Goal: Task Accomplishment & Management: Manage account settings

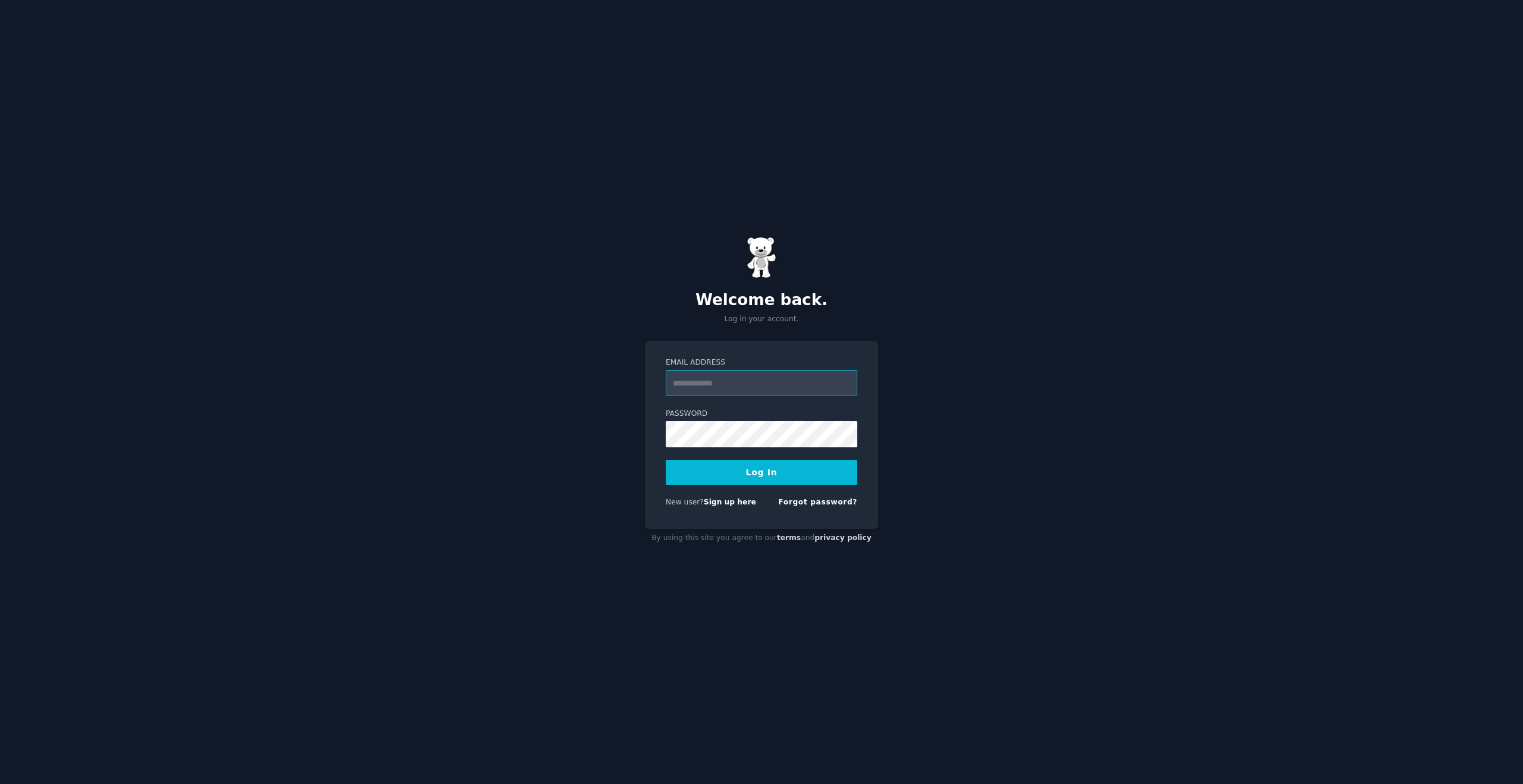
click at [761, 386] on input "Email Address" at bounding box center [762, 383] width 192 height 26
type input "**********"
click at [725, 469] on button "Log In" at bounding box center [762, 472] width 192 height 25
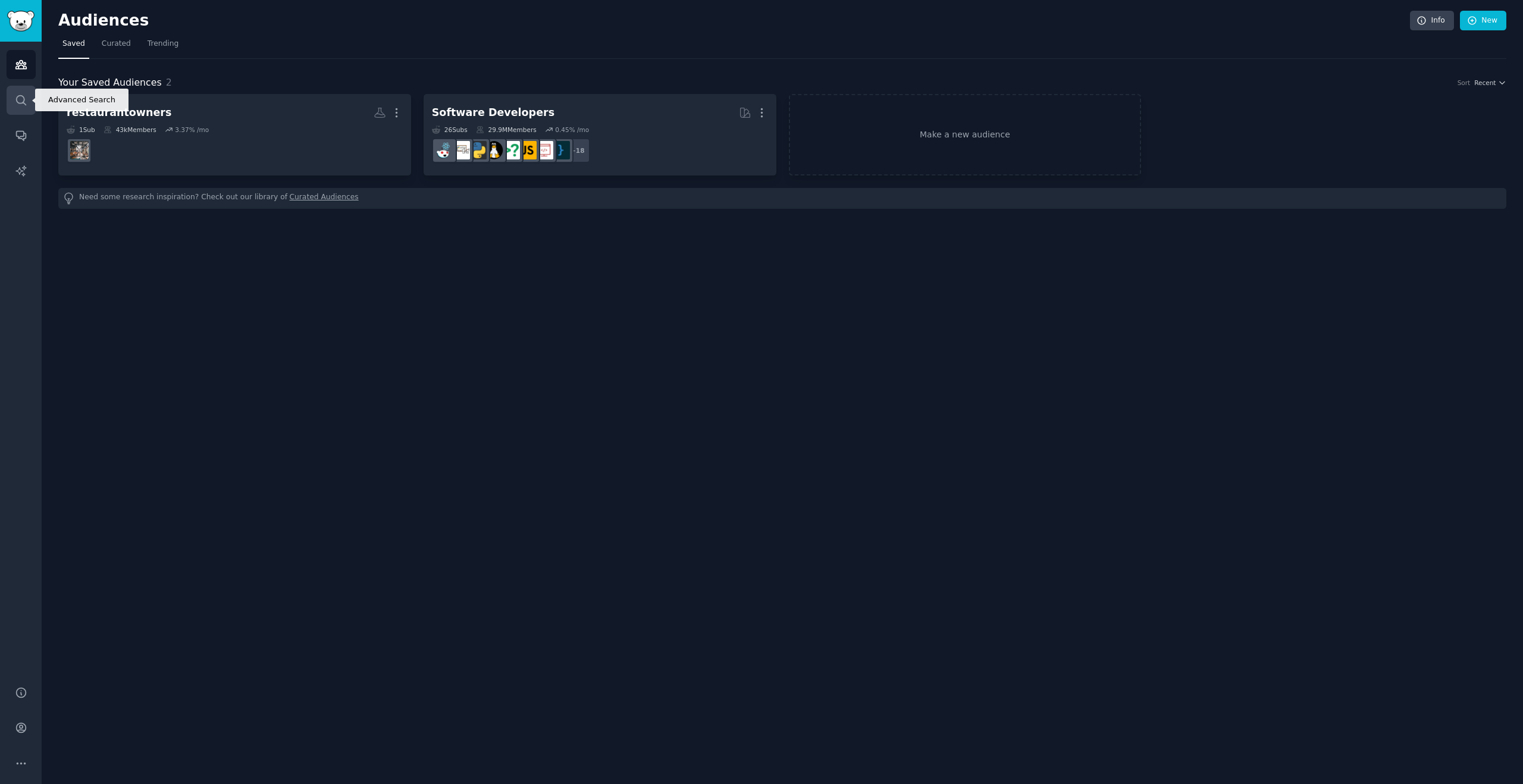
click at [16, 101] on icon "Sidebar" at bounding box center [21, 100] width 13 height 13
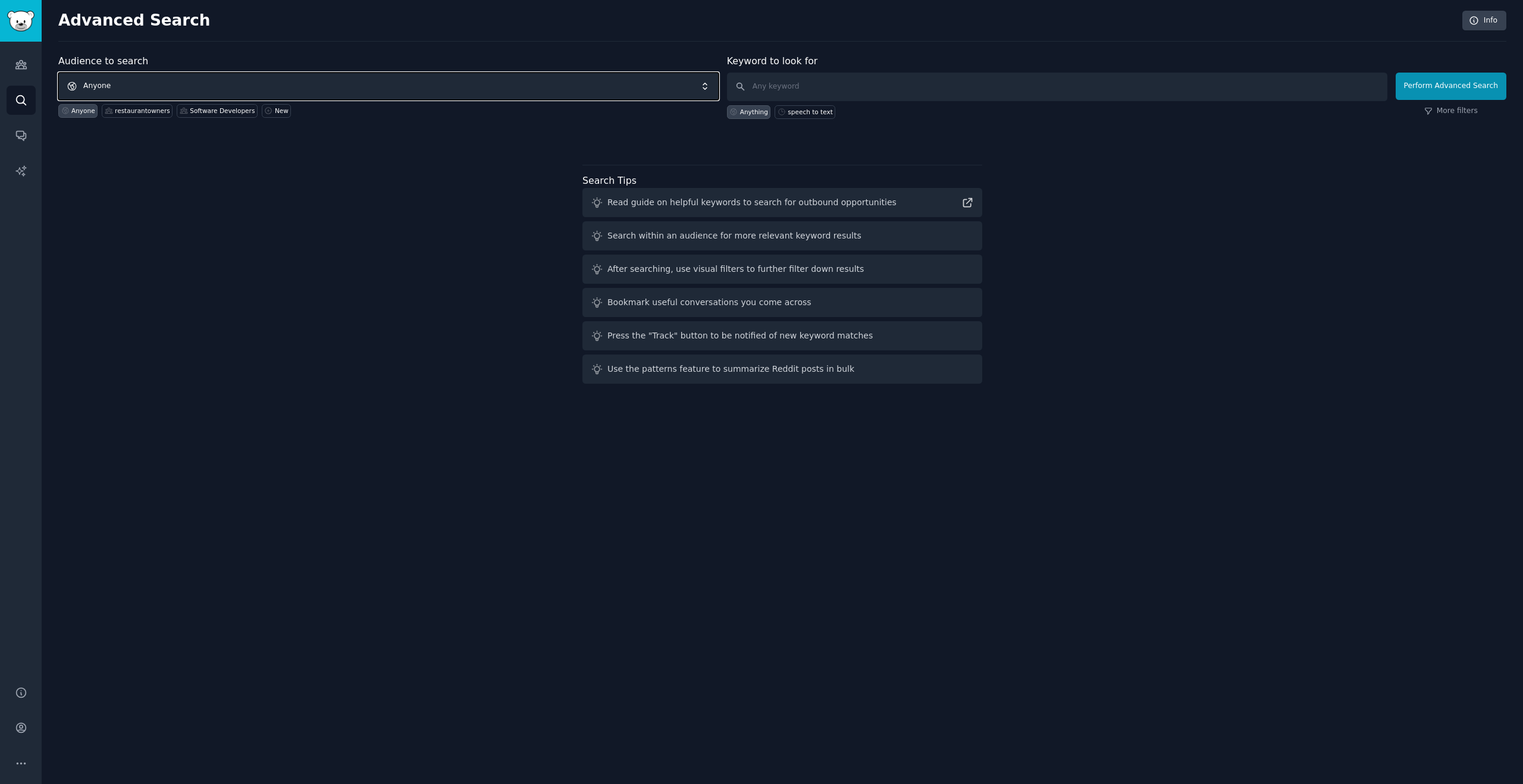
click at [180, 91] on span "Anyone" at bounding box center [389, 86] width 660 height 27
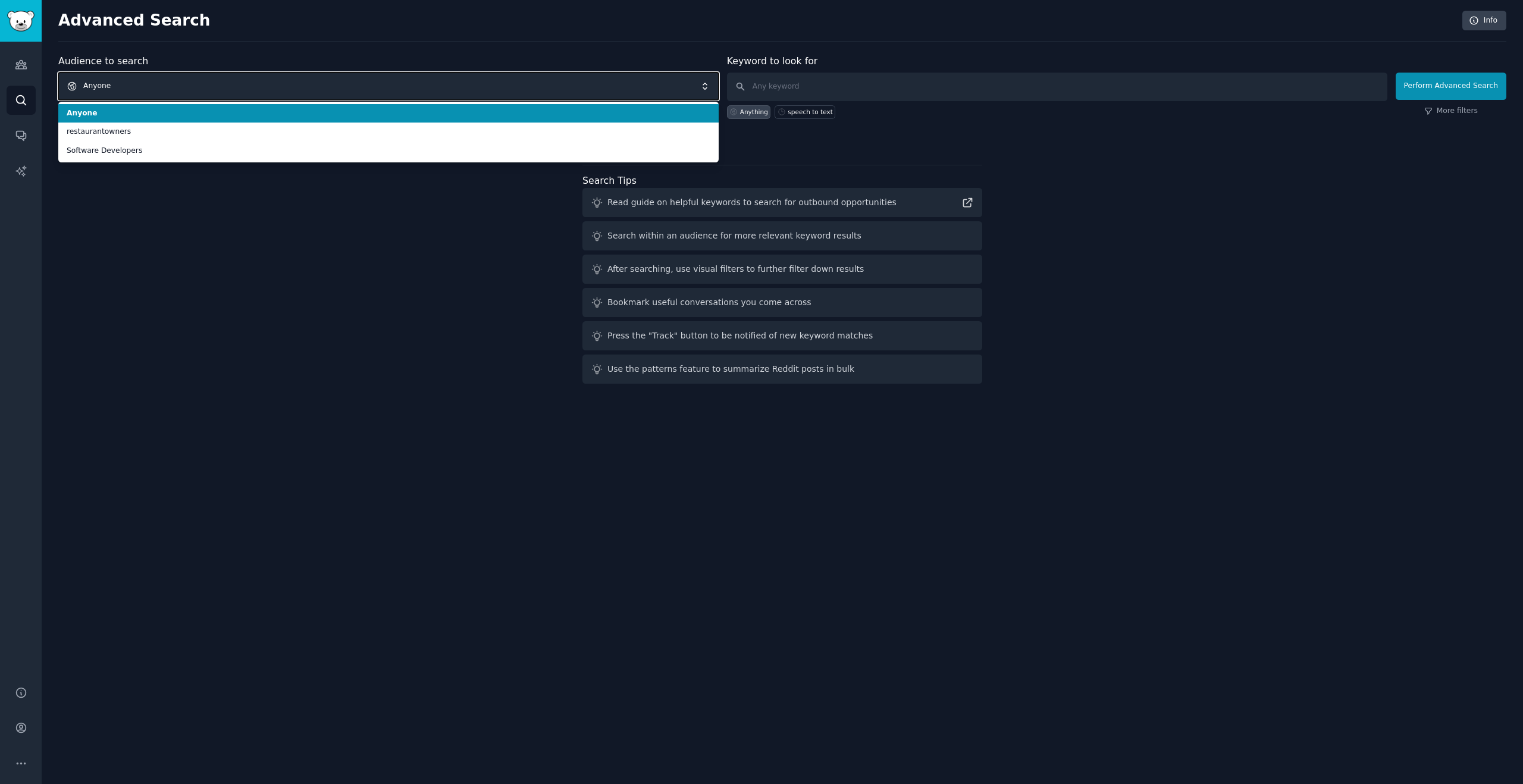
click at [444, 86] on span "Anyone" at bounding box center [389, 86] width 660 height 27
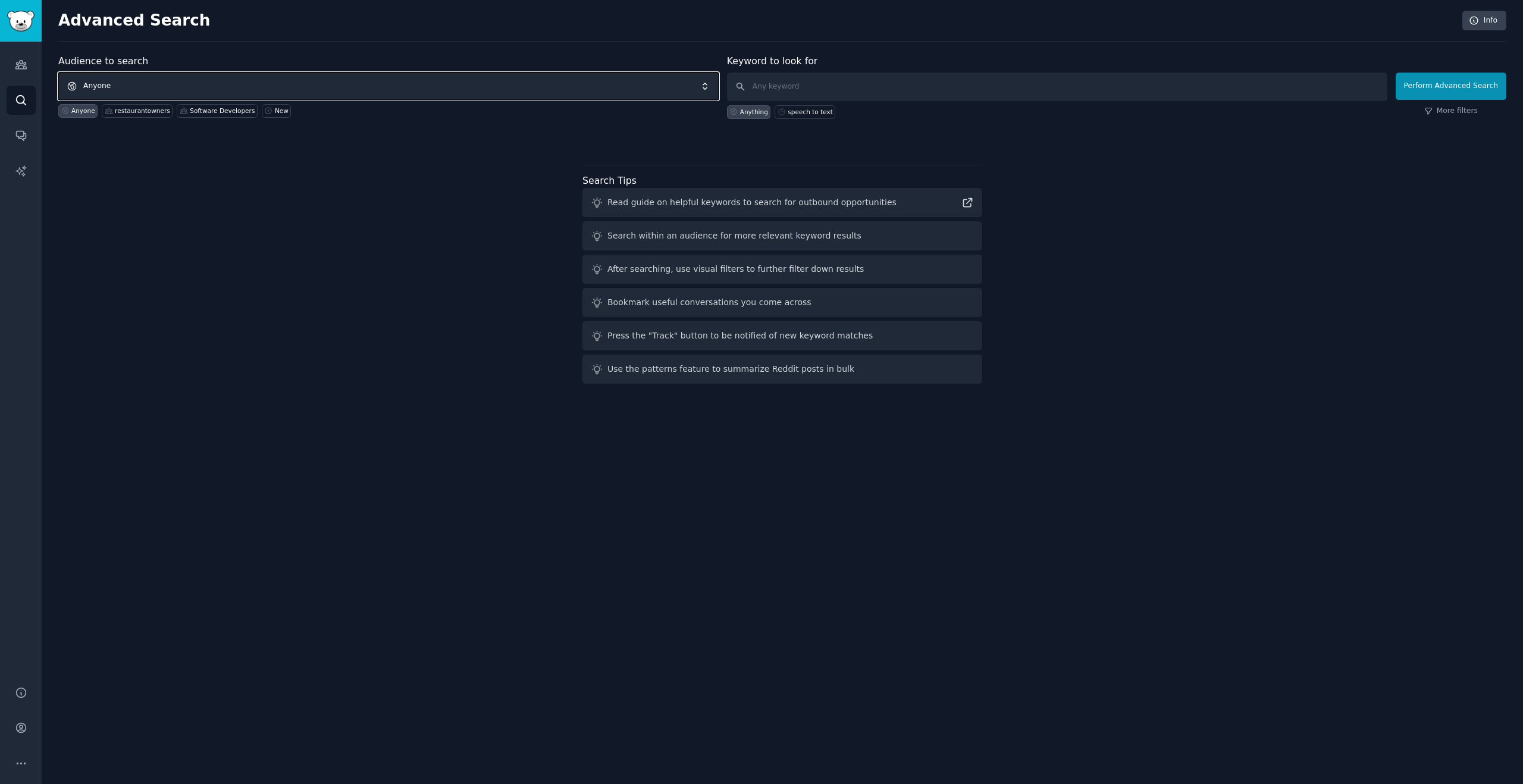
click at [434, 89] on span "Anyone" at bounding box center [389, 86] width 660 height 27
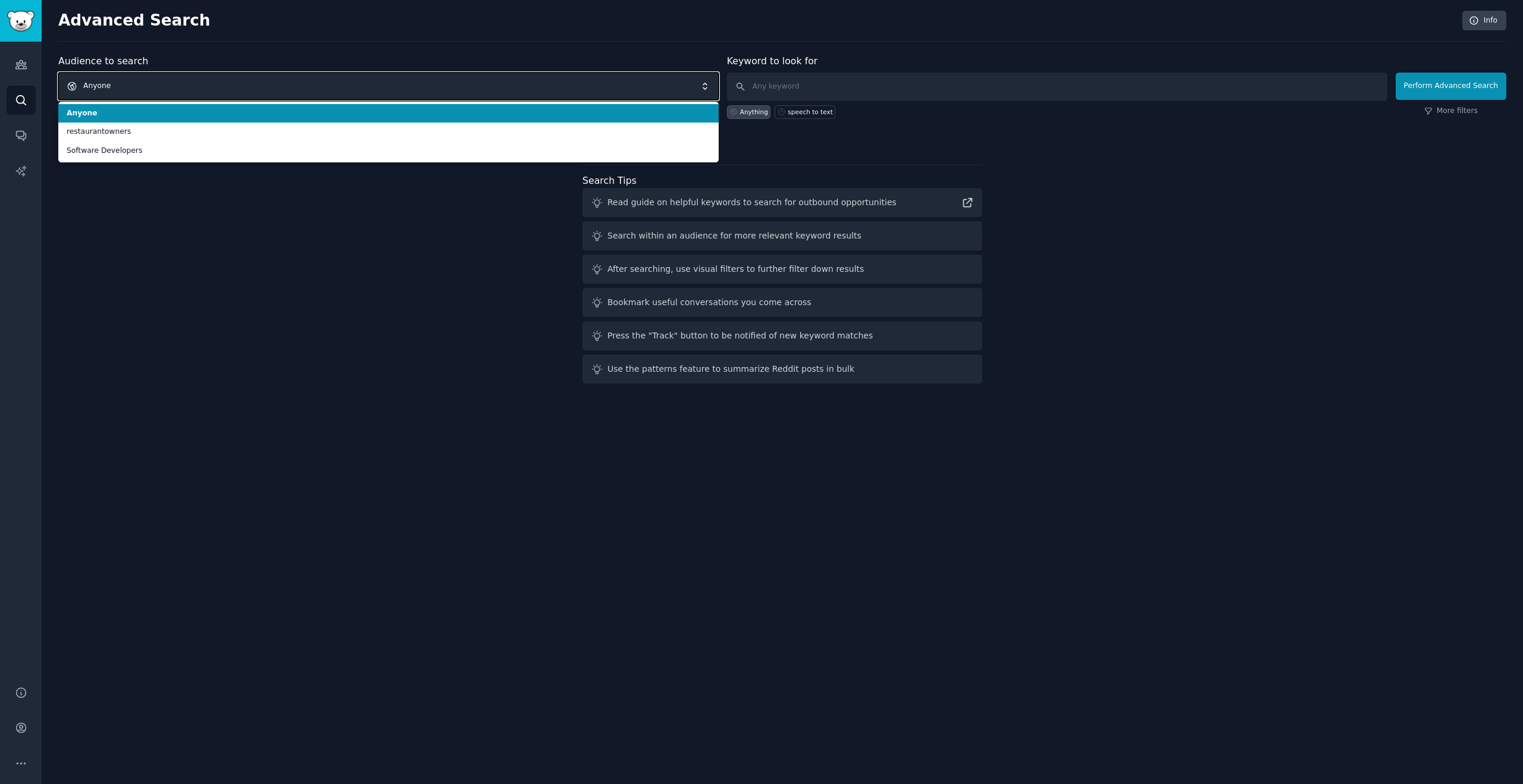
click at [434, 89] on span "Anyone" at bounding box center [389, 86] width 660 height 27
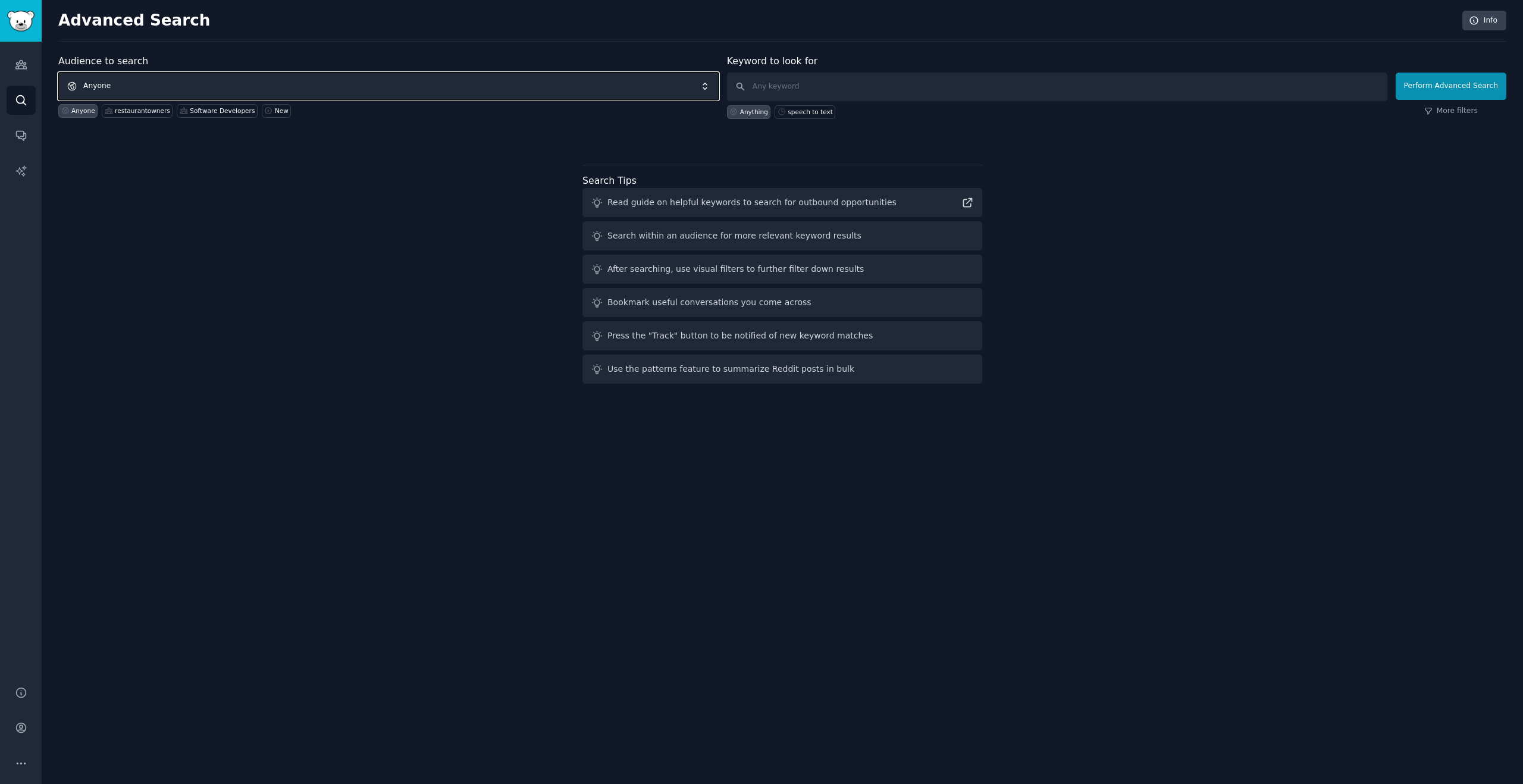
click at [434, 89] on span "Anyone" at bounding box center [389, 86] width 660 height 27
click at [558, 86] on span "Anyone" at bounding box center [389, 86] width 660 height 27
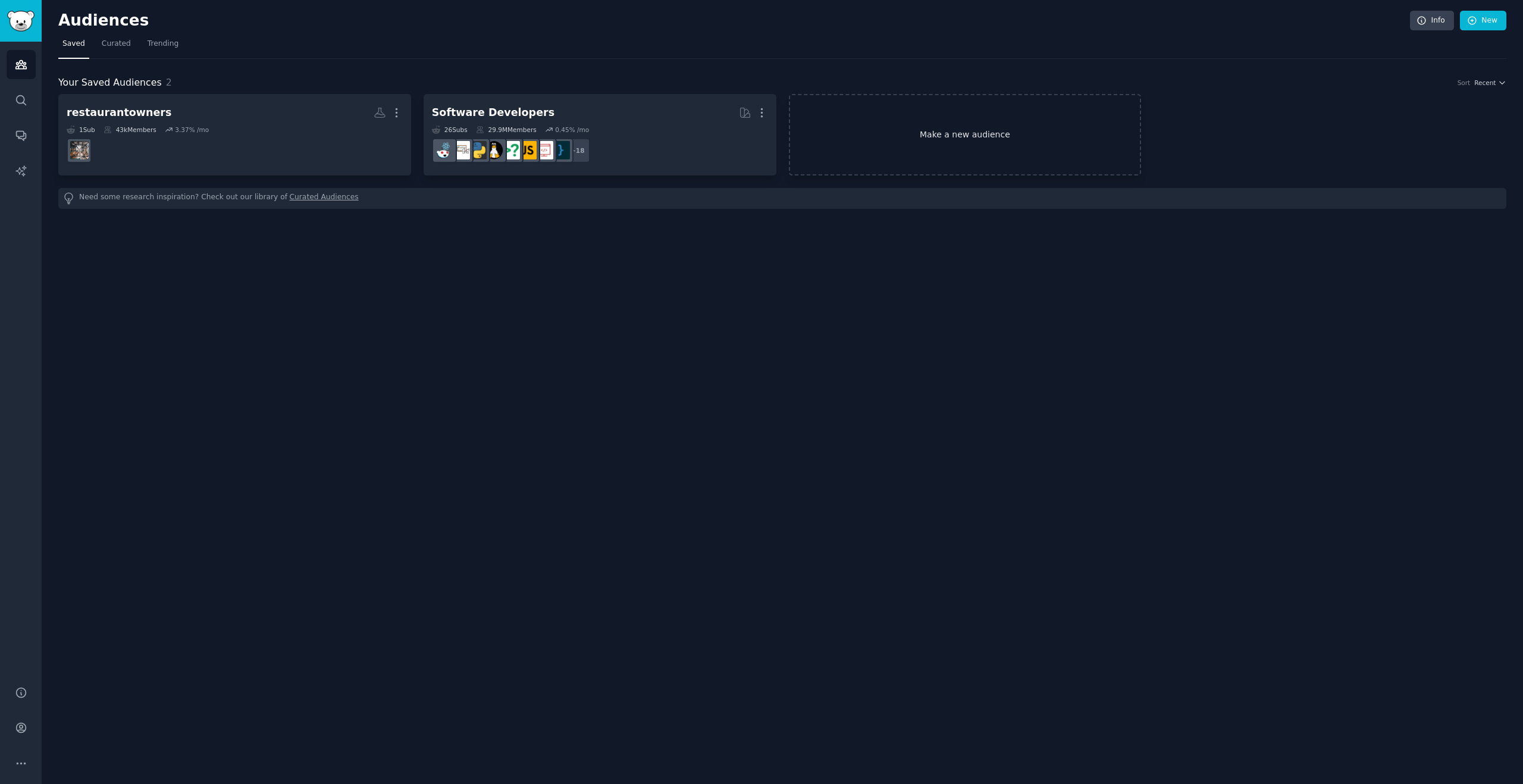
click at [926, 161] on link "Make a new audience" at bounding box center [964, 135] width 353 height 81
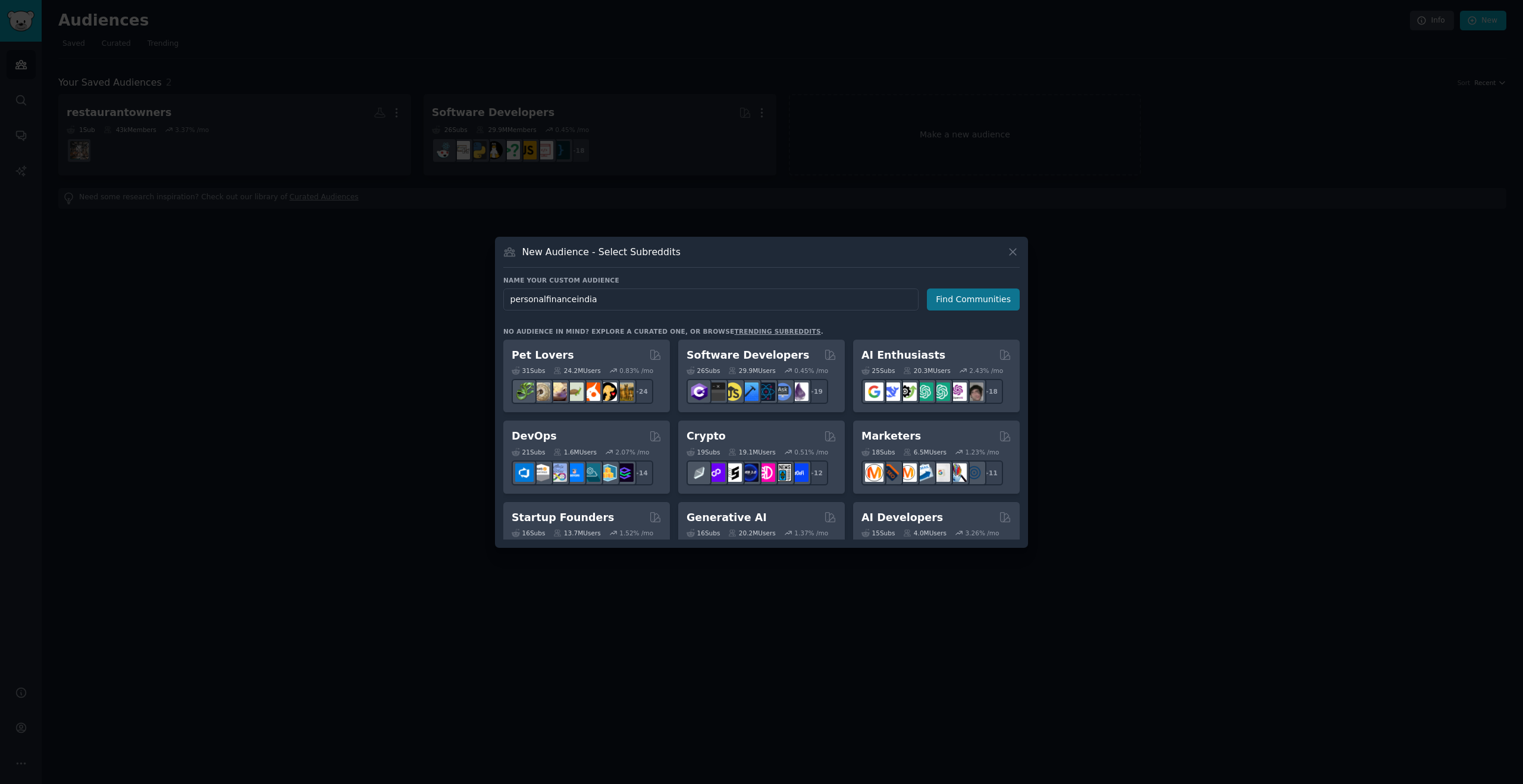
type input "personalfinanceindia"
click at [946, 301] on button "Find Communities" at bounding box center [973, 299] width 92 height 22
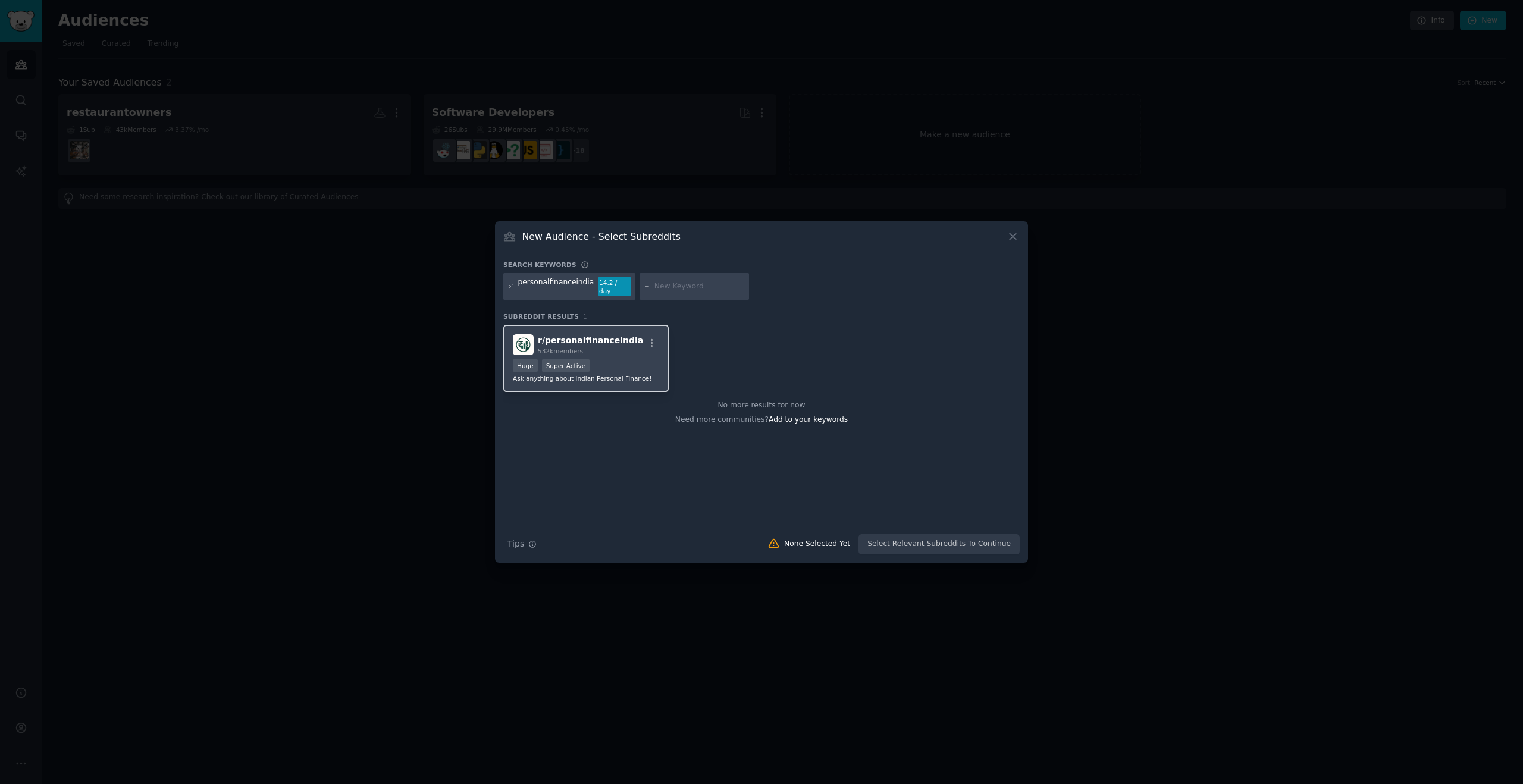
click at [618, 353] on div "r/ personalfinanceindia 532k members Huge Super Active Ask anything about [DEMO…" at bounding box center [586, 358] width 165 height 67
click at [990, 539] on button "Create Audience" at bounding box center [981, 544] width 78 height 20
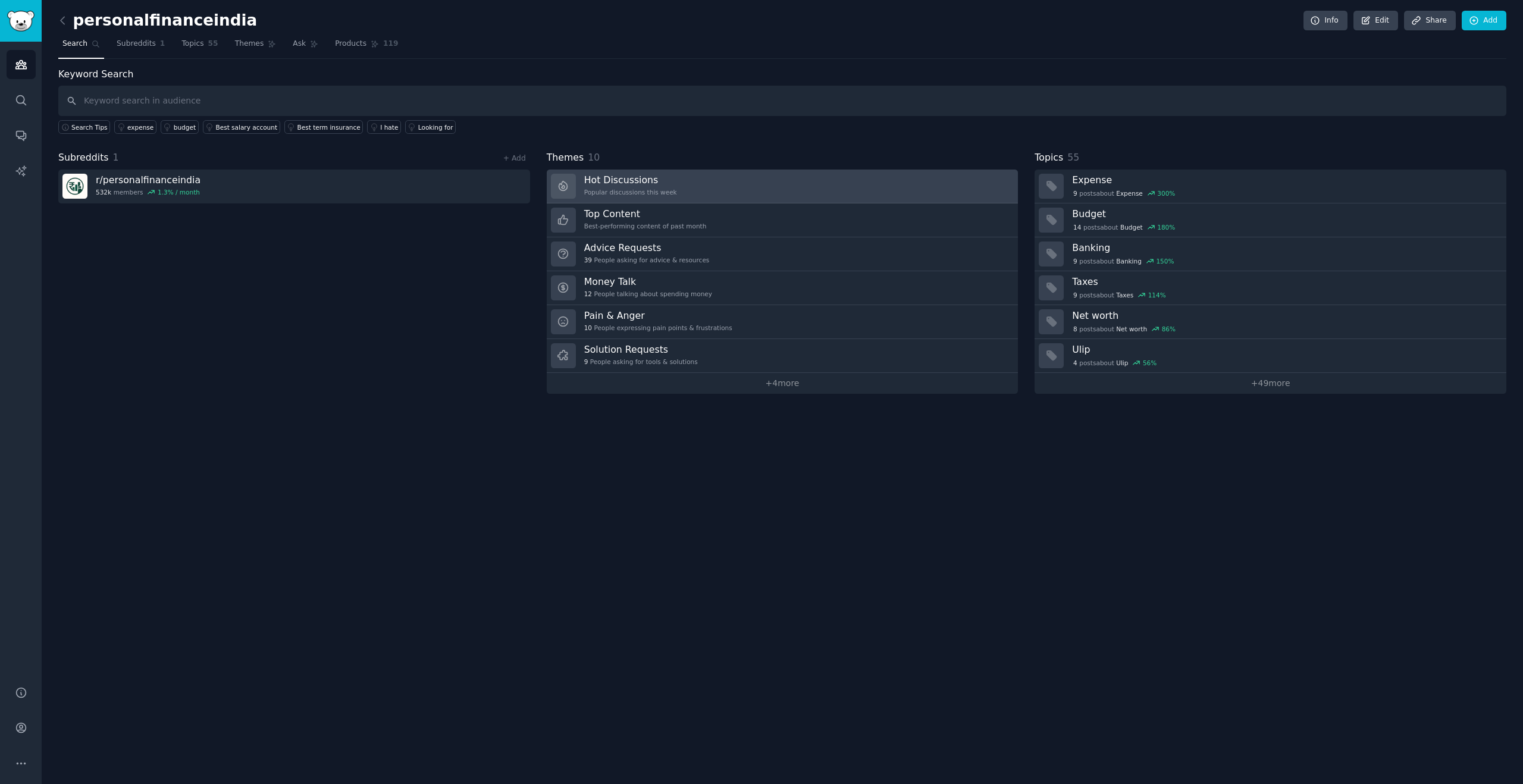
click at [723, 192] on link "Hot Discussions Popular discussions this week" at bounding box center [783, 186] width 472 height 34
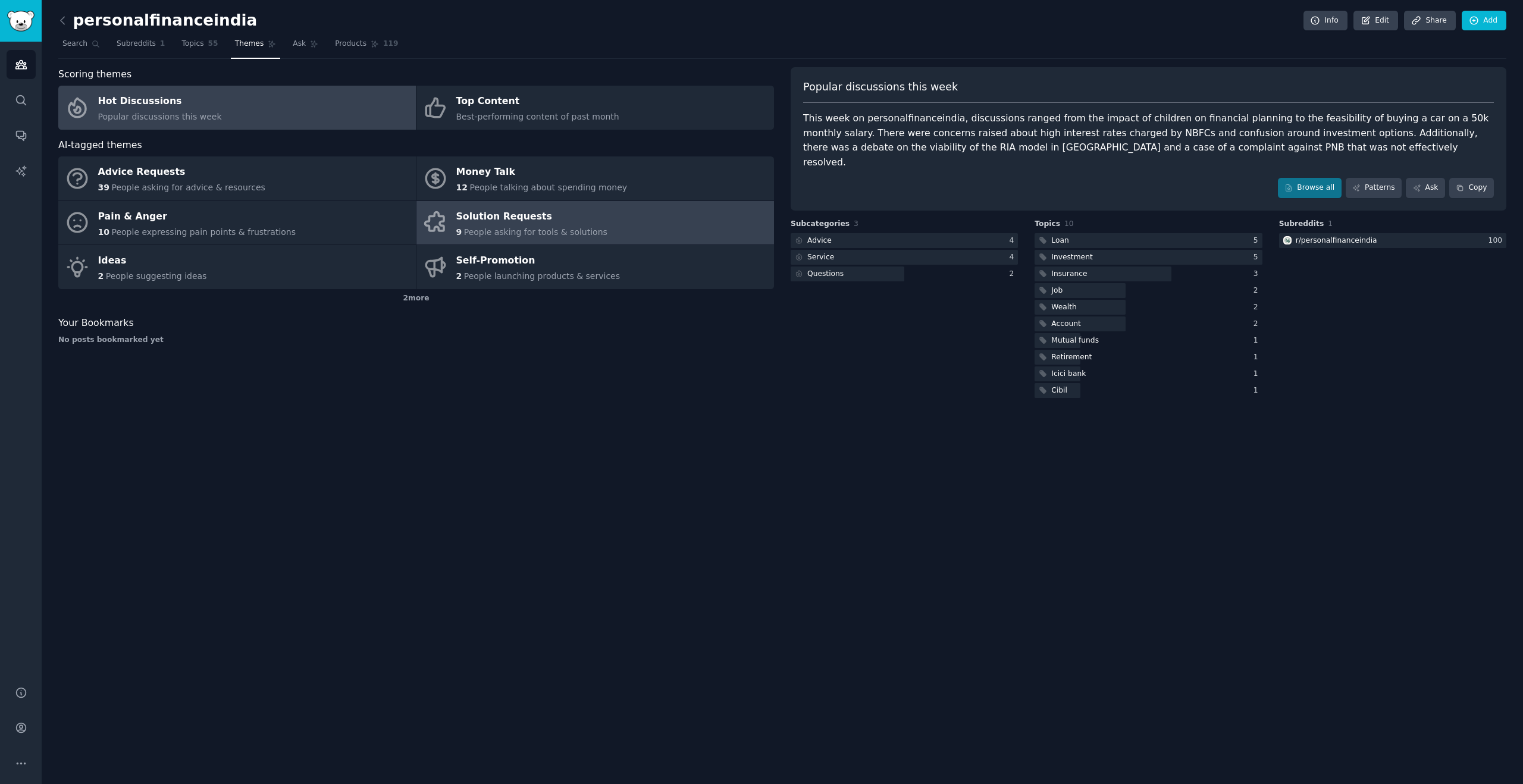
click at [475, 216] on div "Solution Requests" at bounding box center [531, 216] width 151 height 19
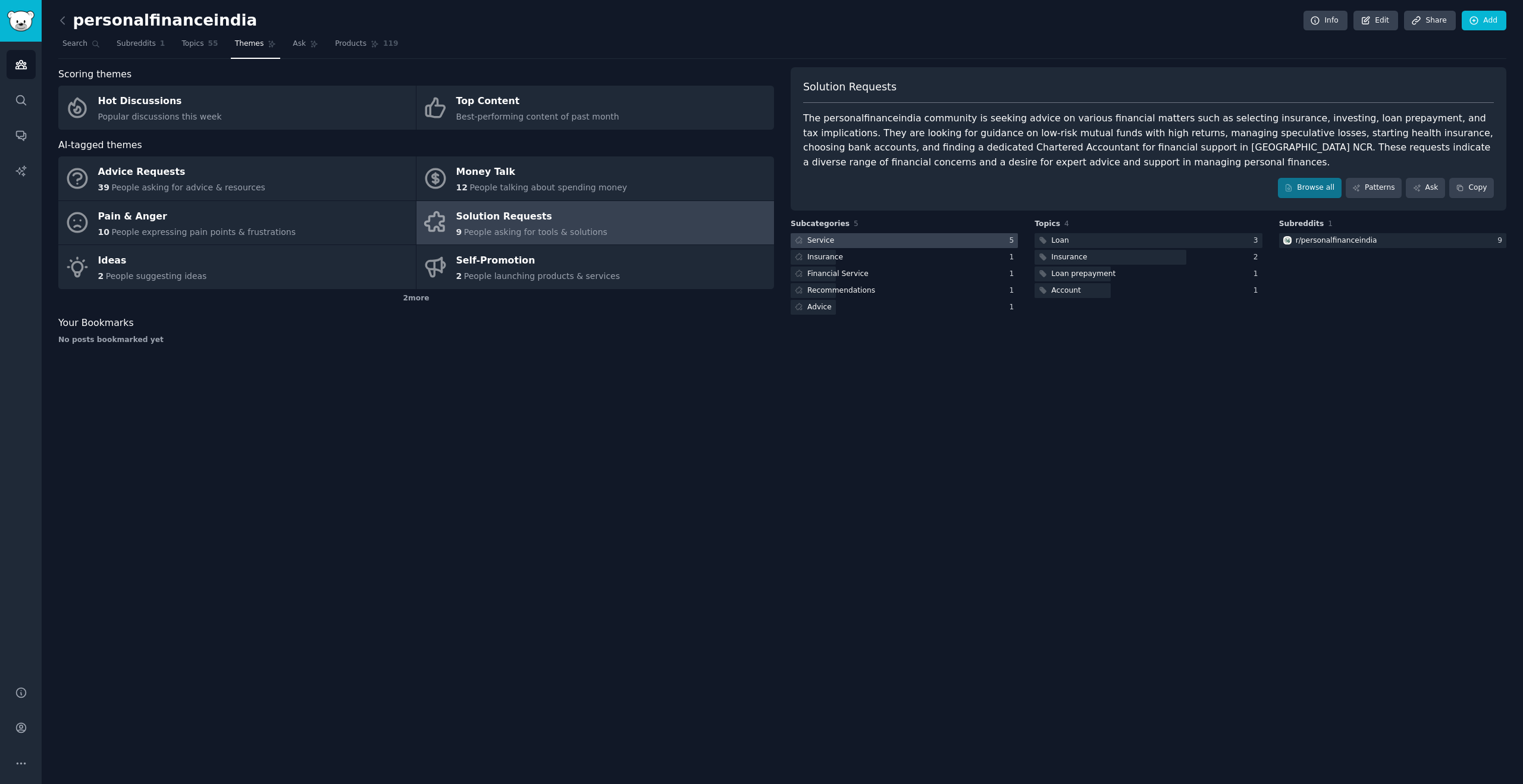
click at [910, 239] on div at bounding box center [904, 241] width 227 height 15
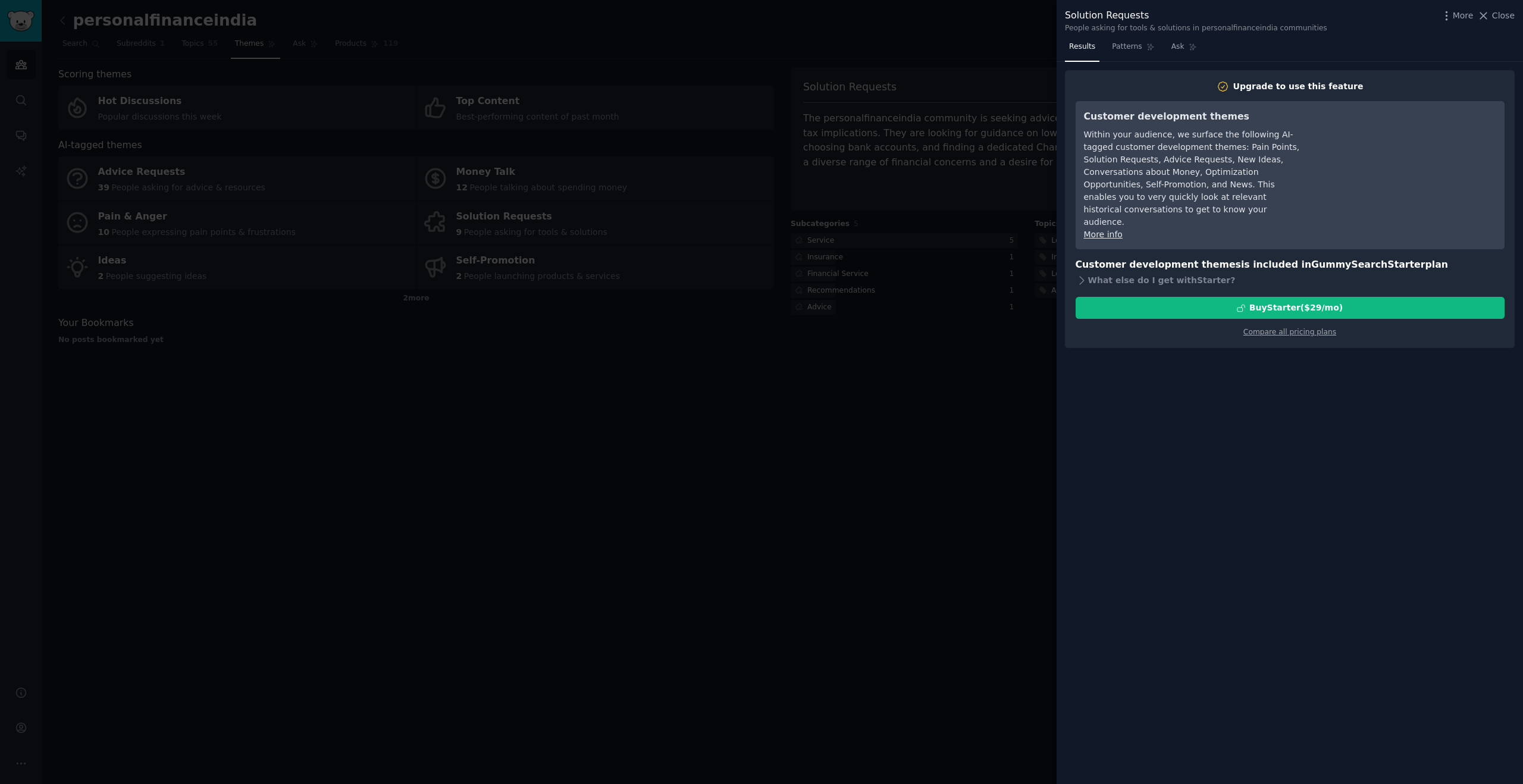
click at [978, 456] on div at bounding box center [762, 392] width 1523 height 784
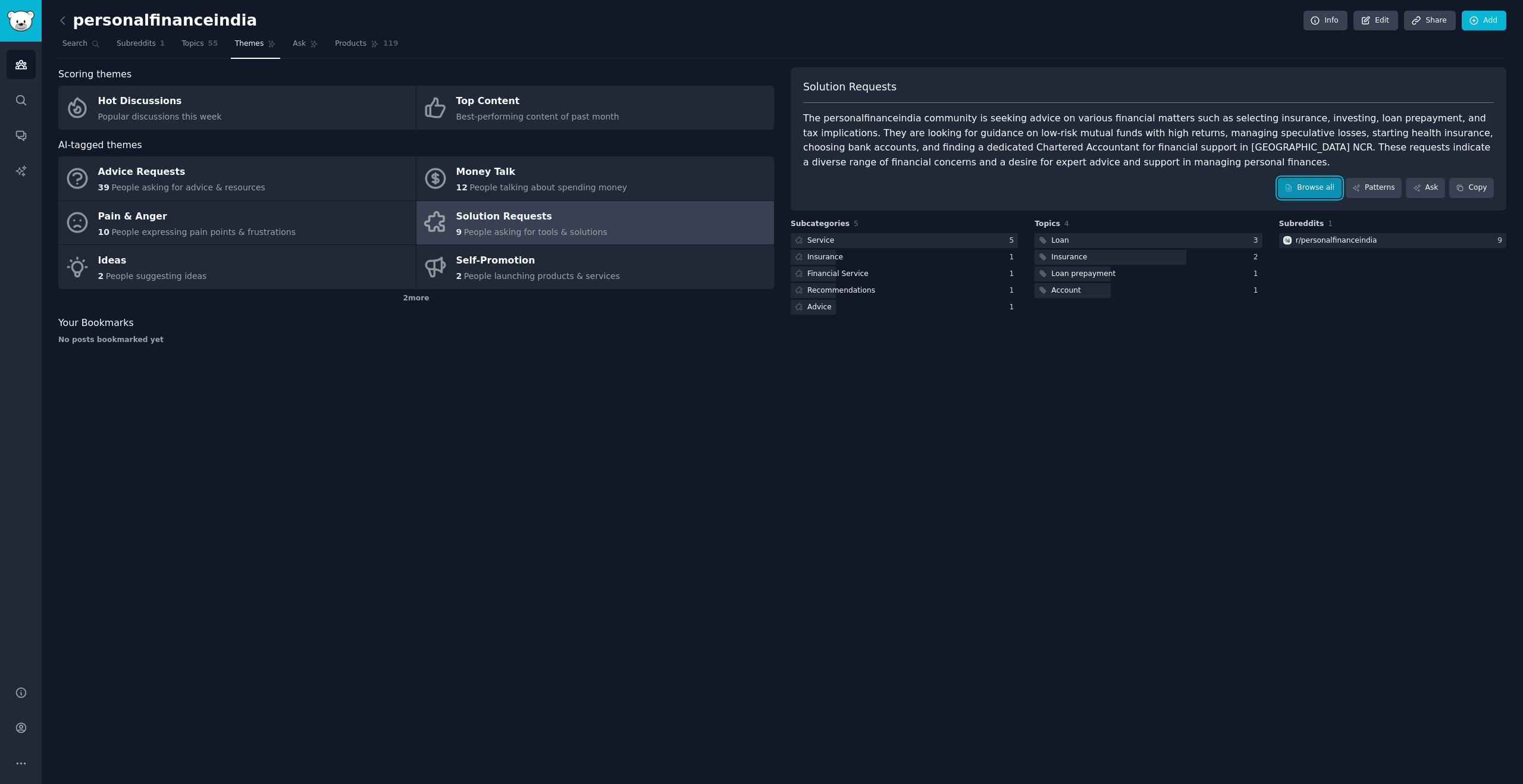
click at [1302, 183] on link "Browse all" at bounding box center [1310, 188] width 64 height 20
click at [1331, 243] on div "r/ personalfinanceindia" at bounding box center [1337, 241] width 81 height 11
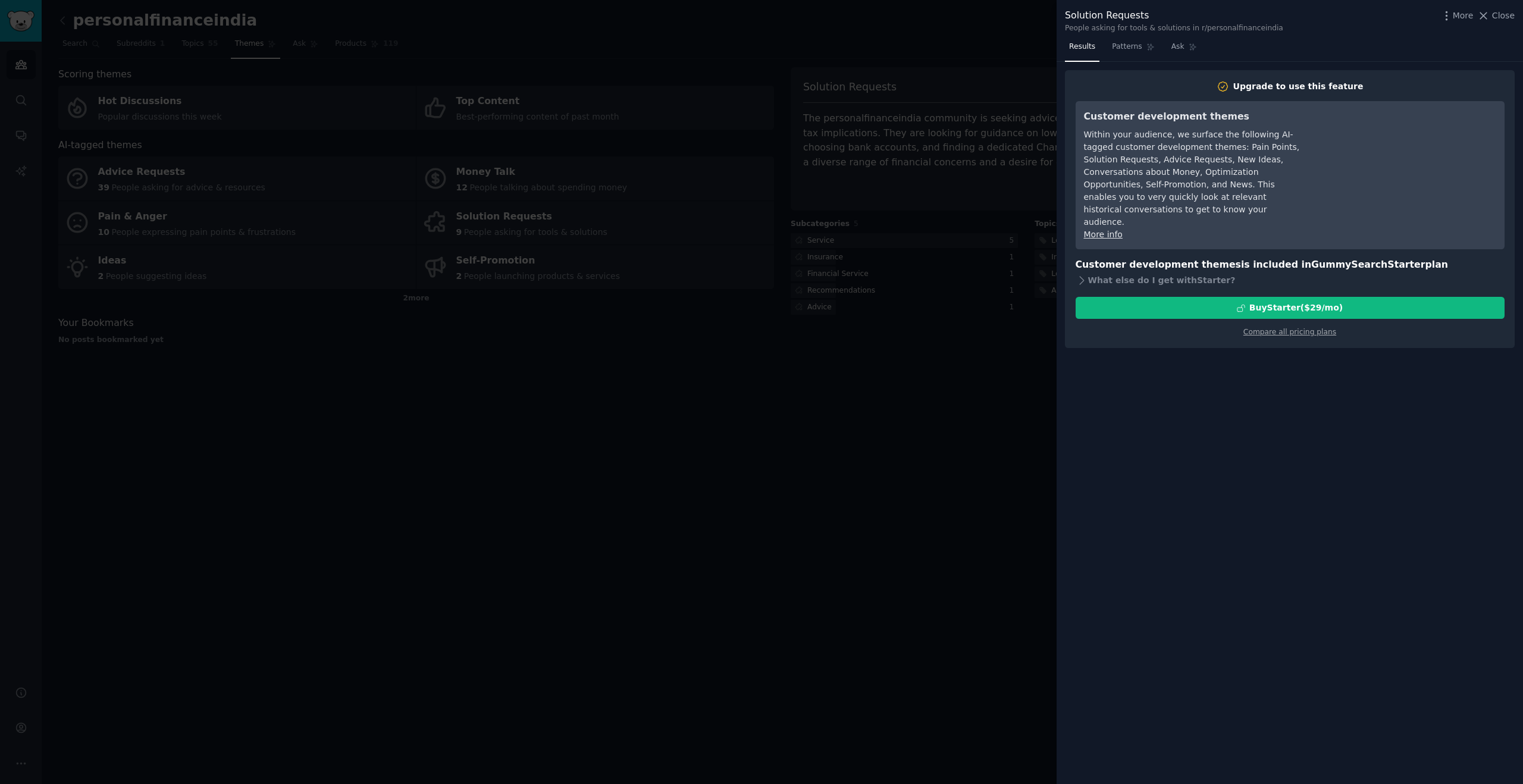
click at [1000, 425] on div at bounding box center [762, 392] width 1523 height 784
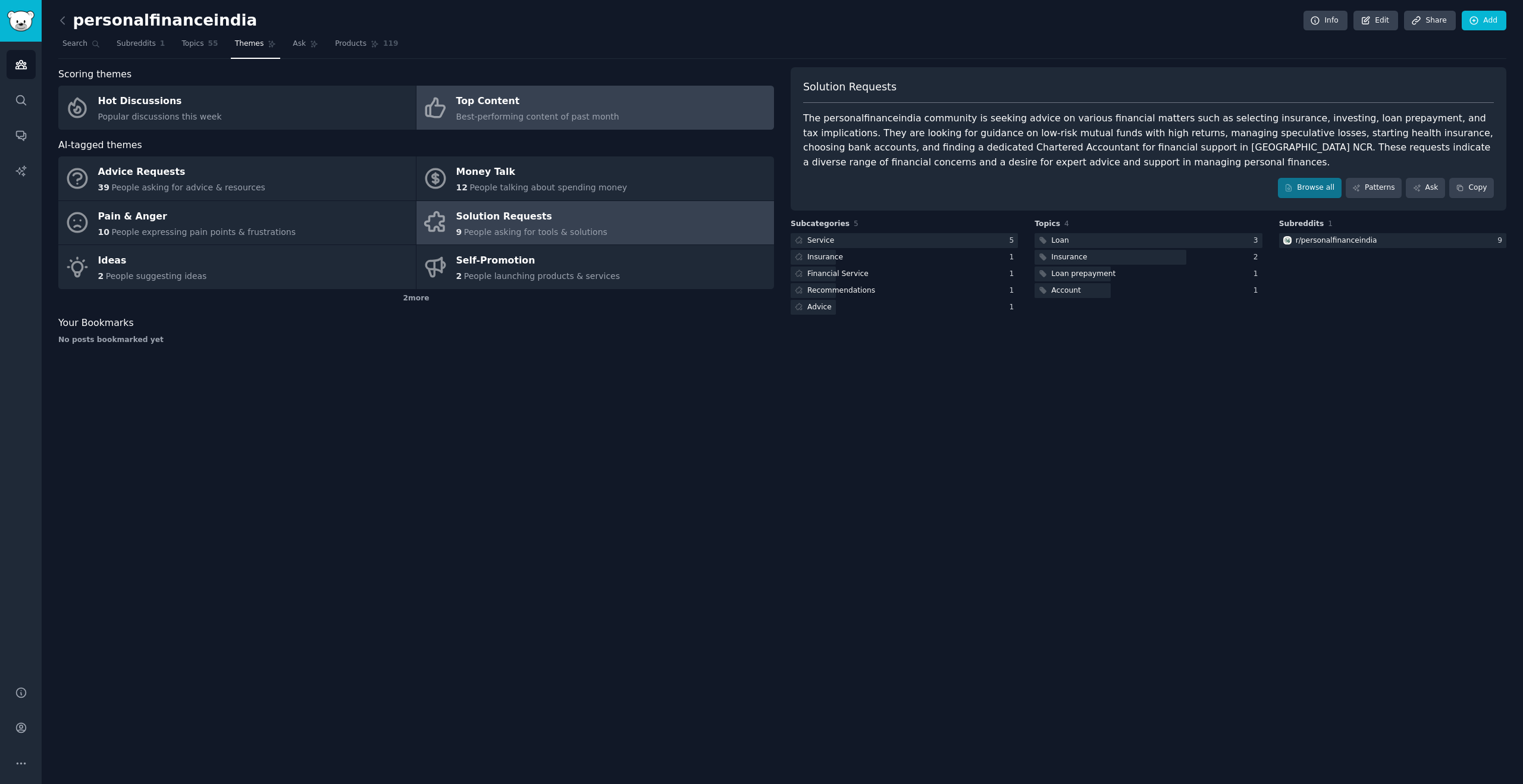
click at [491, 110] on div "Top Content" at bounding box center [537, 101] width 163 height 19
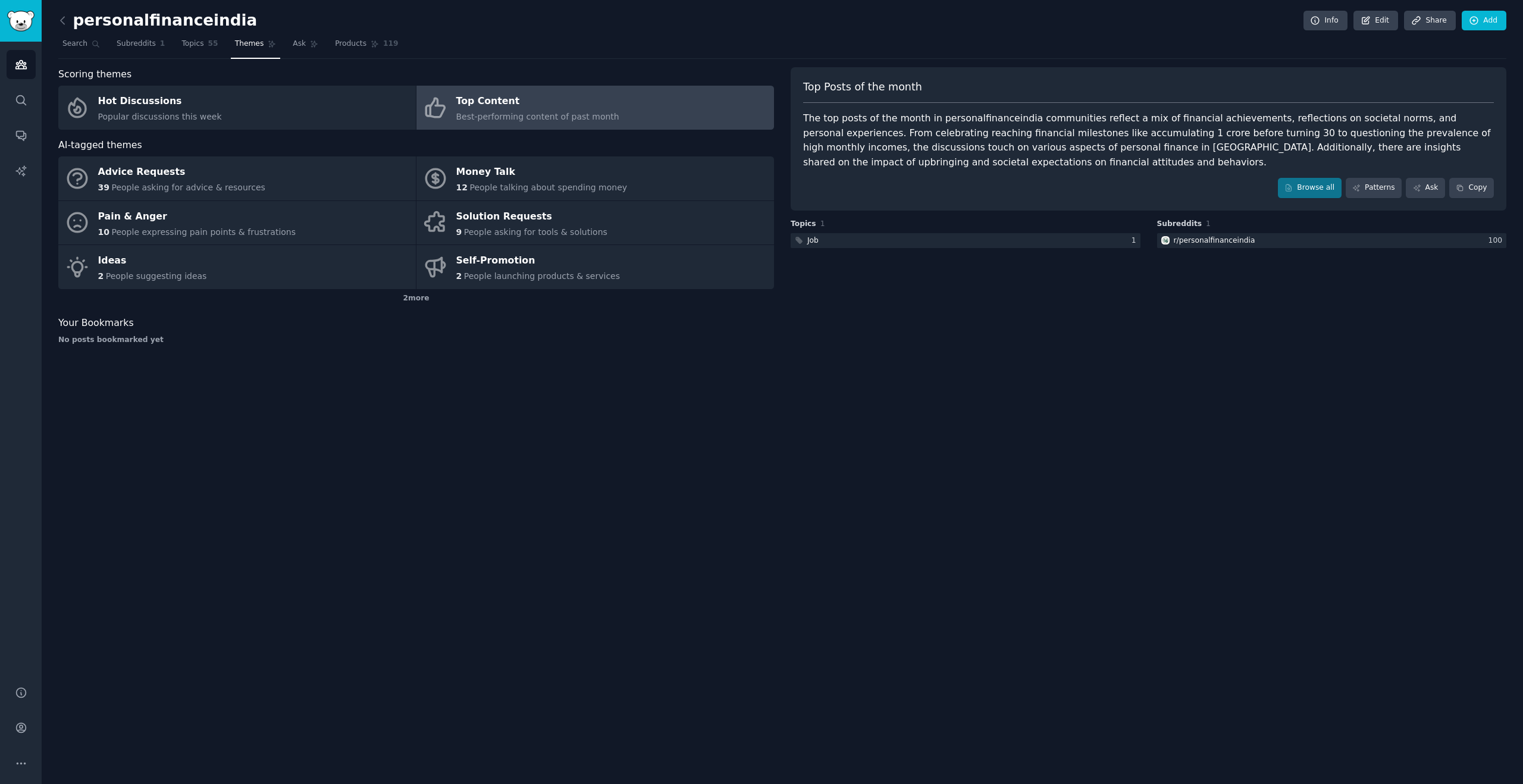
click at [156, 18] on h2 "personalfinanceindia" at bounding box center [158, 20] width 198 height 19
click at [74, 43] on span "Search" at bounding box center [74, 44] width 25 height 11
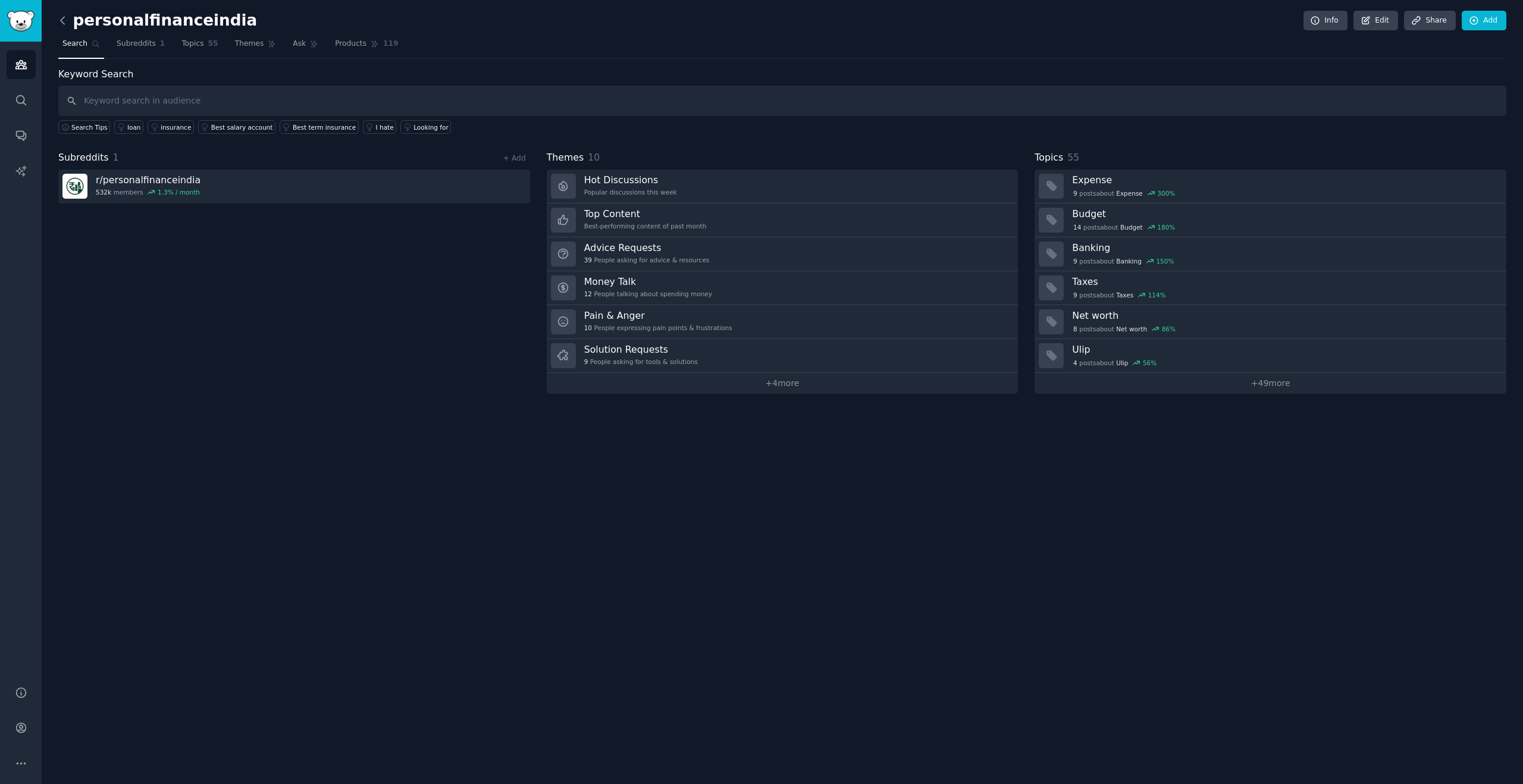
click at [65, 23] on icon at bounding box center [62, 20] width 13 height 13
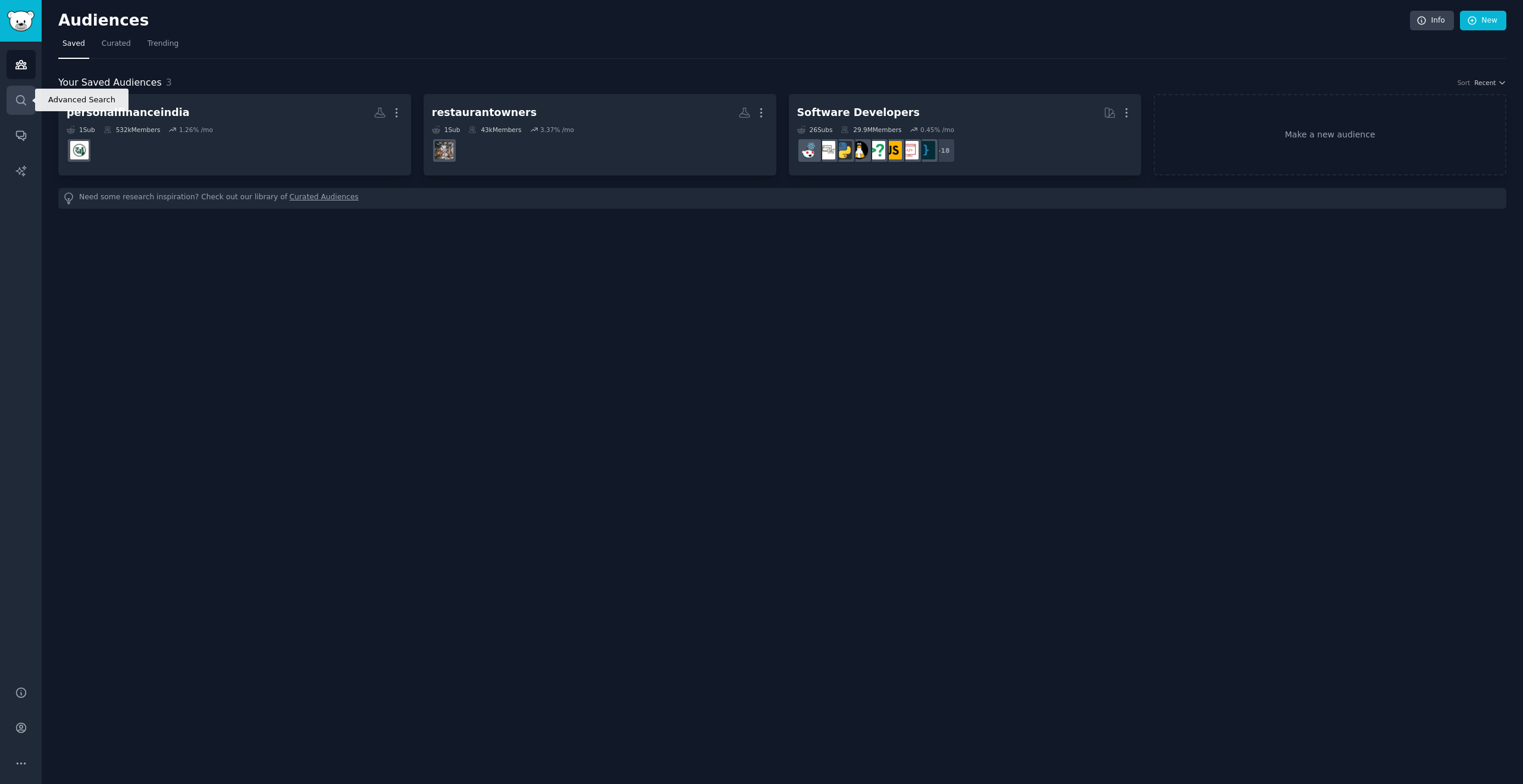
click at [19, 99] on icon "Sidebar" at bounding box center [21, 100] width 13 height 13
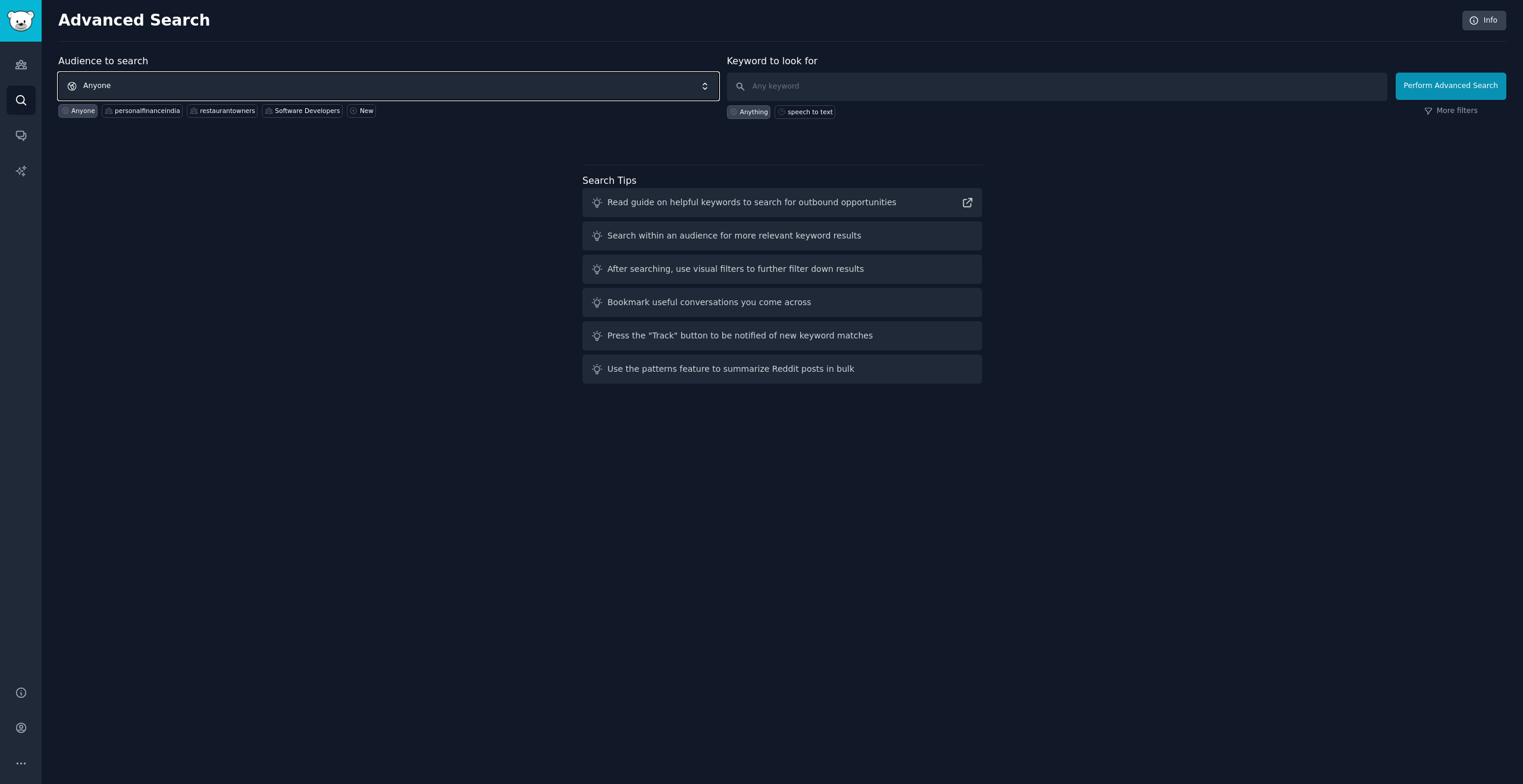
click at [149, 85] on span "Anyone" at bounding box center [389, 86] width 660 height 27
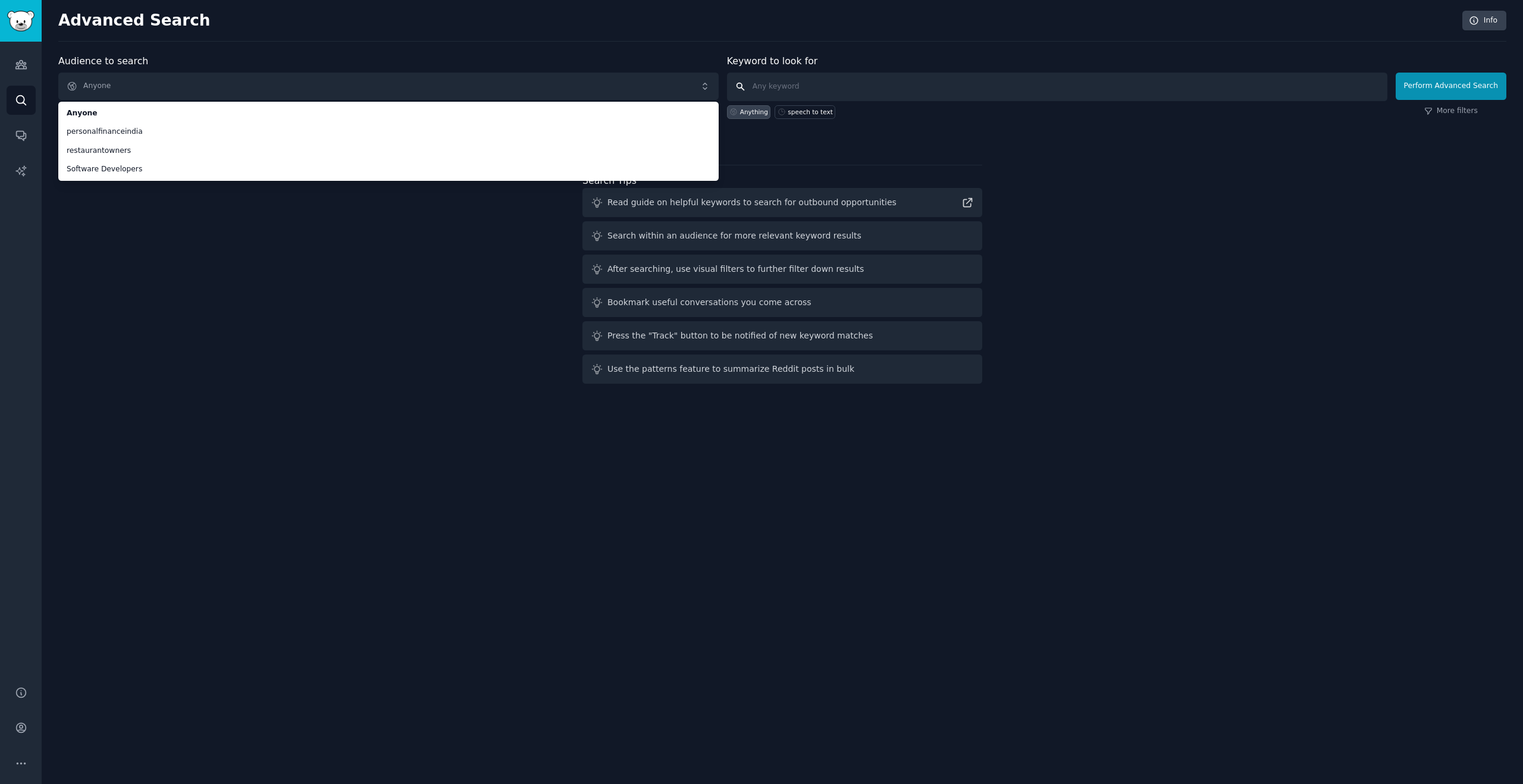
click at [763, 77] on input "text" at bounding box center [1057, 87] width 660 height 29
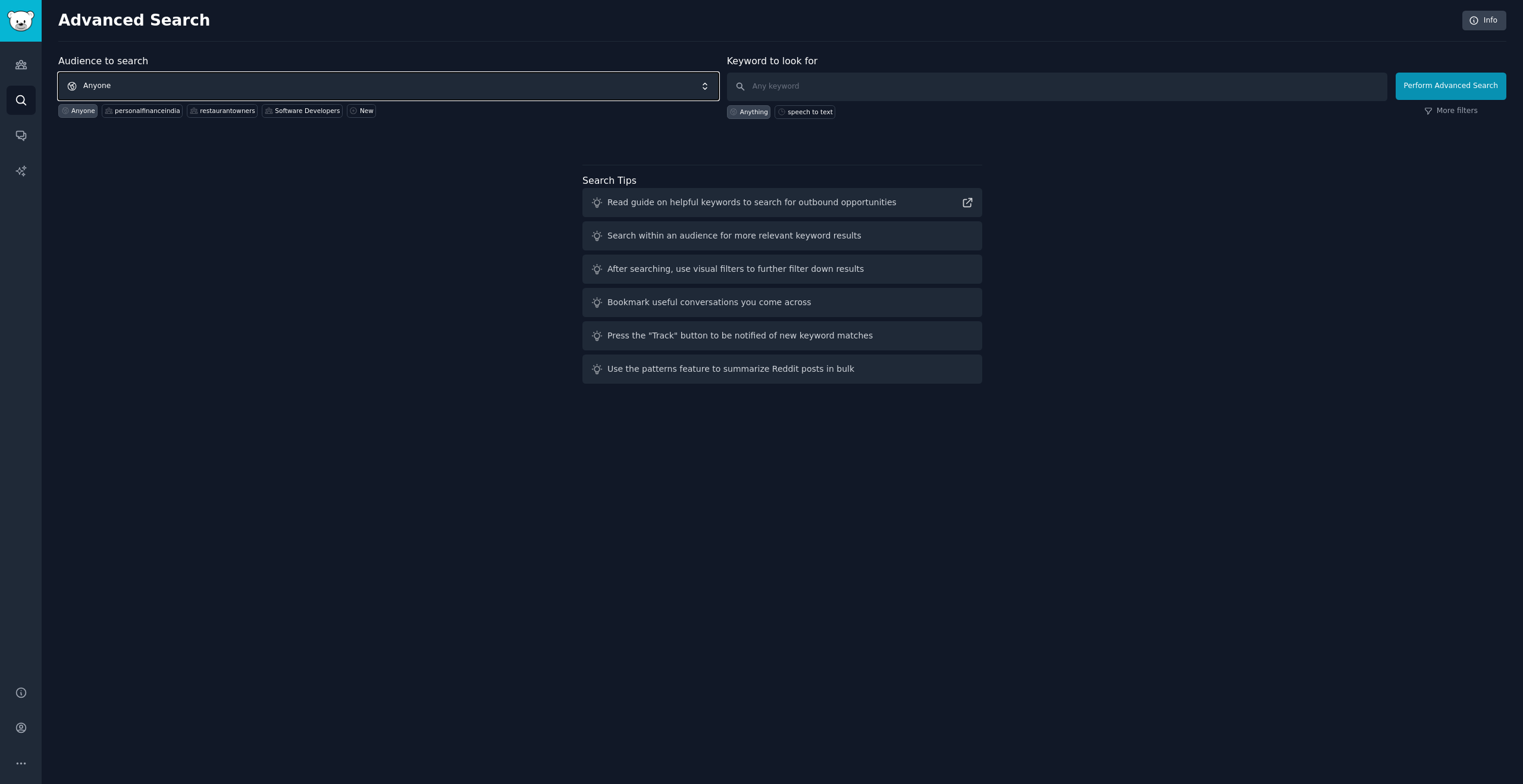
click at [451, 98] on span "Anyone" at bounding box center [389, 86] width 660 height 27
click at [793, 94] on input "text" at bounding box center [1057, 87] width 660 height 29
type input "investment india"
click button "Perform Advanced Search" at bounding box center [1451, 86] width 111 height 27
click at [102, 77] on span "Anyone" at bounding box center [389, 86] width 660 height 27
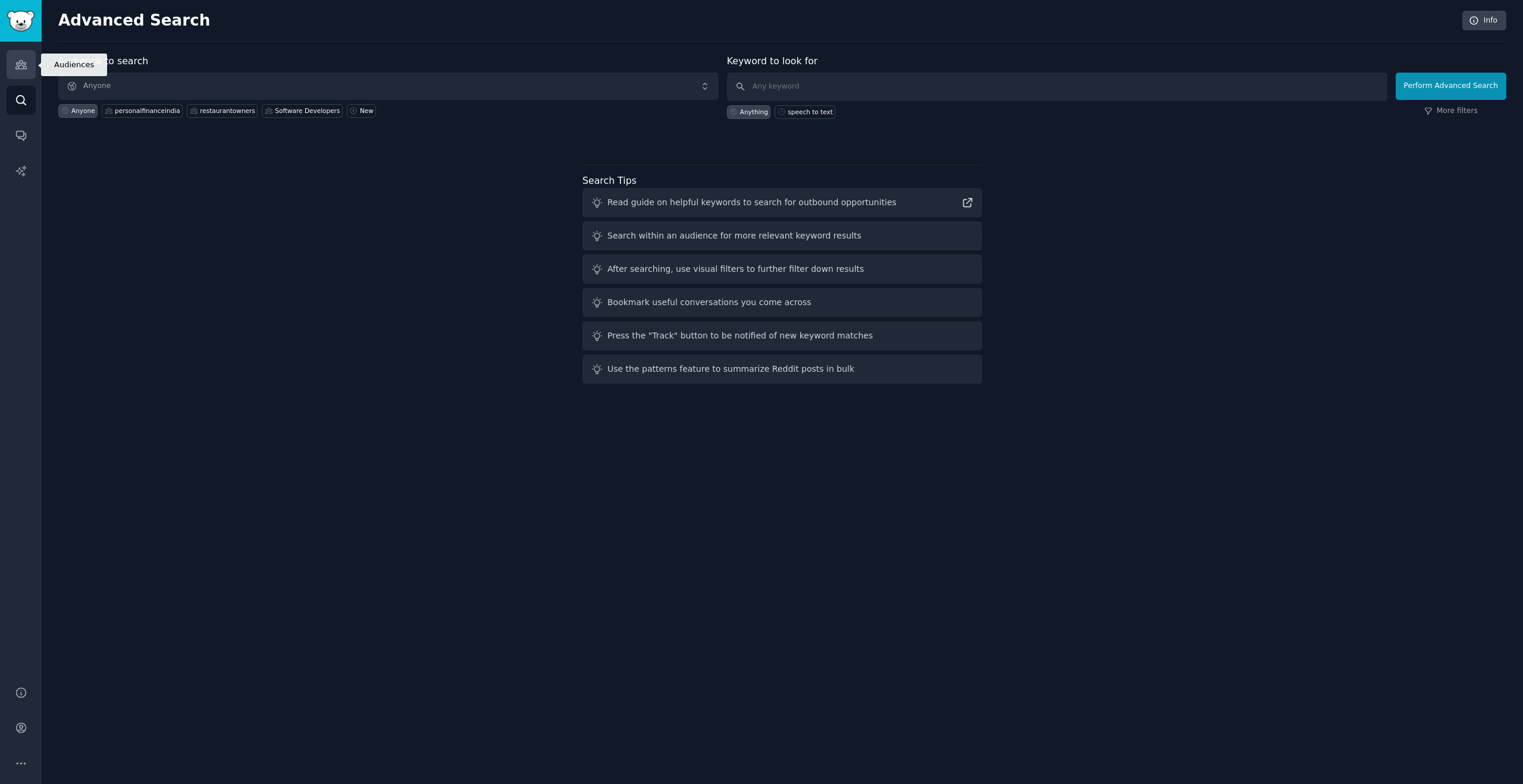
click at [19, 62] on icon "Sidebar" at bounding box center [21, 65] width 11 height 8
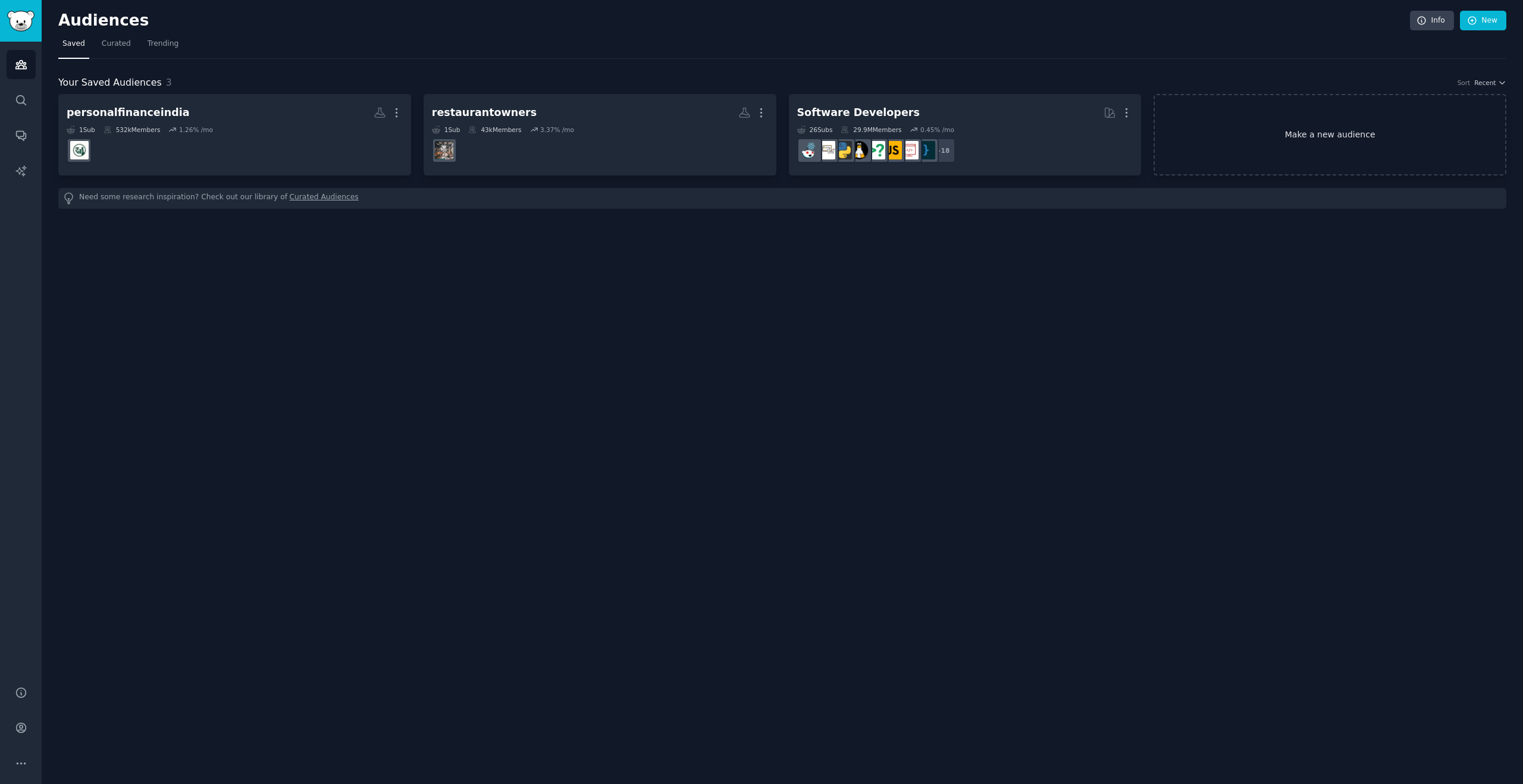
click at [1290, 142] on link "Make a new audience" at bounding box center [1330, 135] width 353 height 81
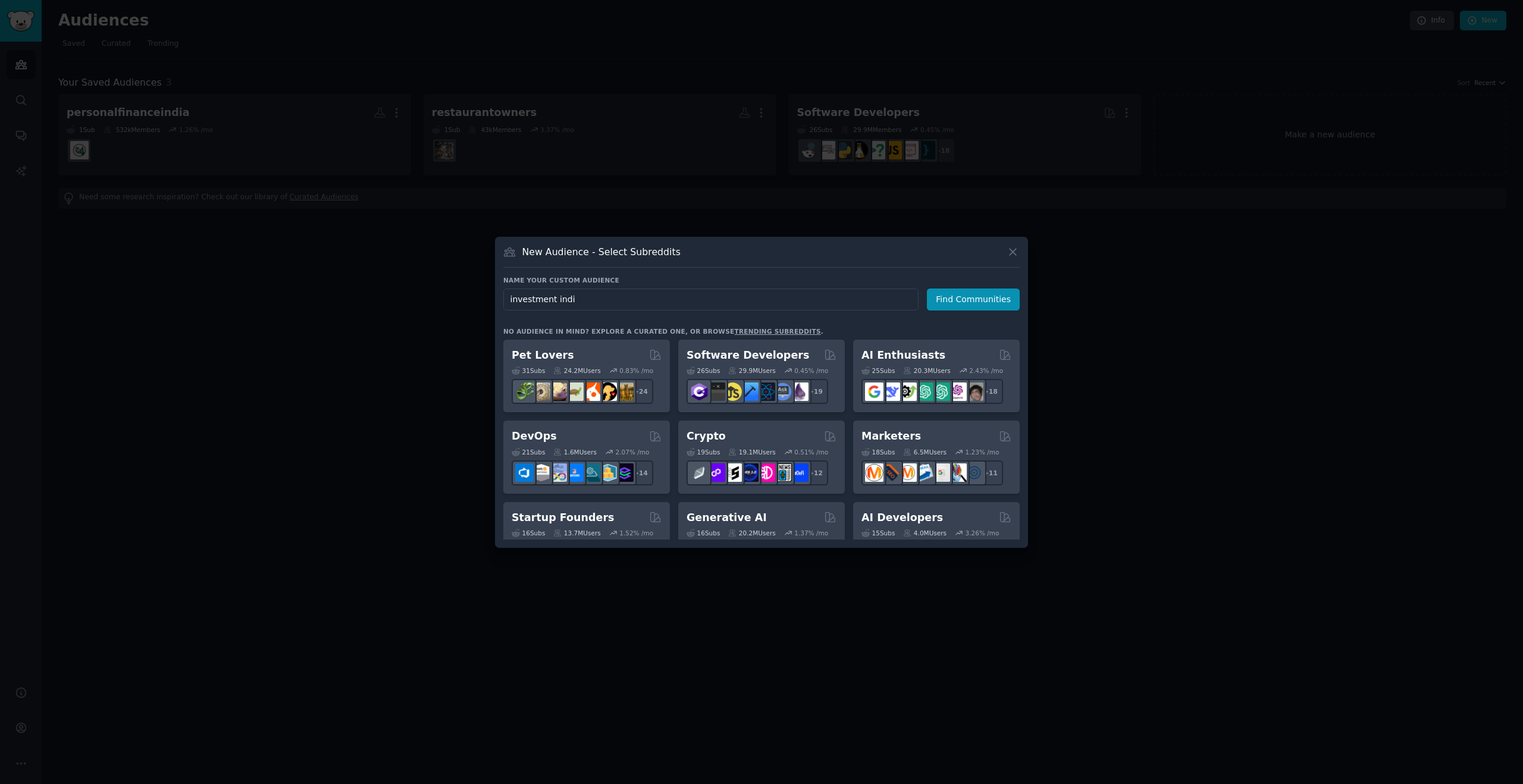
type input "investment india"
click button "Find Communities" at bounding box center [973, 299] width 92 height 22
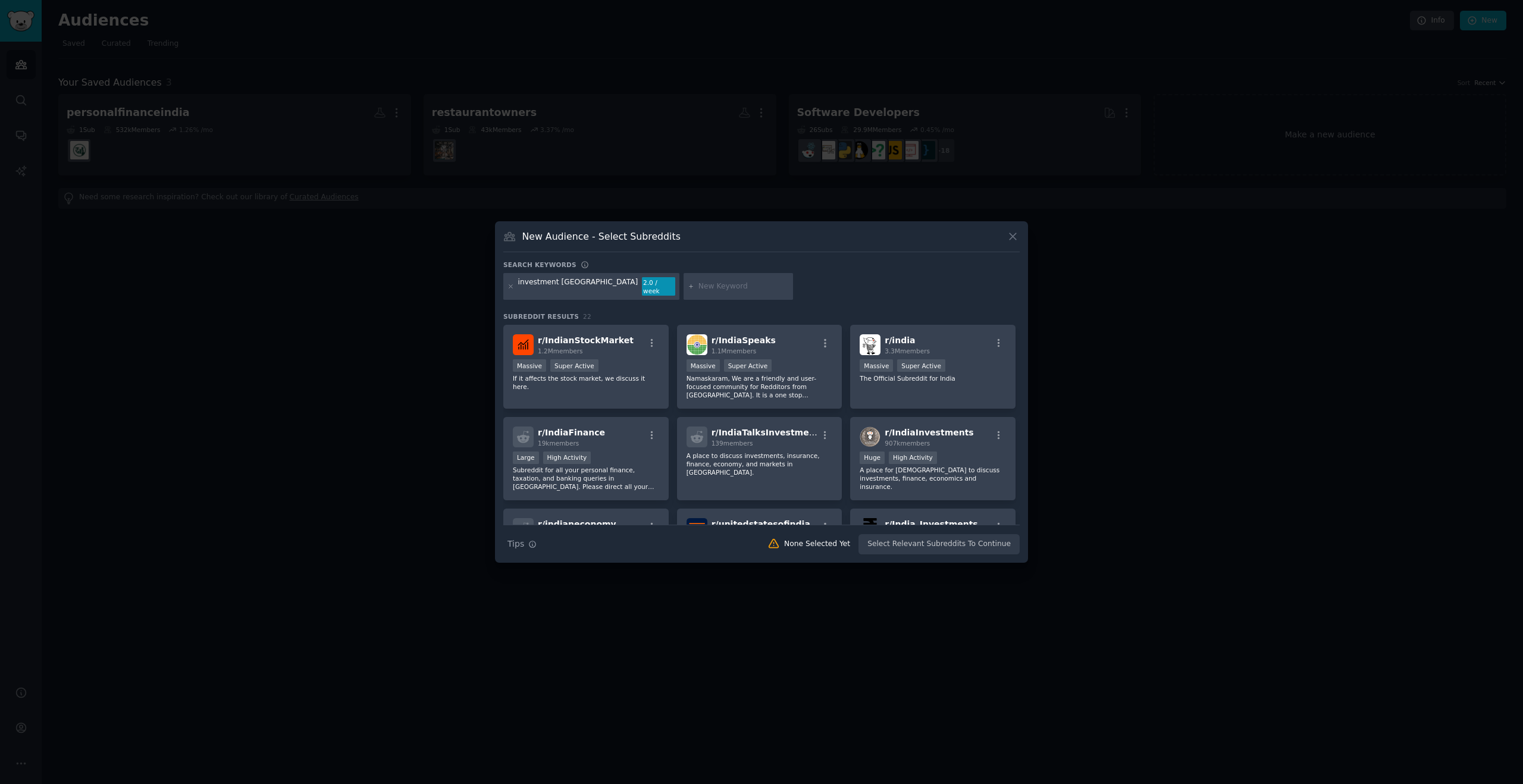
click at [877, 295] on div "investment india 2.0 / week" at bounding box center [762, 289] width 516 height 32
click at [998, 431] on icon "button" at bounding box center [998, 434] width 2 height 8
click at [852, 283] on div "investment india 2.0 / week" at bounding box center [762, 289] width 516 height 32
click at [626, 368] on div "Massive Super Active" at bounding box center [586, 367] width 147 height 15
click at [970, 546] on button "Create Audience" at bounding box center [981, 544] width 78 height 20
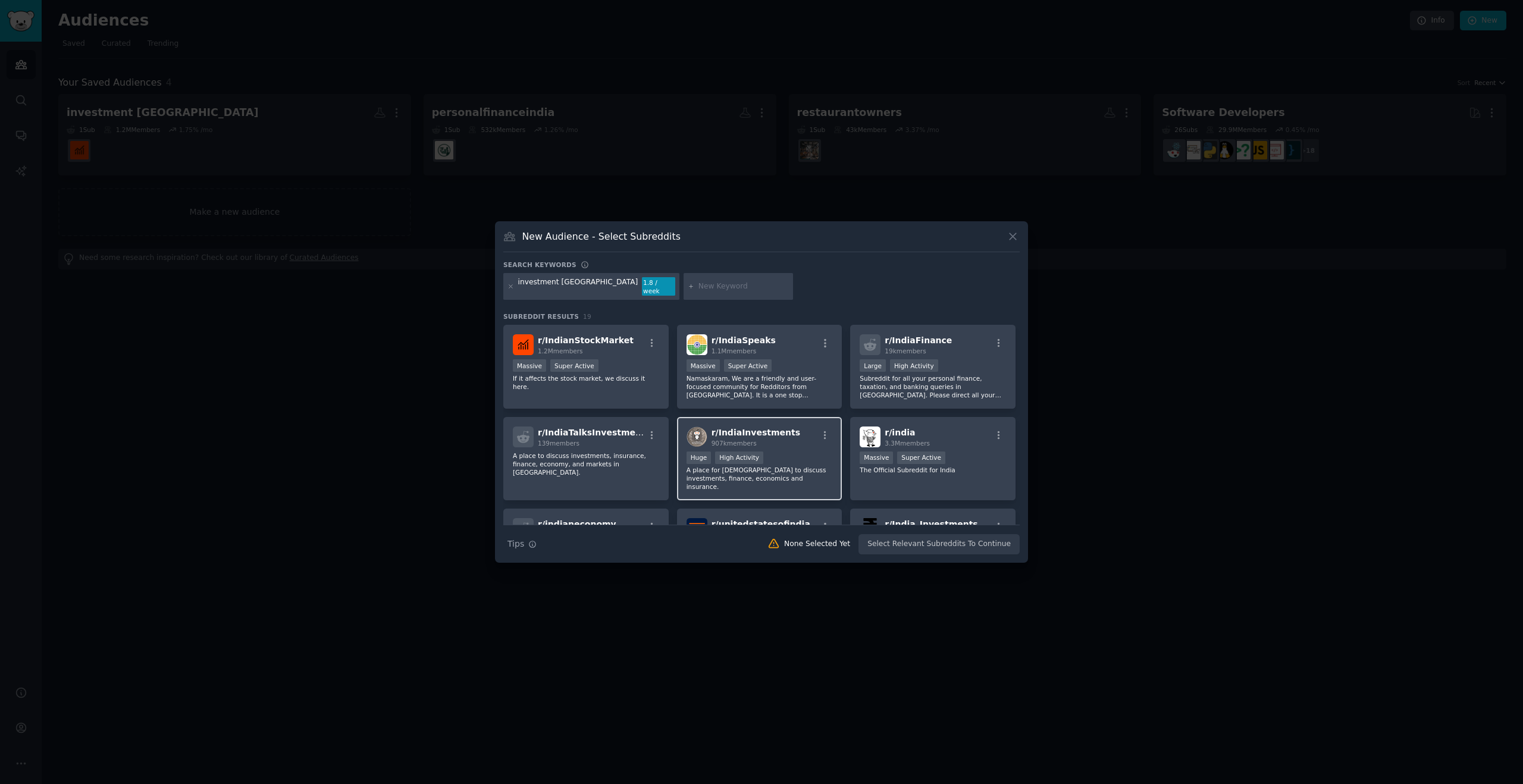
click at [758, 428] on span "r/ IndiaInvestments" at bounding box center [756, 432] width 89 height 10
click at [980, 541] on button "Create Audience" at bounding box center [981, 544] width 78 height 20
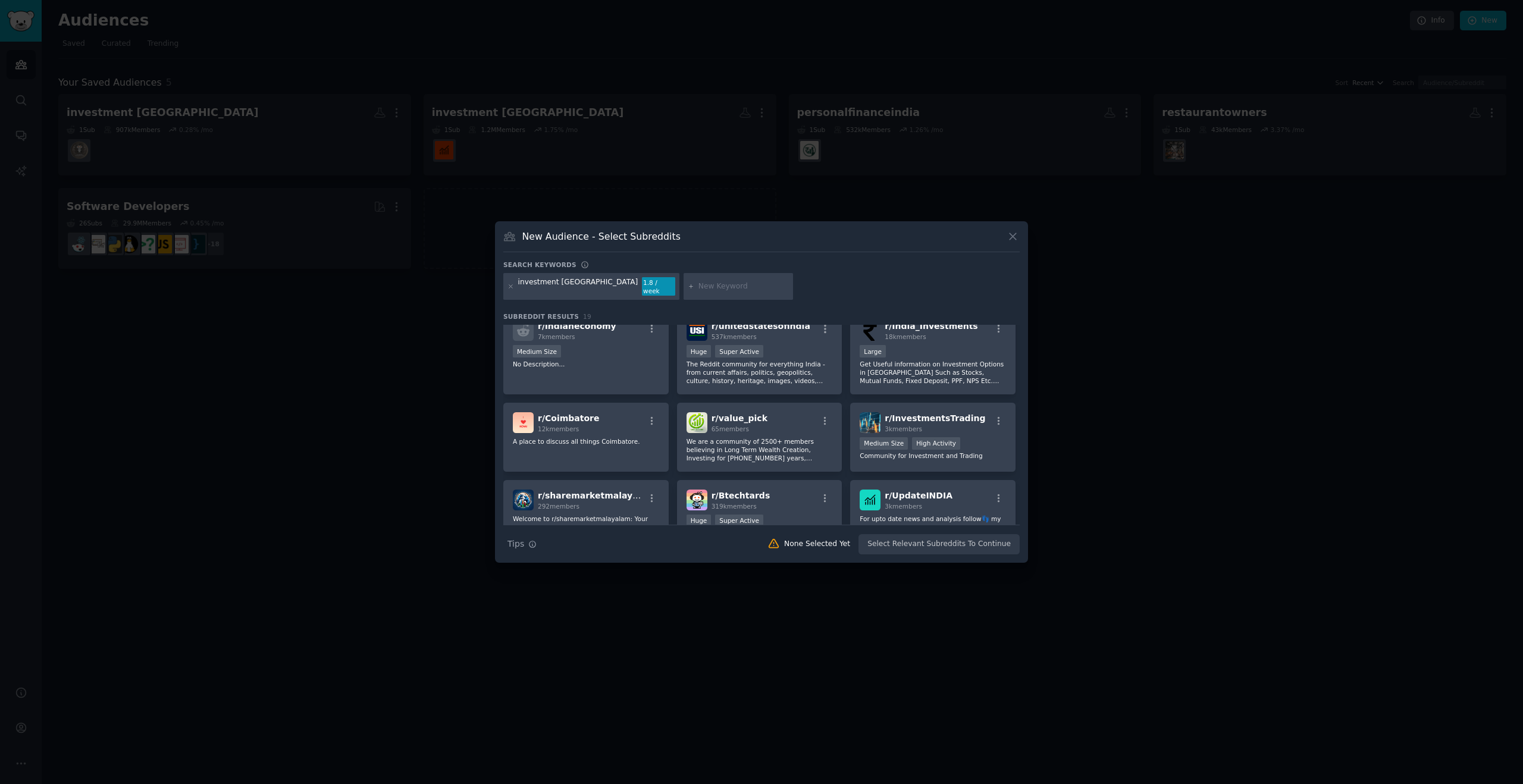
scroll to position [213, 0]
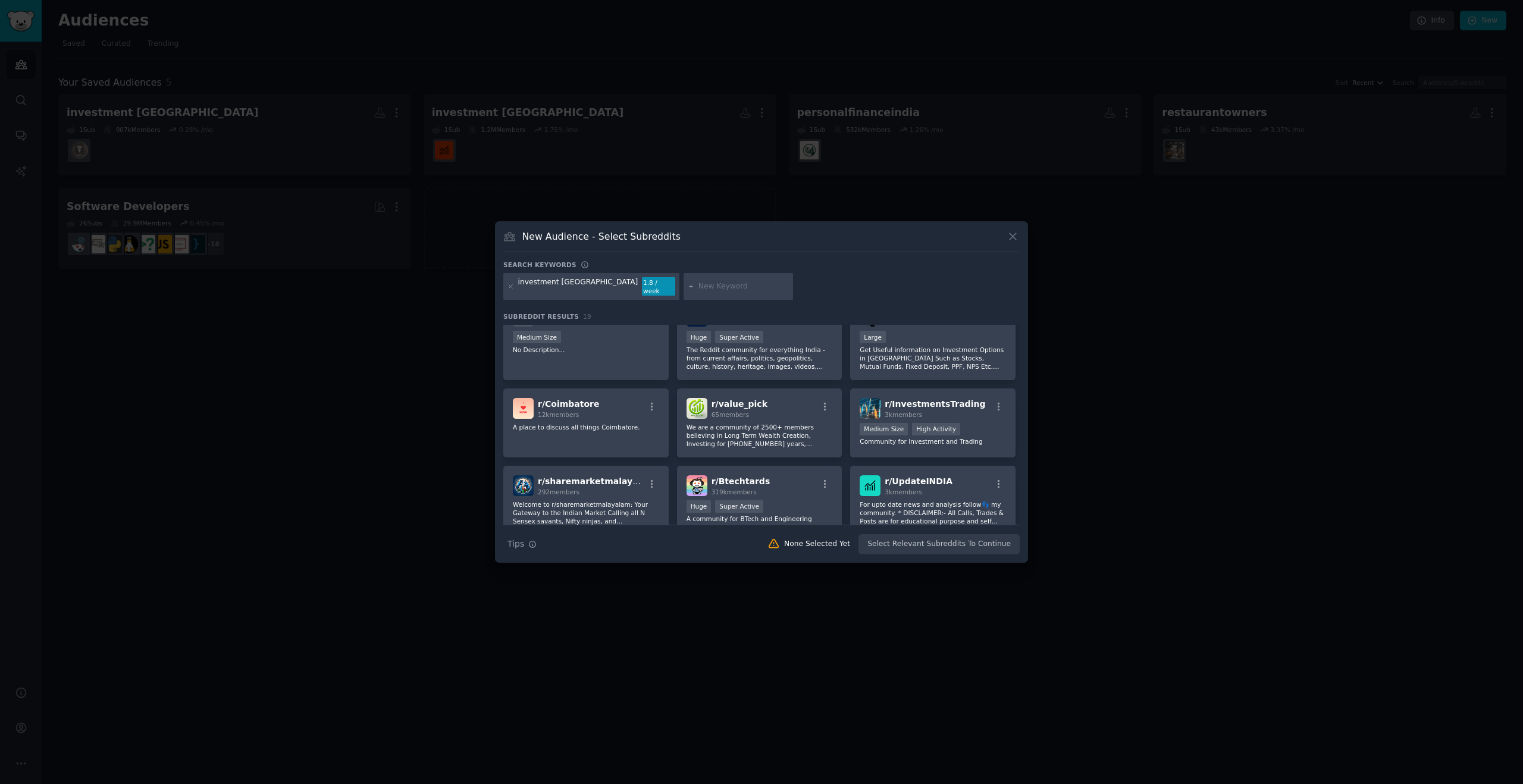
click at [1007, 243] on icon at bounding box center [1013, 236] width 13 height 13
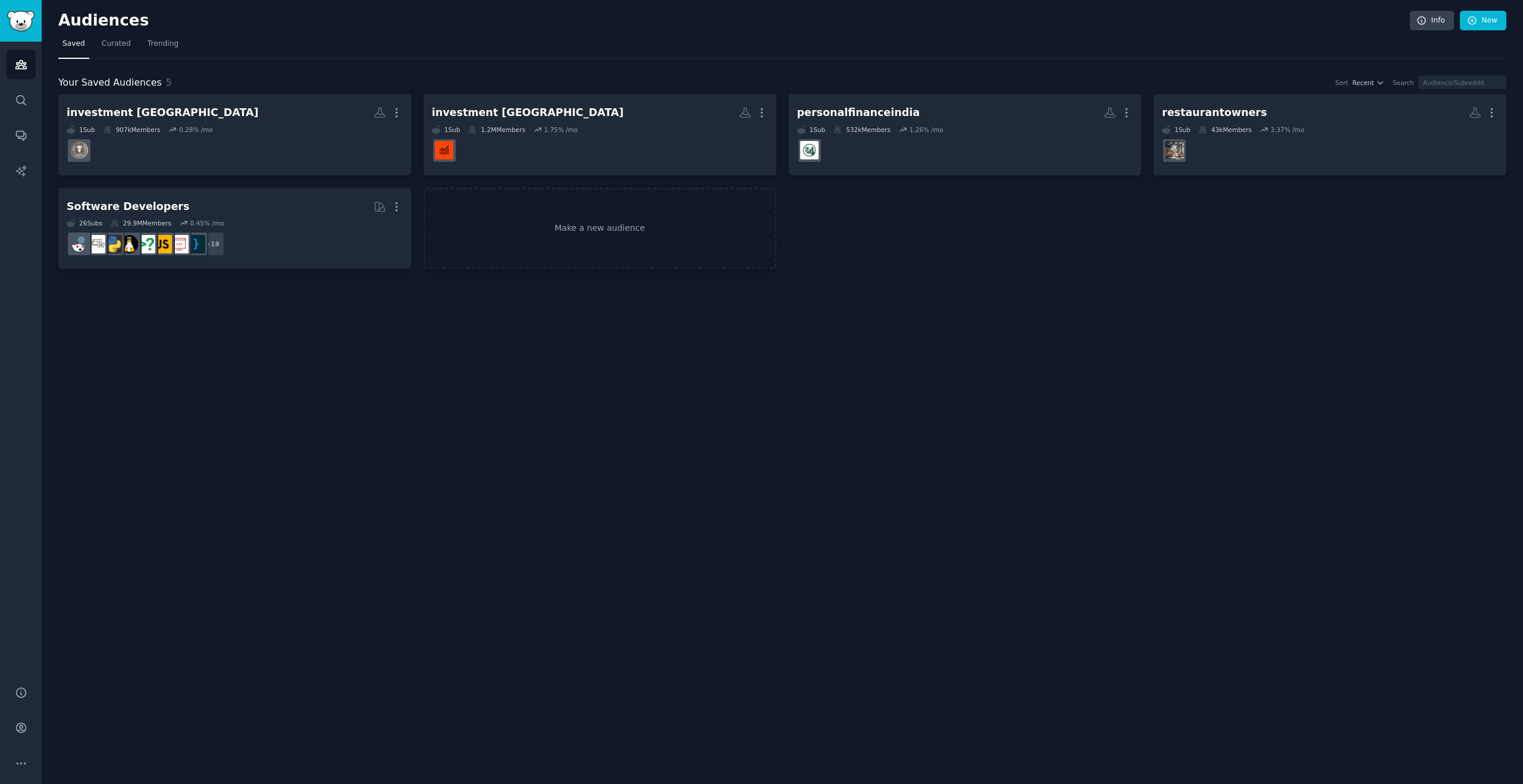
click at [607, 367] on div "Audiences Info New Saved Curated Trending Your Saved Audiences 5 Sort Recent Se…" at bounding box center [782, 392] width 1482 height 784
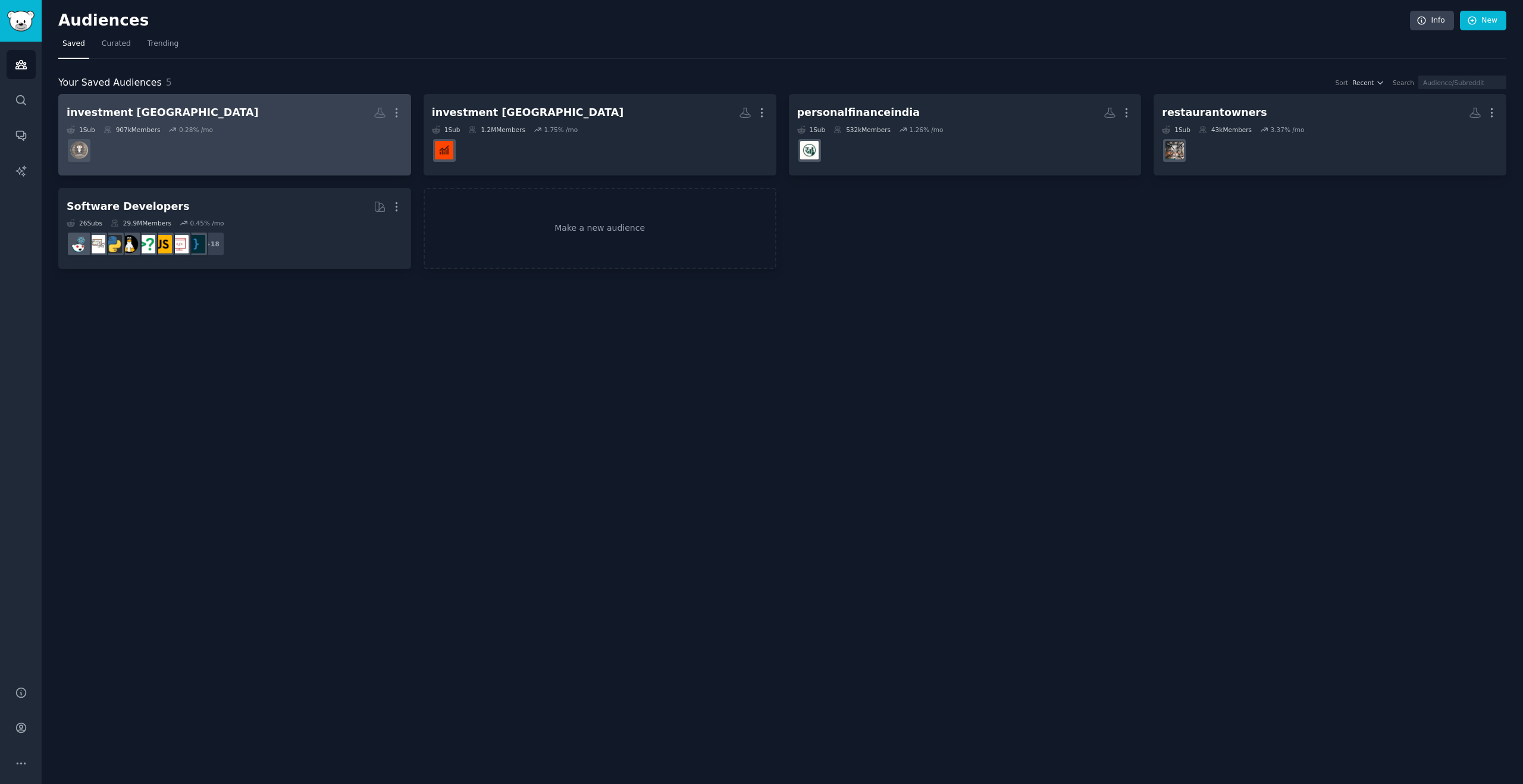
click at [171, 141] on dd at bounding box center [235, 150] width 336 height 33
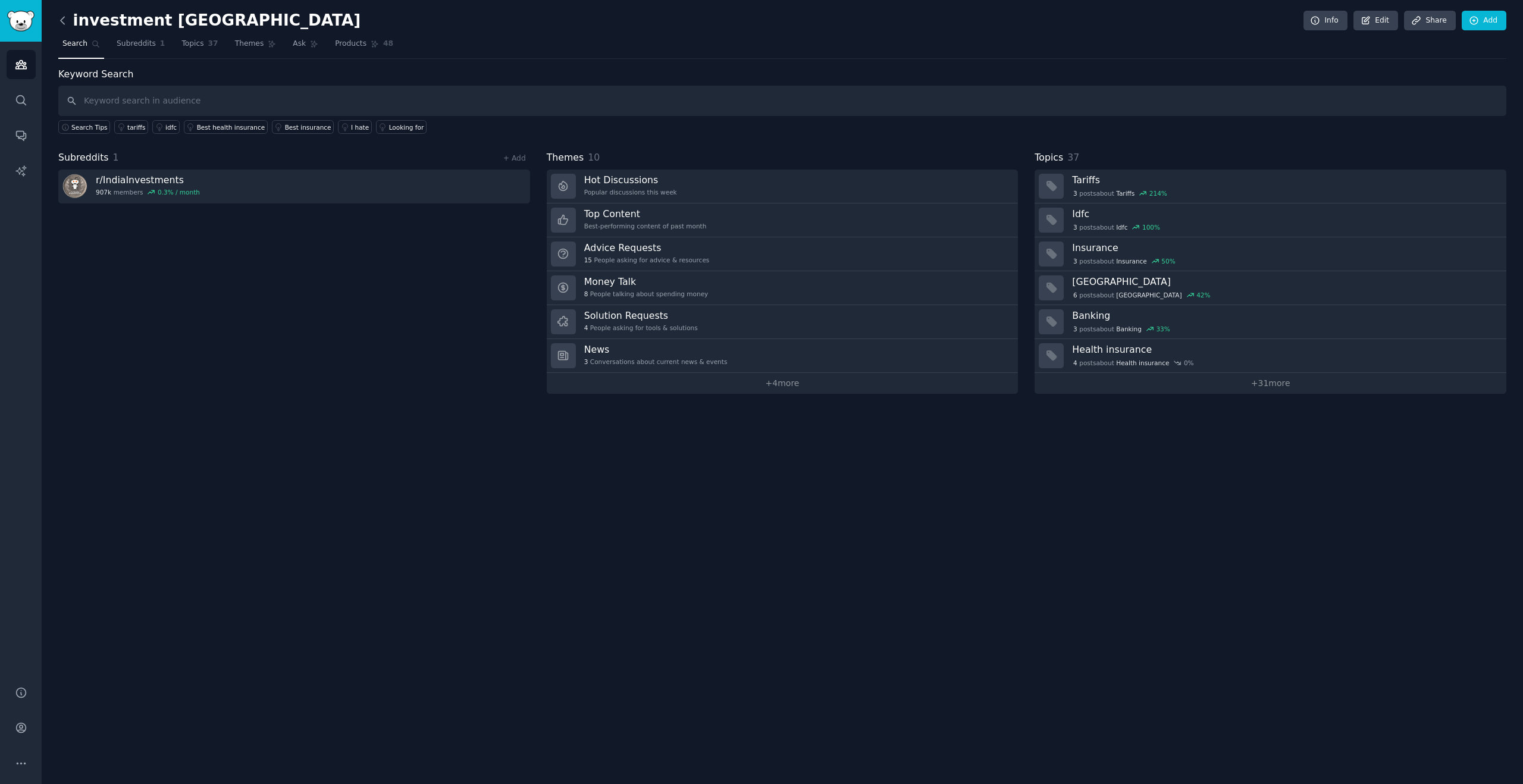
click at [64, 20] on icon at bounding box center [62, 20] width 13 height 13
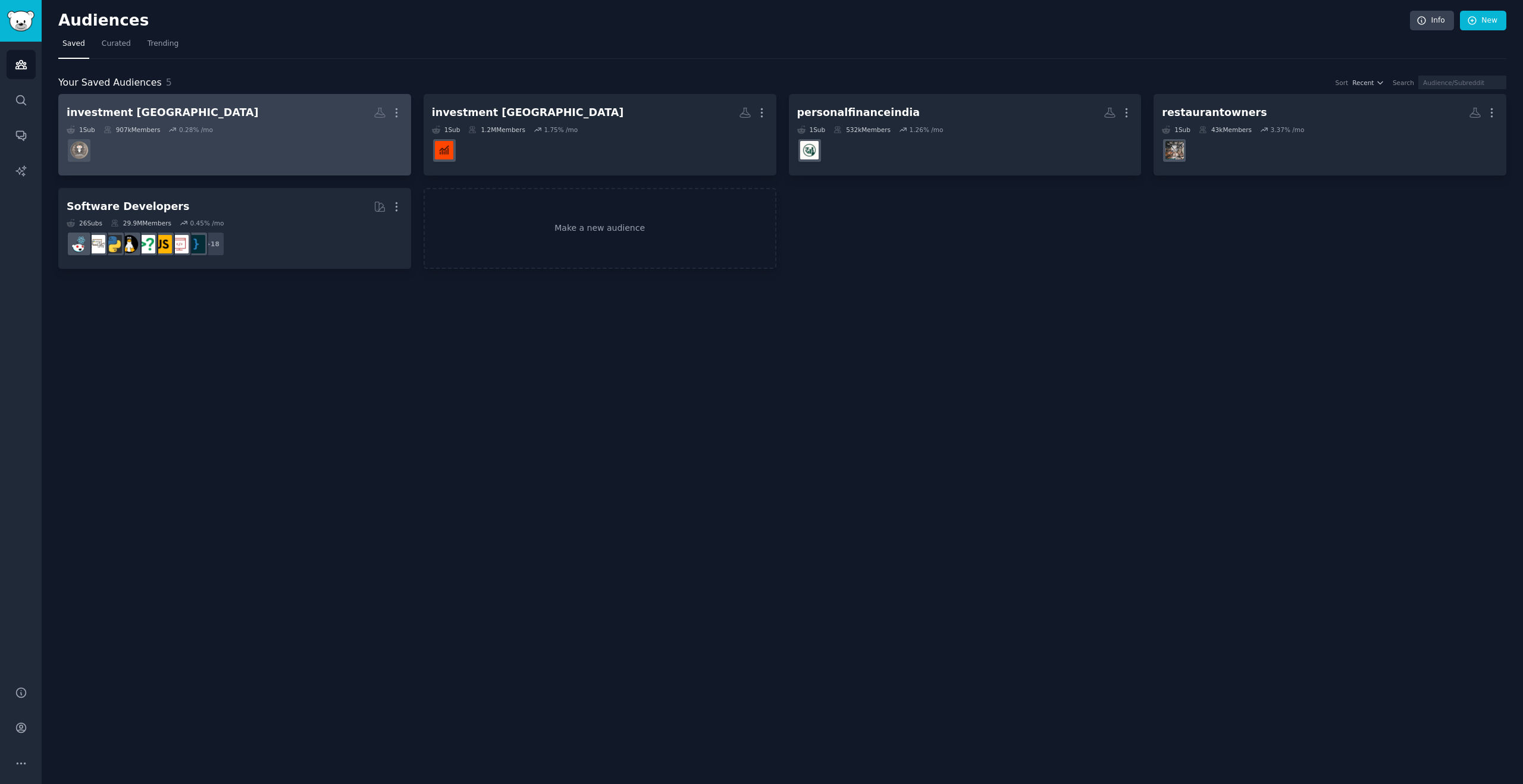
click at [275, 149] on dd at bounding box center [235, 150] width 336 height 33
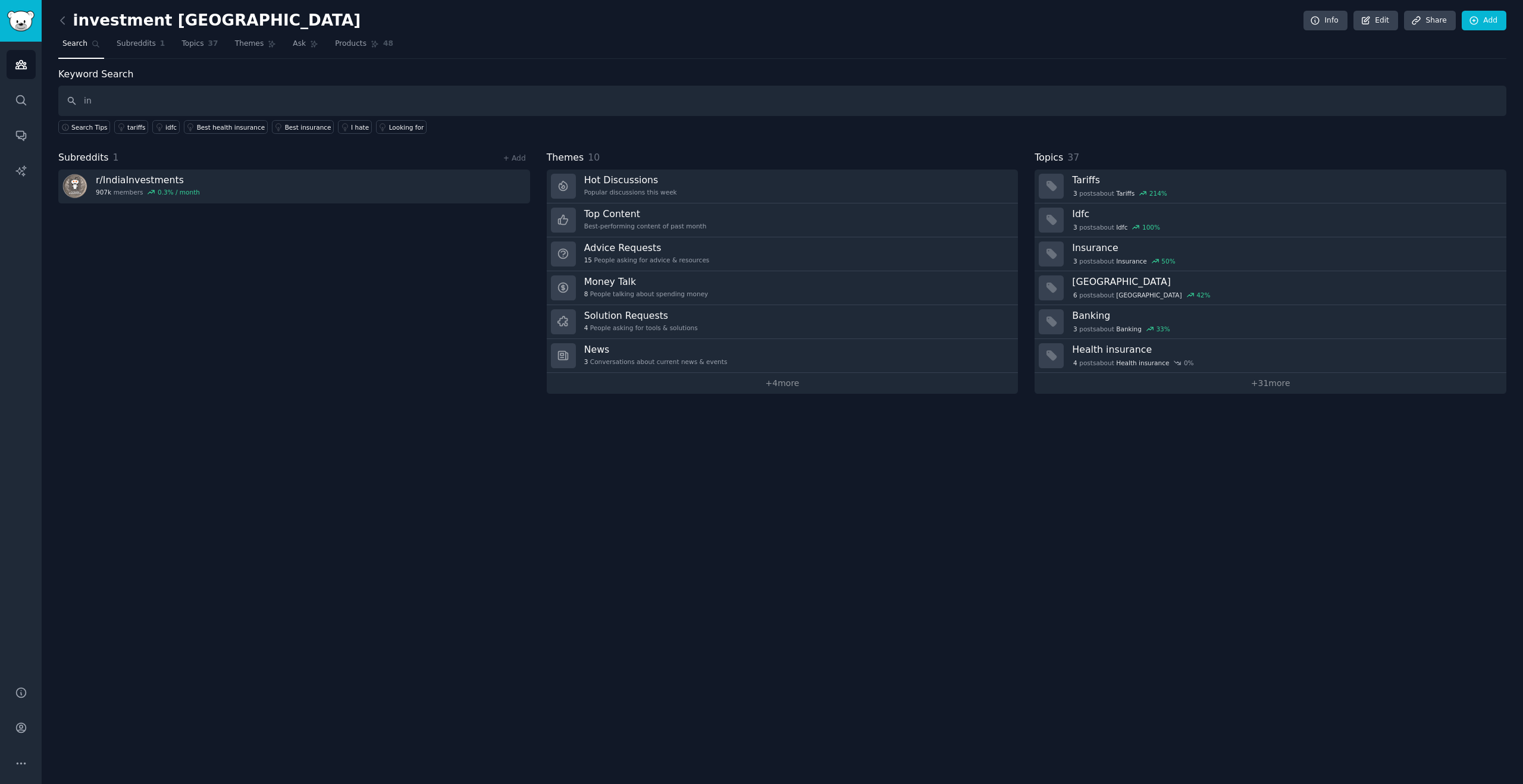
type input "i"
click at [1483, 20] on link "Add" at bounding box center [1483, 20] width 44 height 20
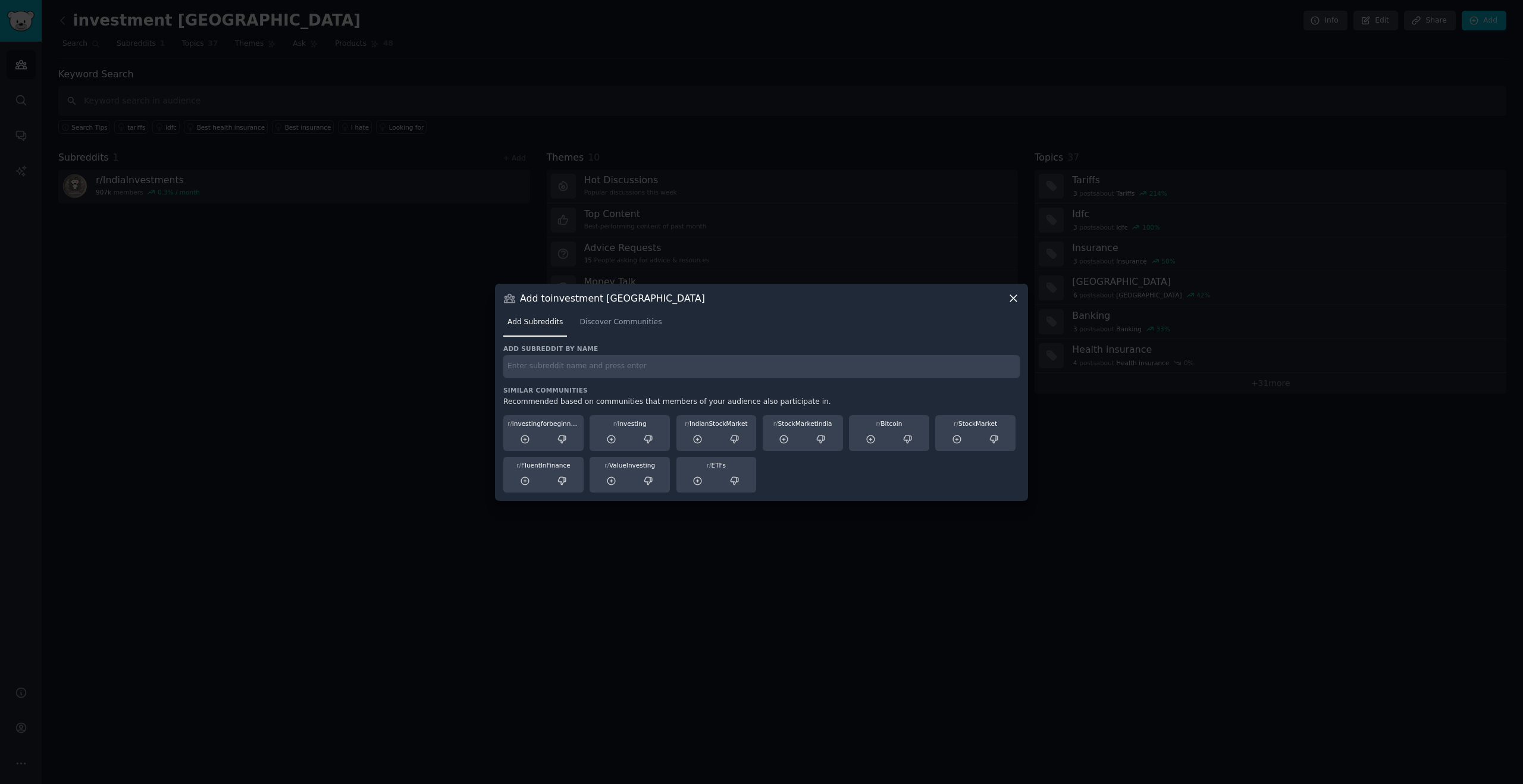
click at [659, 368] on input "text" at bounding box center [762, 366] width 516 height 23
type input "india stocks"
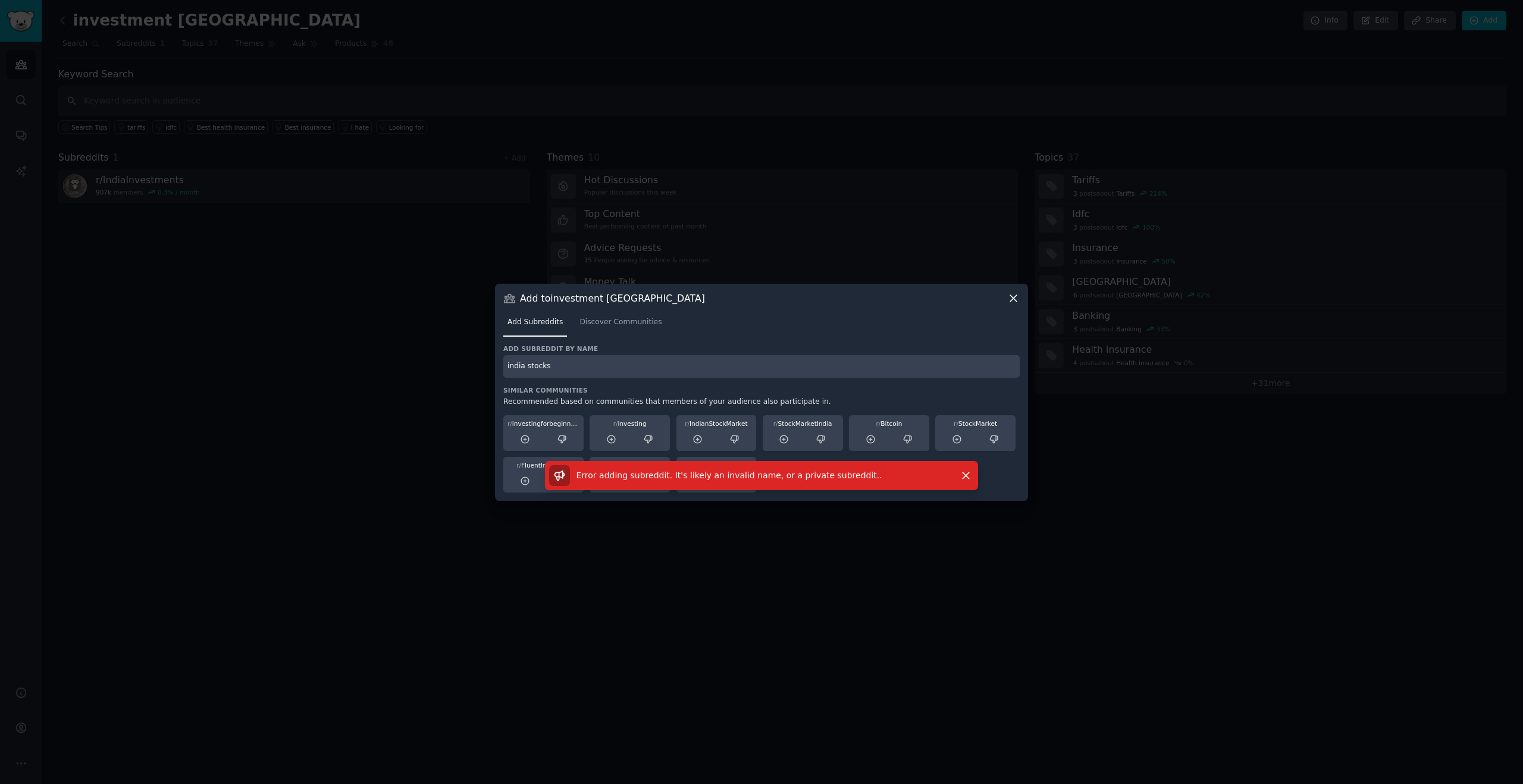
click at [574, 363] on input "india stocks" at bounding box center [762, 366] width 516 height 23
click at [604, 318] on span "Discover Communities" at bounding box center [620, 322] width 82 height 11
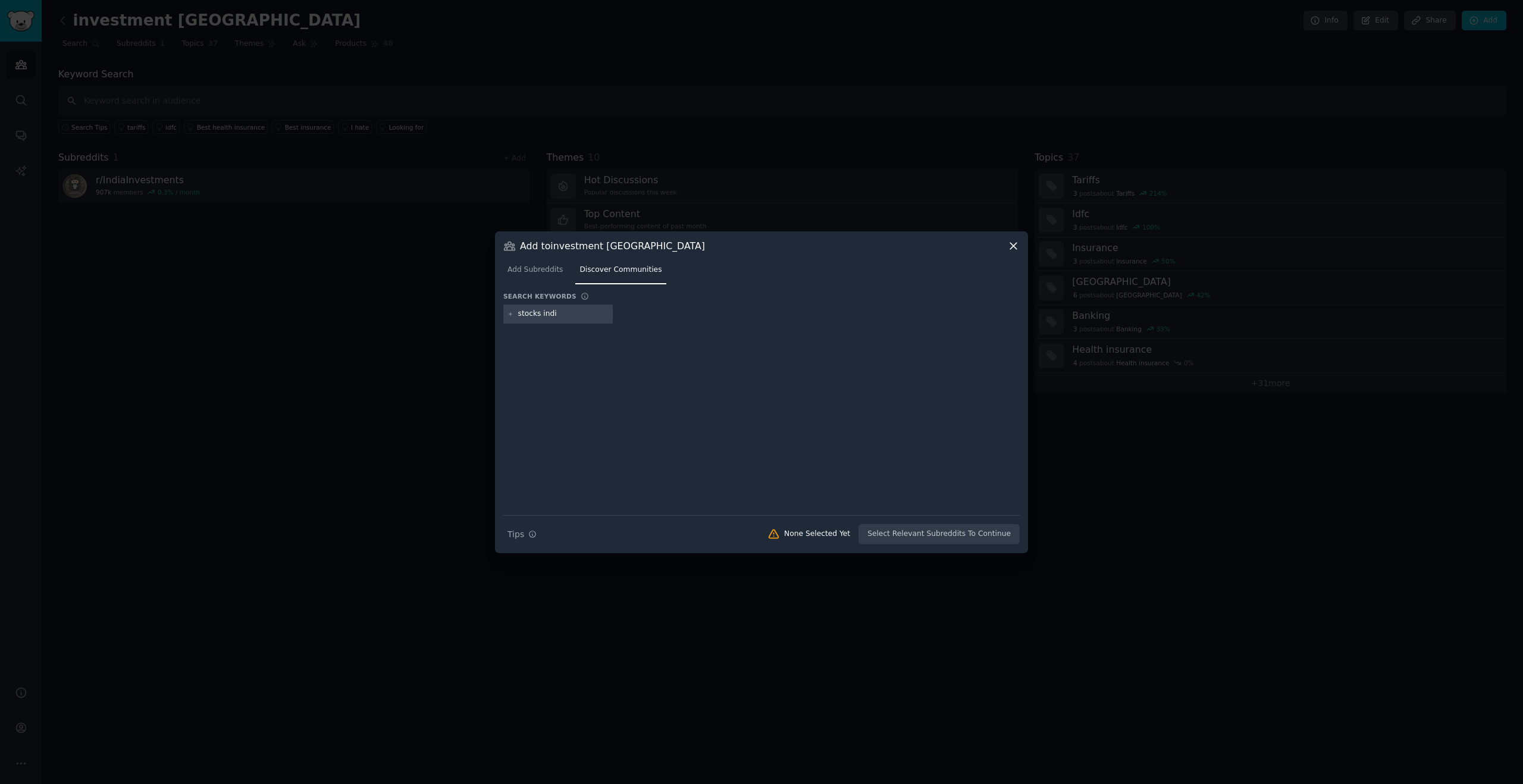
type input "stocks india"
click at [555, 318] on div "stocks india" at bounding box center [540, 314] width 44 height 11
click at [560, 315] on div "stocks india" at bounding box center [553, 313] width 99 height 19
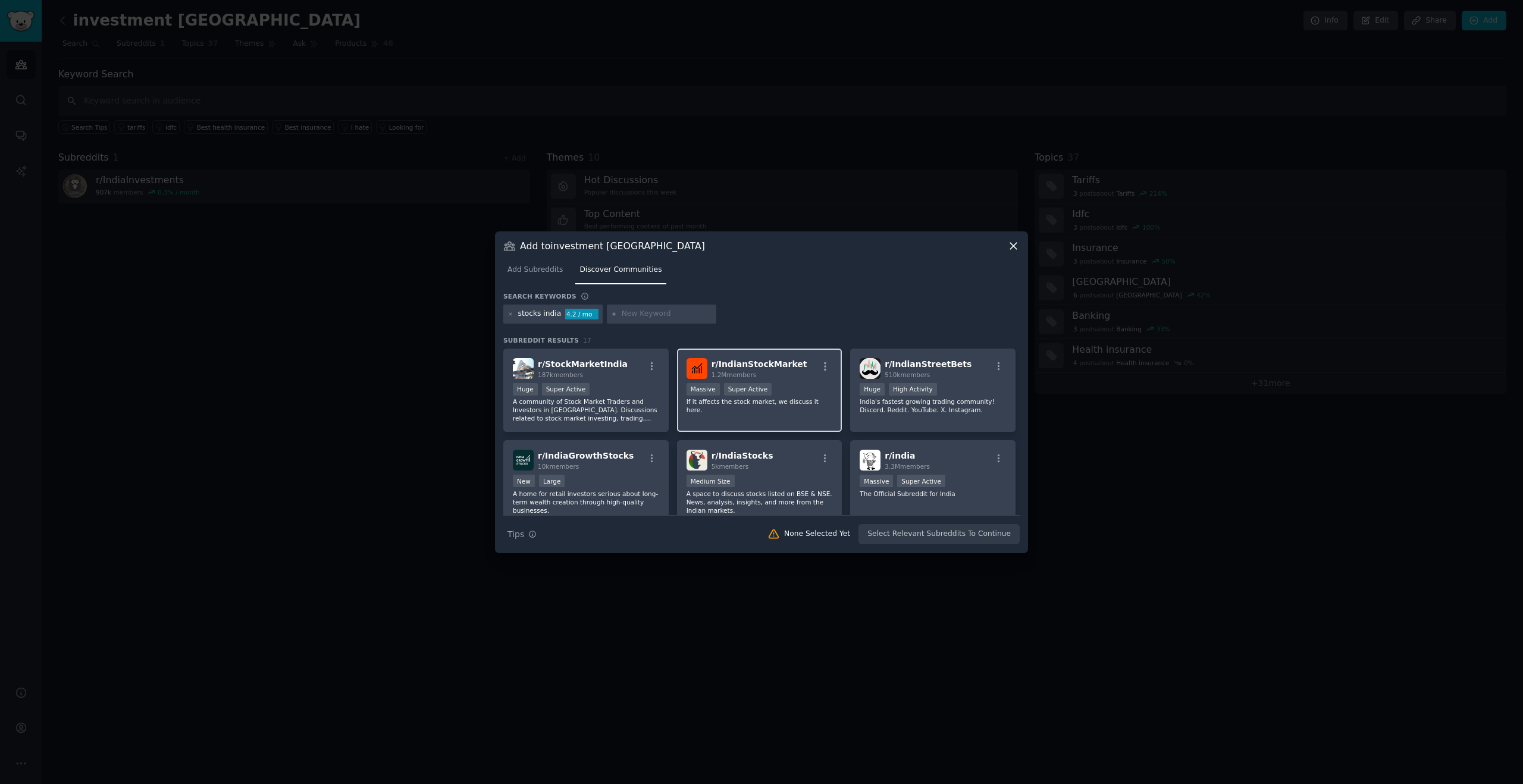
click at [759, 368] on span "r/ IndianStockMarket" at bounding box center [759, 364] width 95 height 10
click at [980, 532] on button "Add to Audience" at bounding box center [981, 534] width 78 height 20
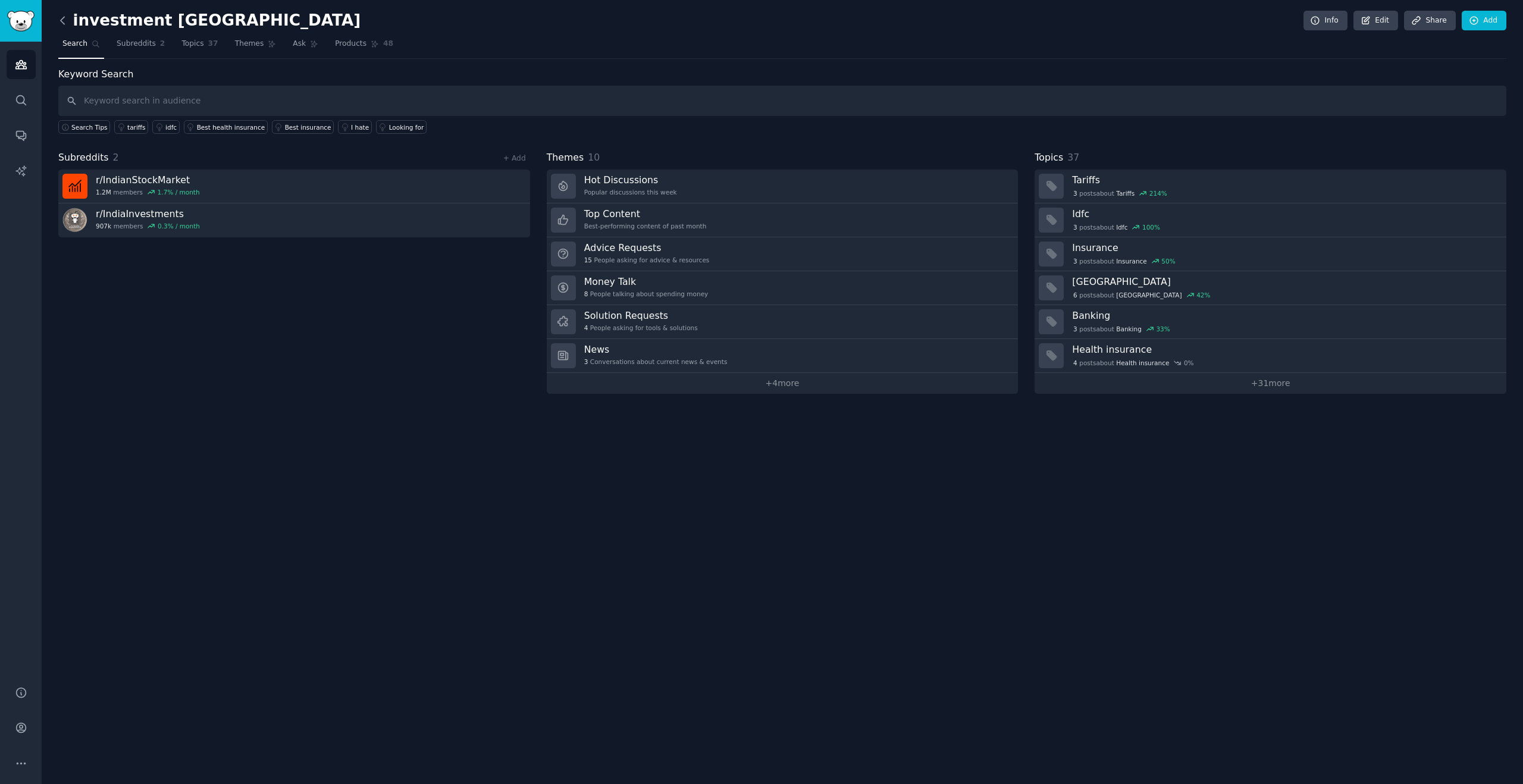
click at [66, 16] on icon at bounding box center [62, 20] width 13 height 13
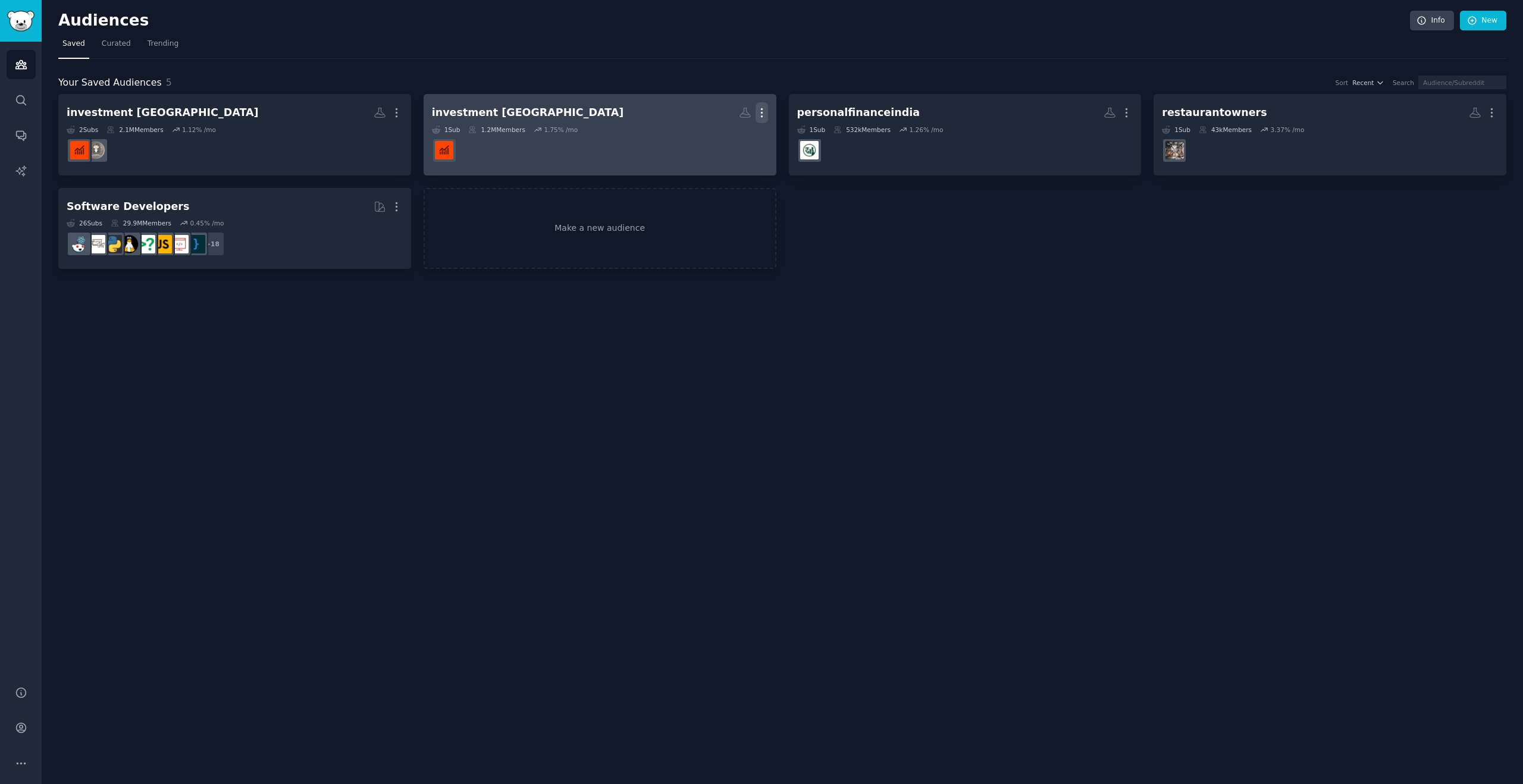
click at [764, 110] on icon "button" at bounding box center [762, 113] width 13 height 13
click at [728, 140] on p "Delete" at bounding box center [729, 138] width 27 height 13
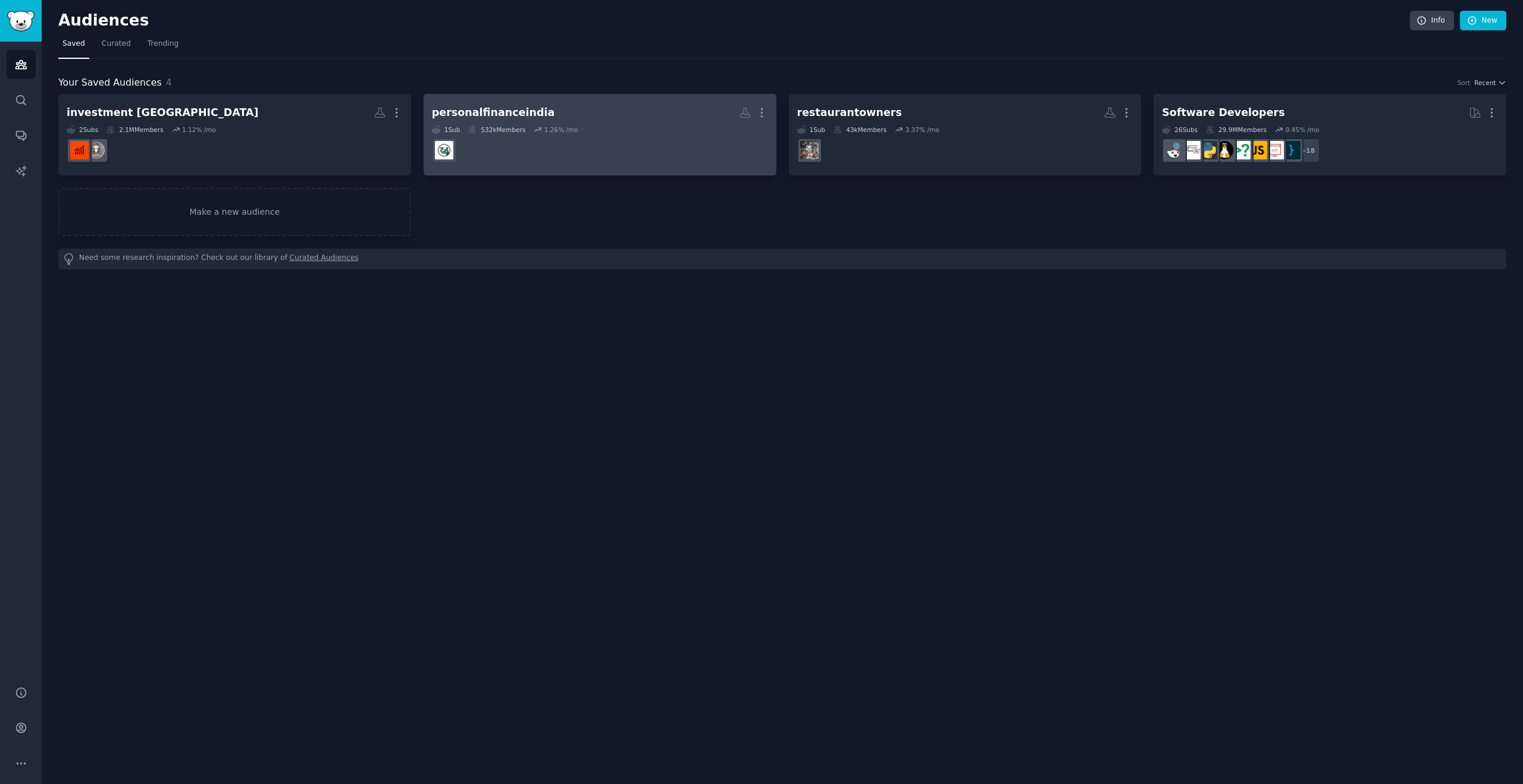
click at [627, 160] on dd "r/personalfinanceindia" at bounding box center [600, 150] width 336 height 33
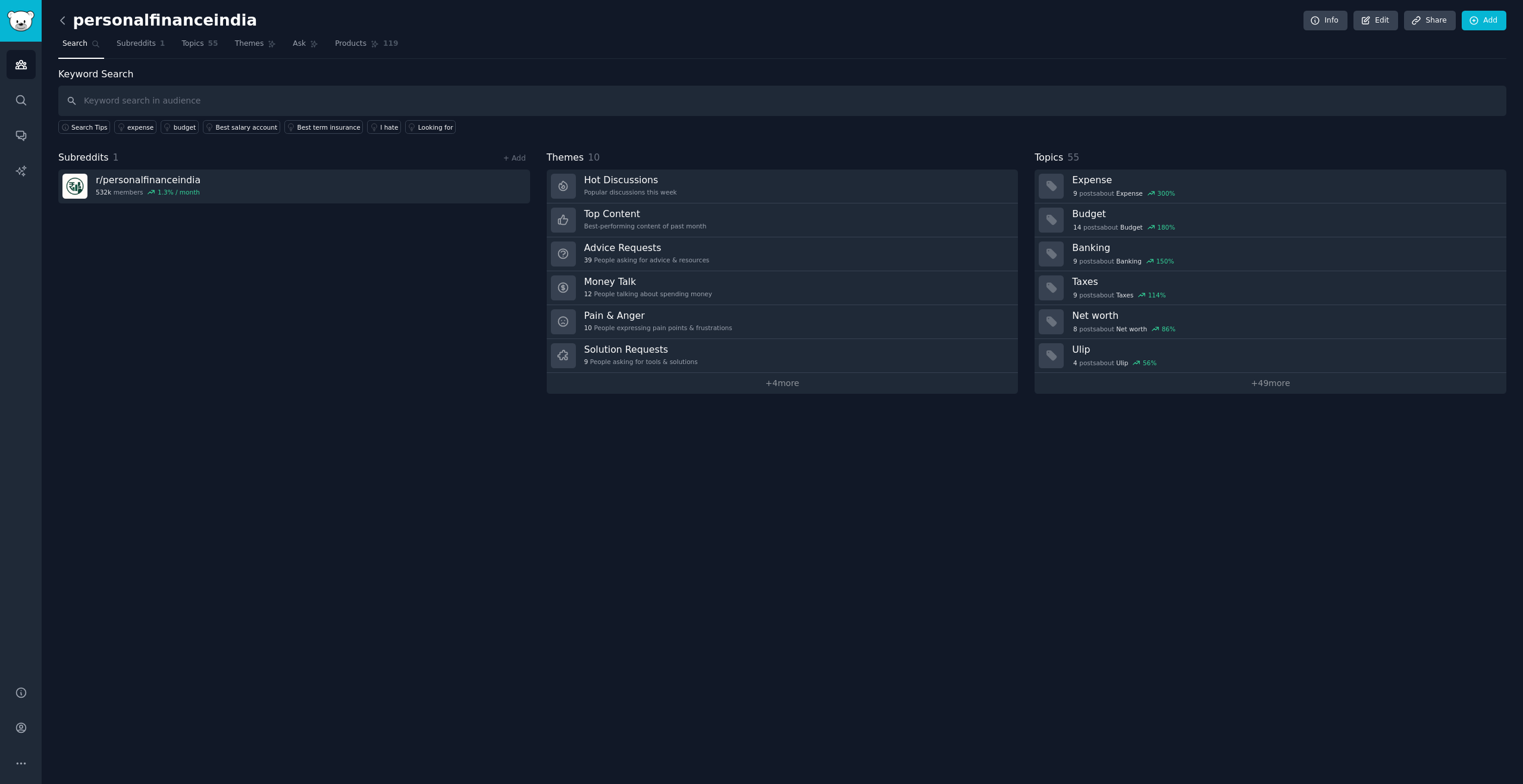
click at [63, 22] on icon at bounding box center [62, 20] width 13 height 13
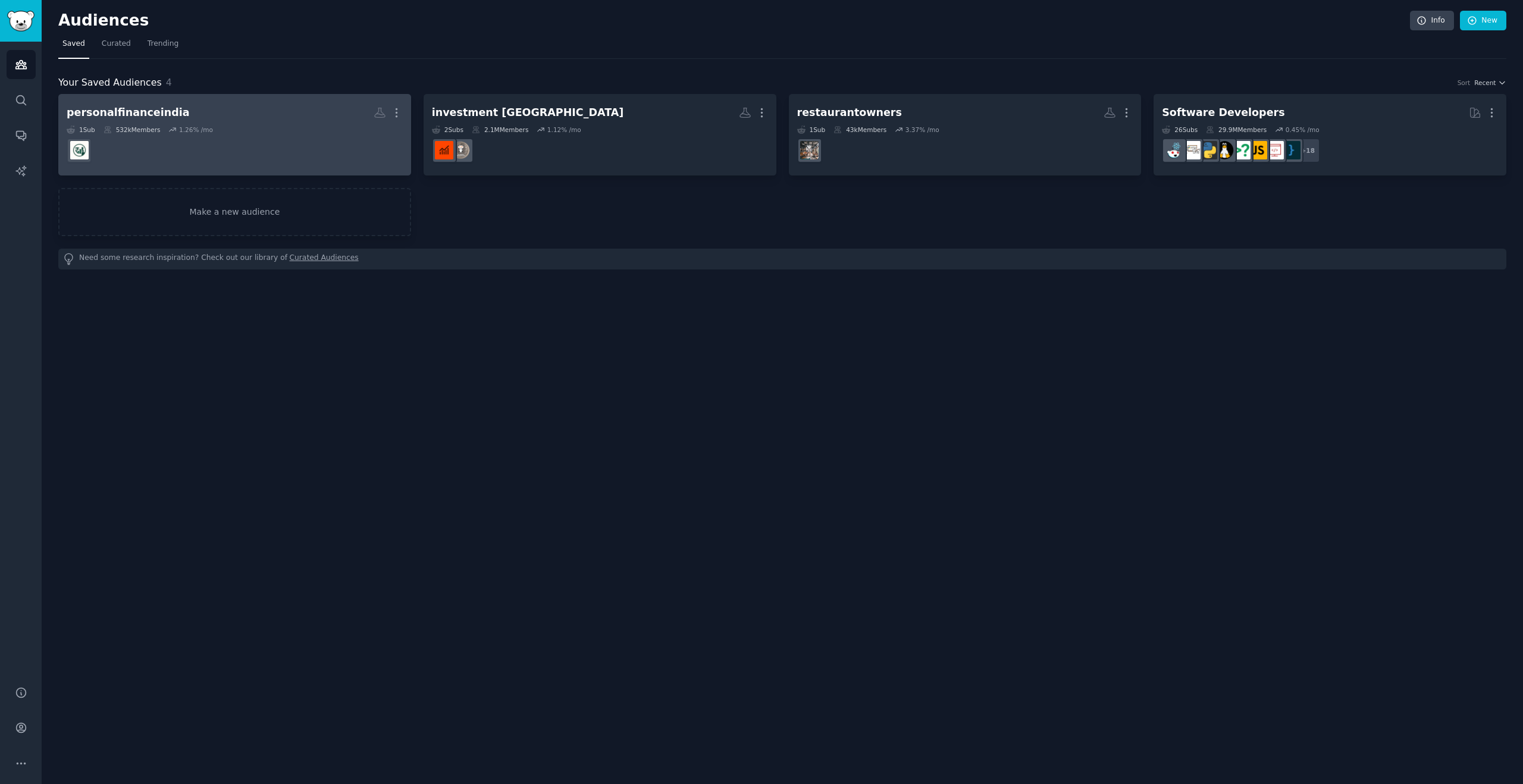
click at [253, 126] on div "1 Sub 532k Members 1.26 % /mo" at bounding box center [235, 129] width 336 height 8
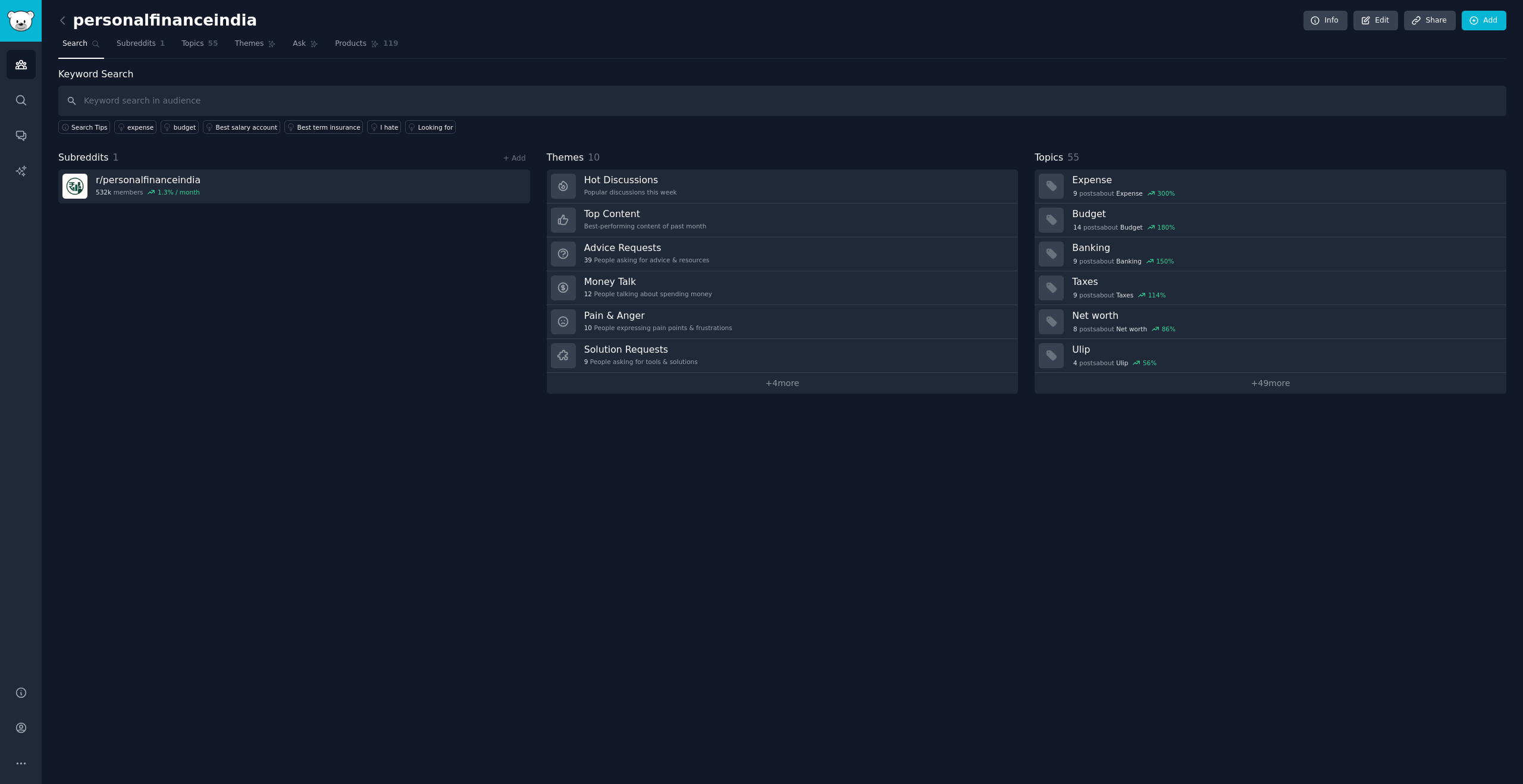
click at [69, 20] on link at bounding box center [66, 20] width 15 height 19
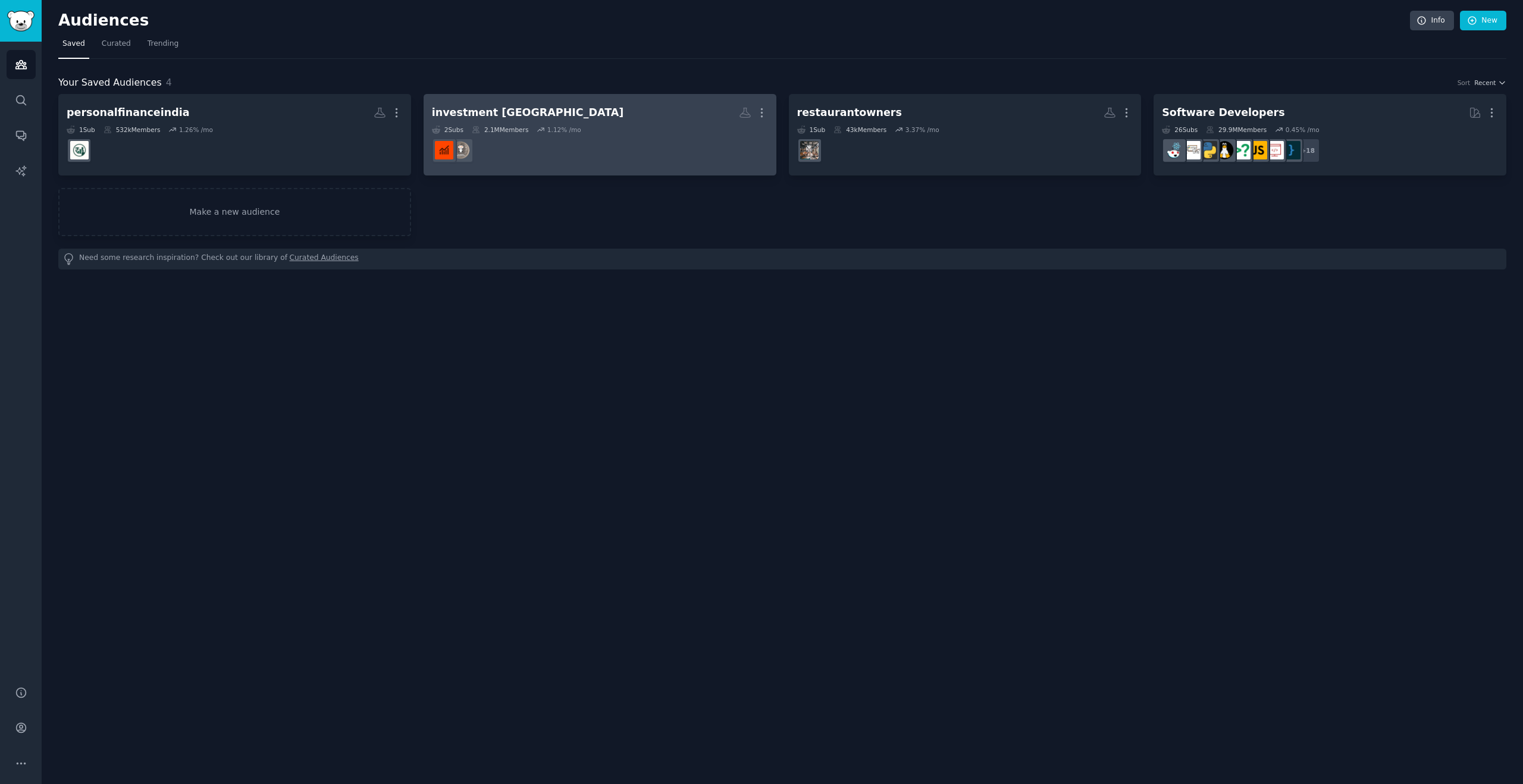
click at [589, 150] on dd at bounding box center [600, 150] width 336 height 33
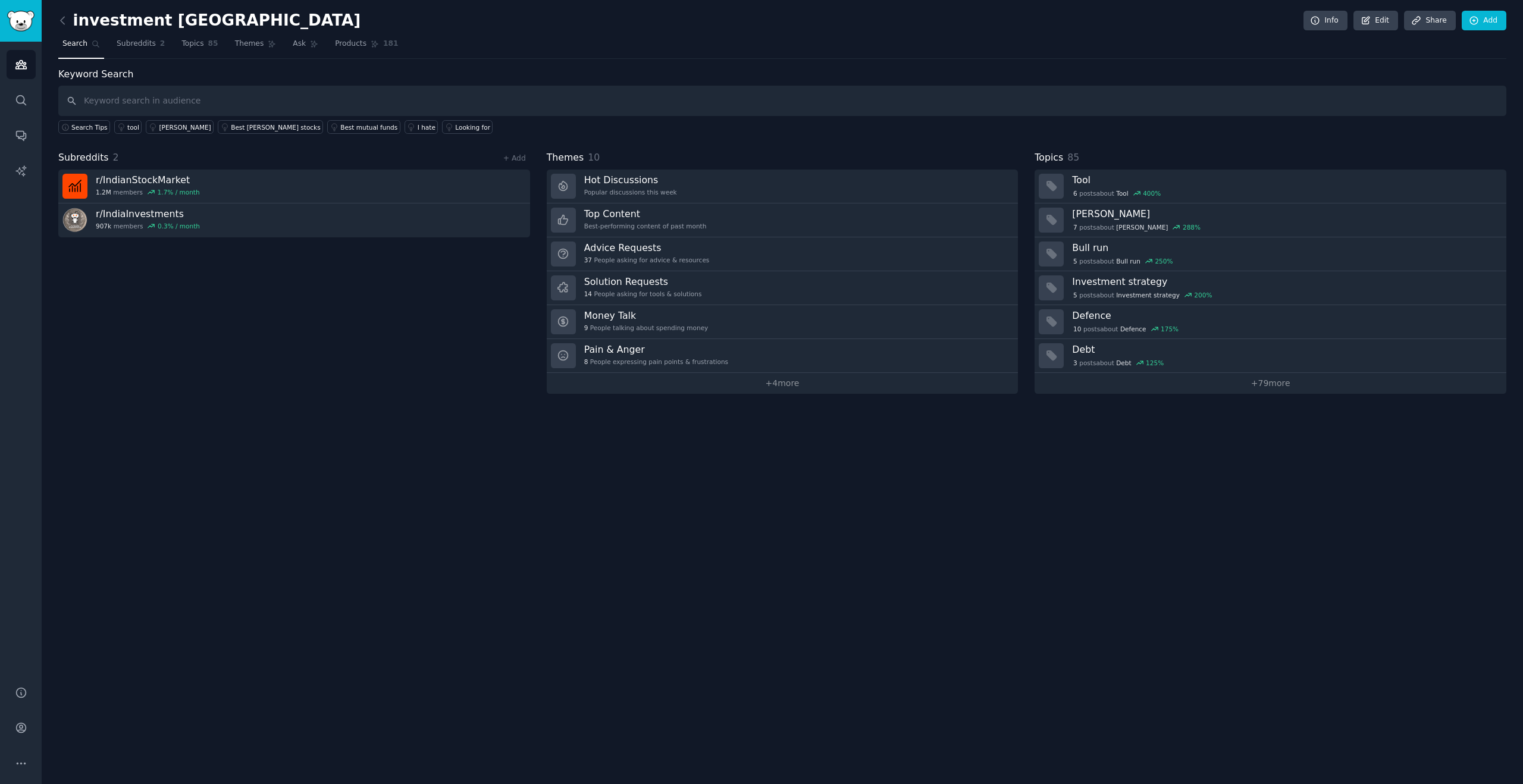
click at [1485, 32] on div "investment india Info Edit Share Add" at bounding box center [783, 23] width 1448 height 24
click at [1482, 16] on link "Add" at bounding box center [1483, 20] width 44 height 20
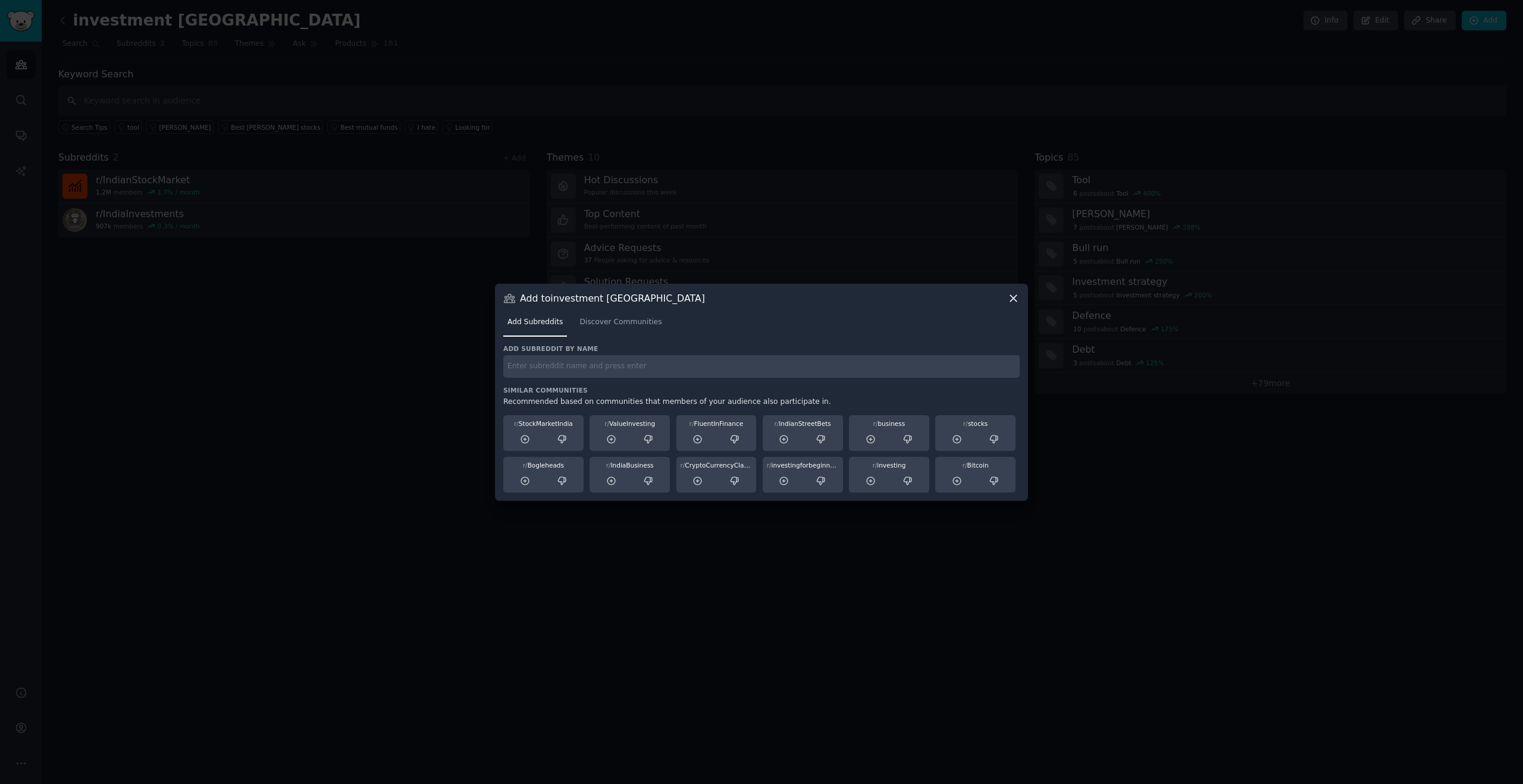
click at [601, 364] on input "text" at bounding box center [762, 366] width 516 height 23
type input "personalfinanceindia"
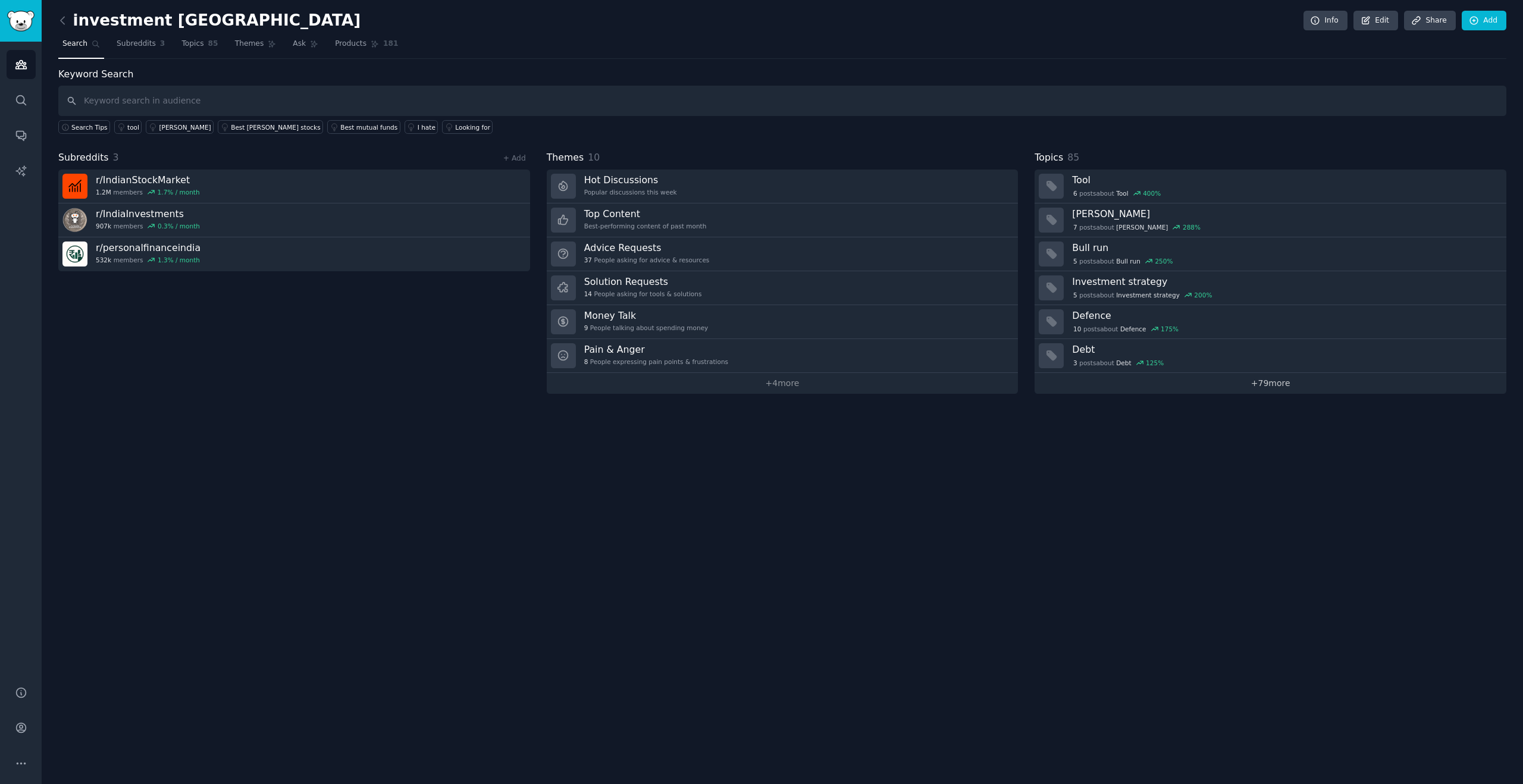
click at [1226, 386] on link "+ 79 more" at bounding box center [1270, 383] width 472 height 21
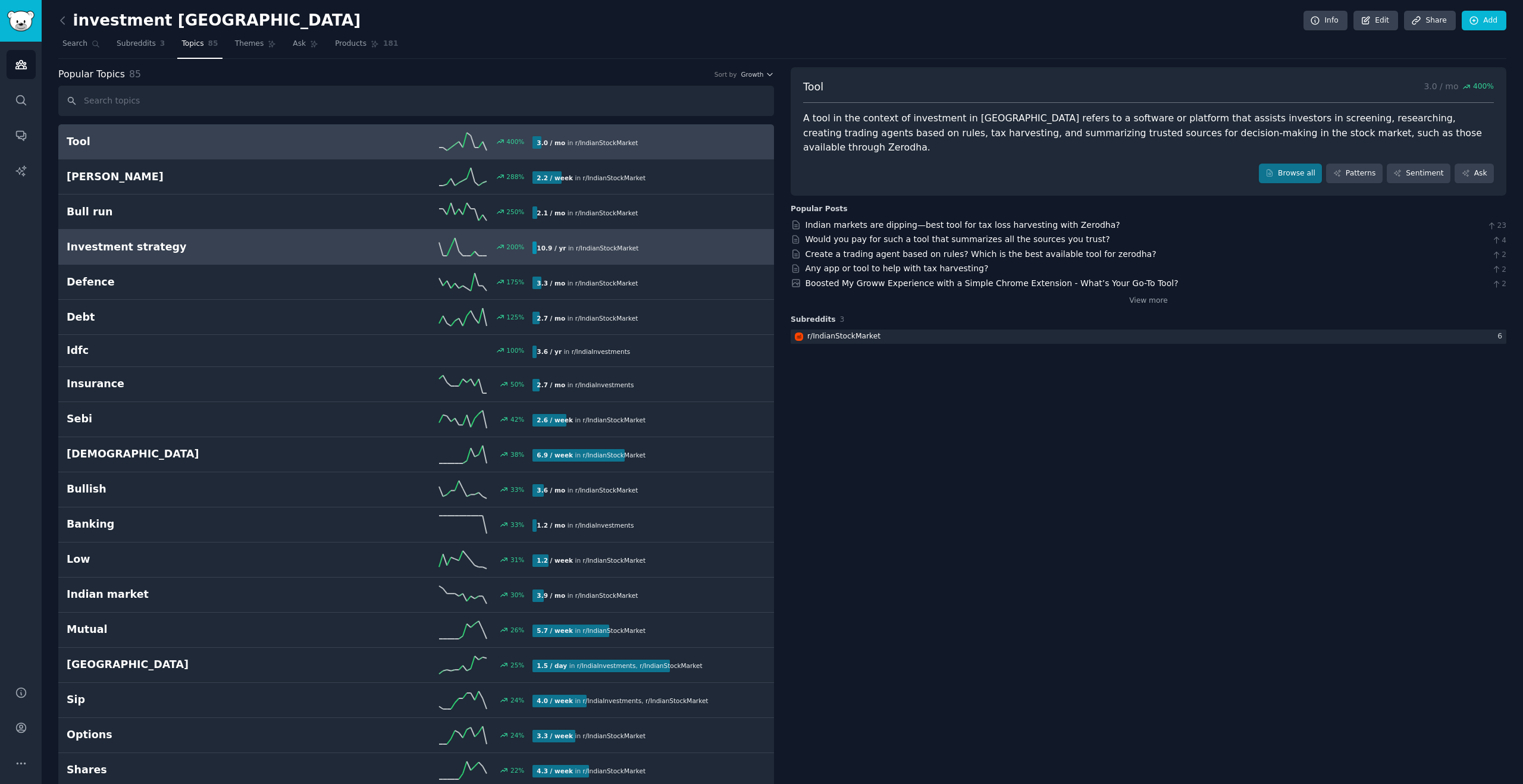
click at [313, 241] on div "200 %" at bounding box center [416, 247] width 233 height 18
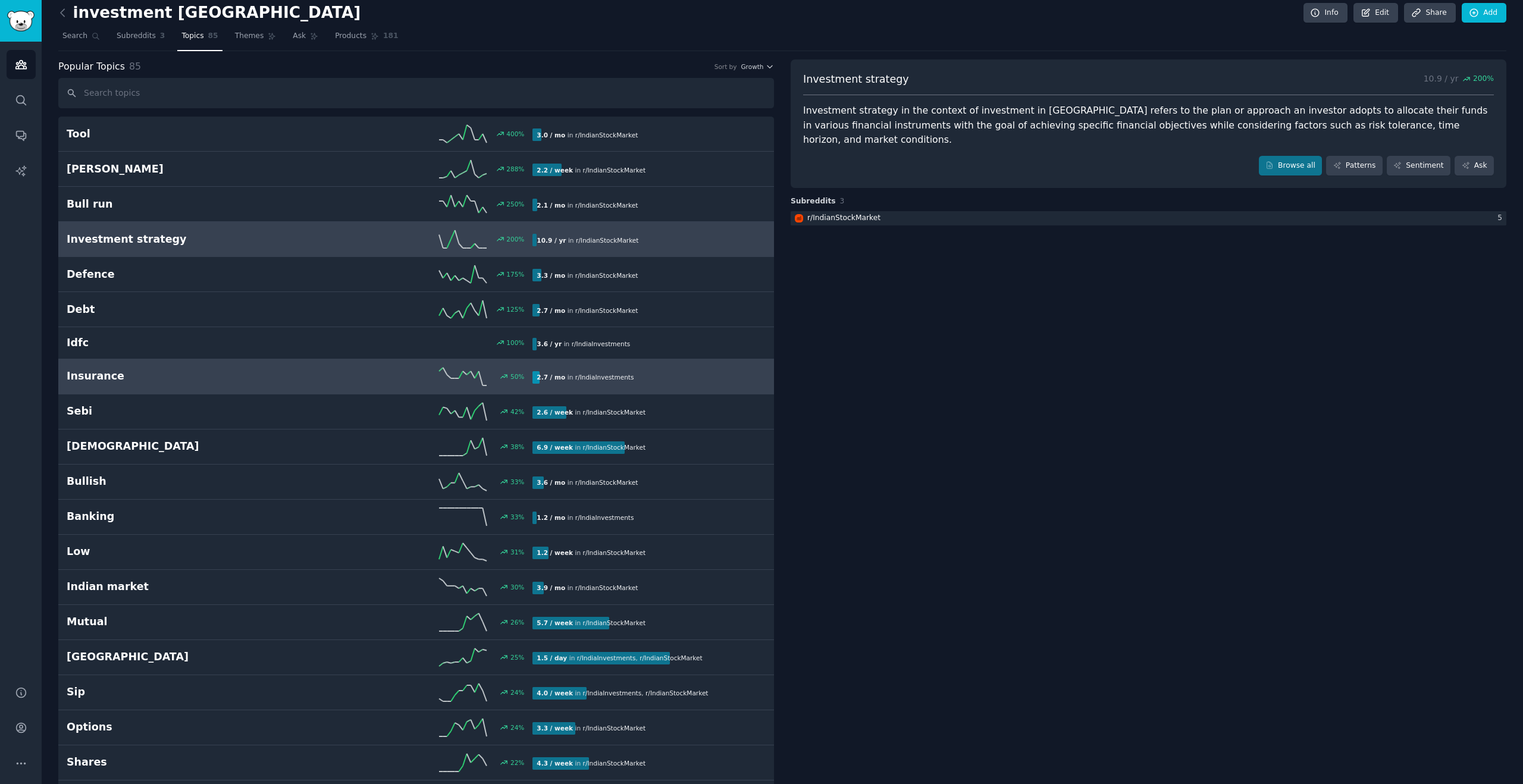
scroll to position [10, 0]
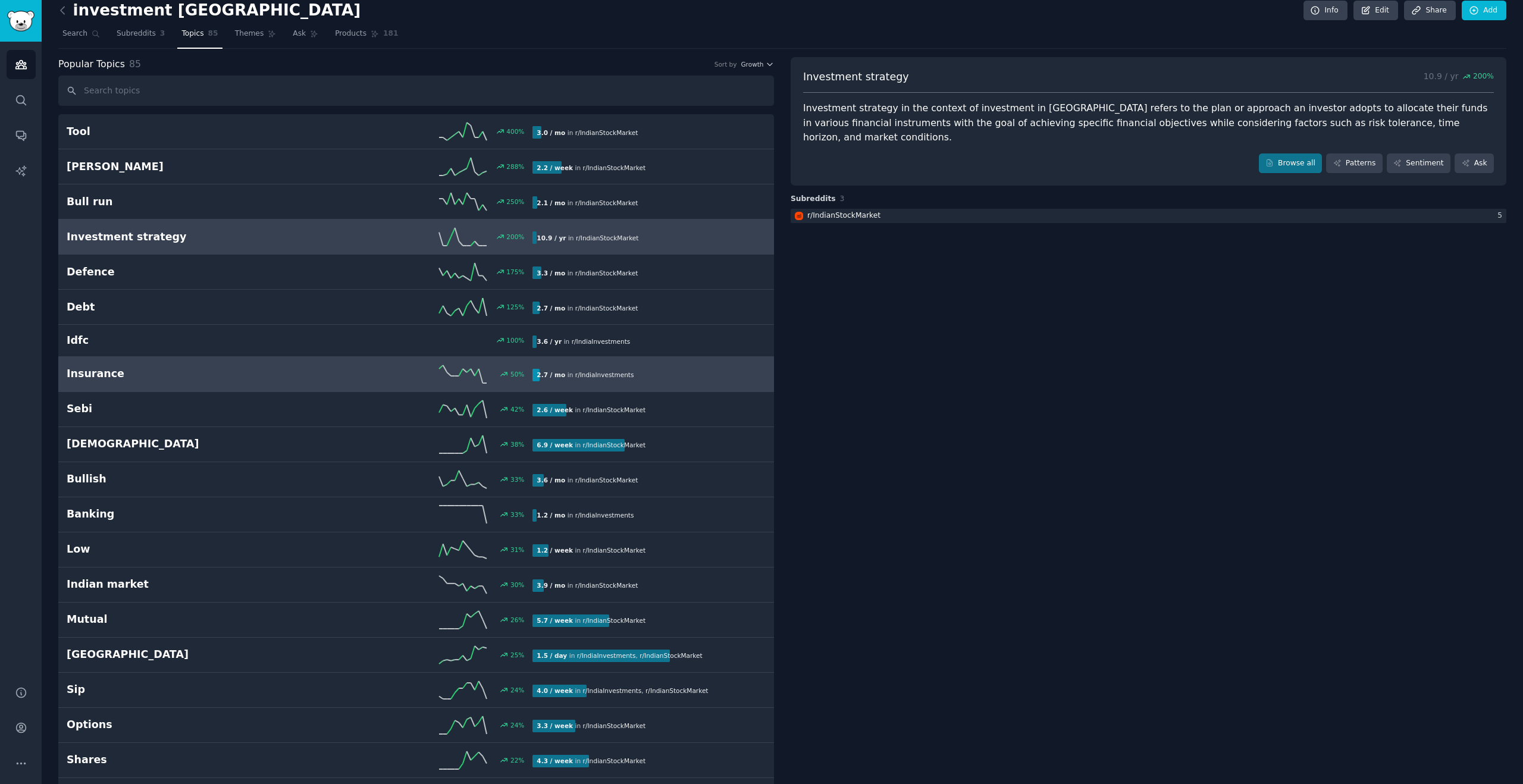
click at [289, 374] on h2 "Insurance" at bounding box center [183, 374] width 233 height 15
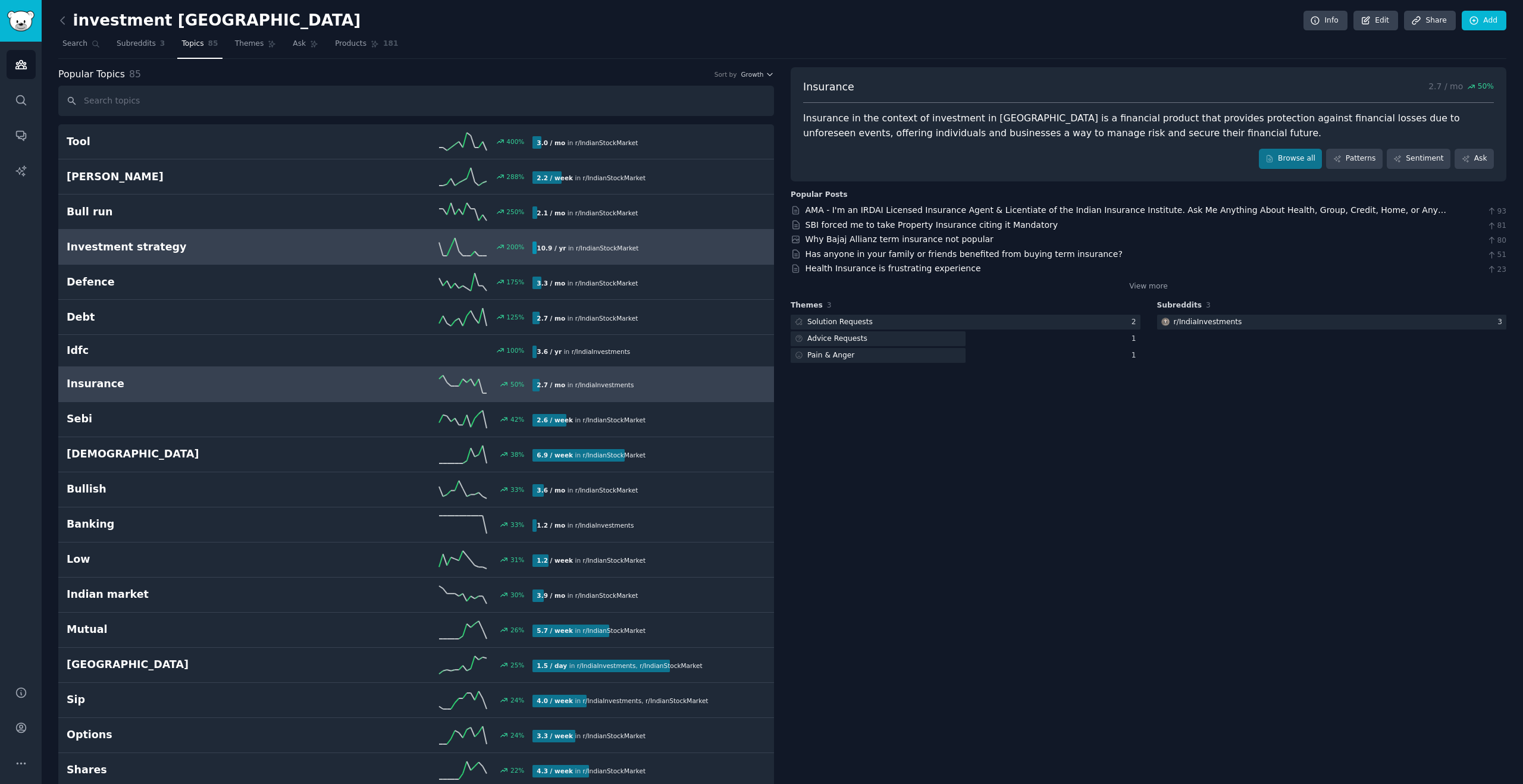
click at [170, 235] on link "Investment strategy 200 % 10.9 / yr in r/ IndianStockMarket" at bounding box center [416, 247] width 716 height 35
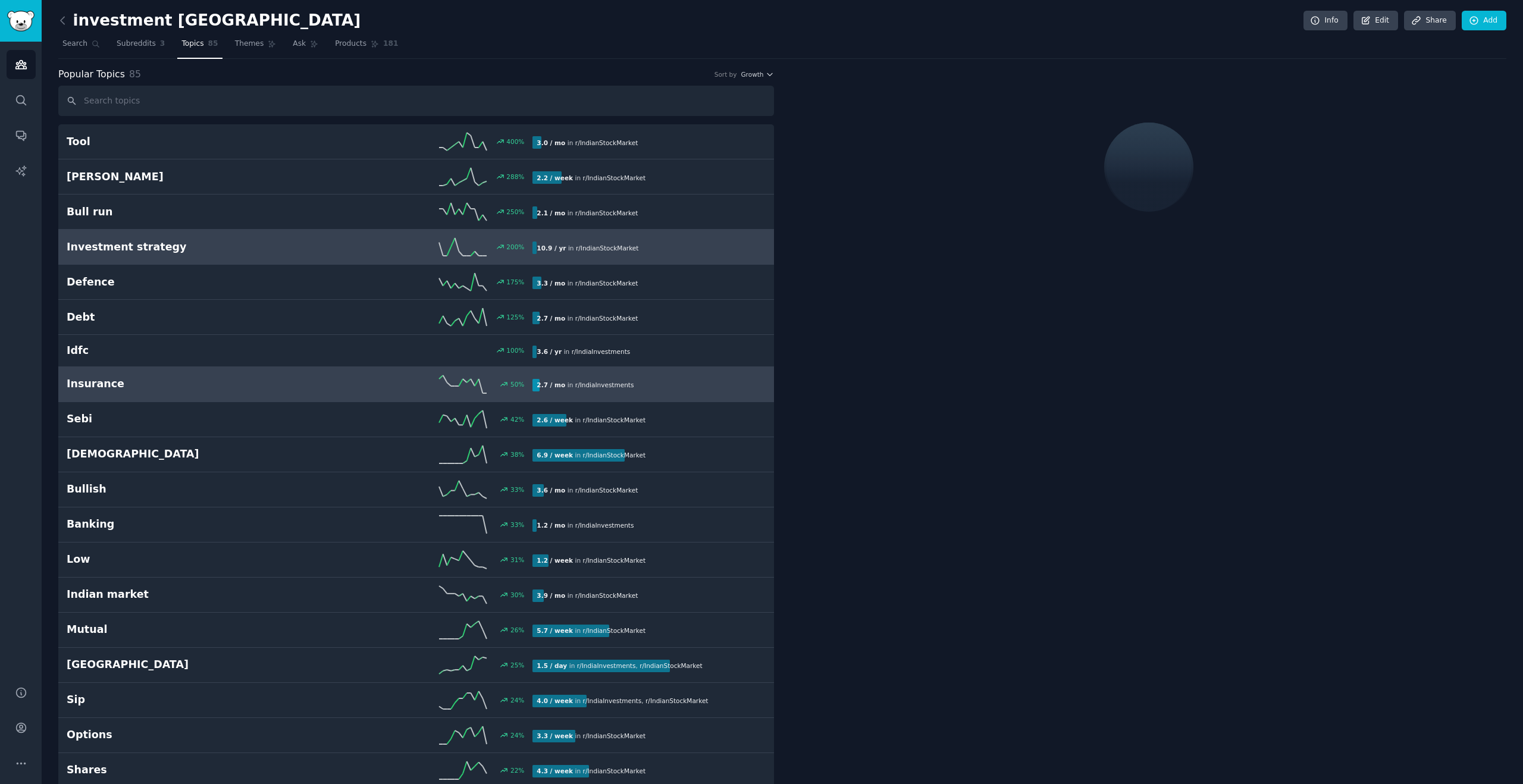
click at [147, 395] on link "Insurance 50 % 2.7 / mo in r/ IndiaInvestments" at bounding box center [416, 384] width 716 height 35
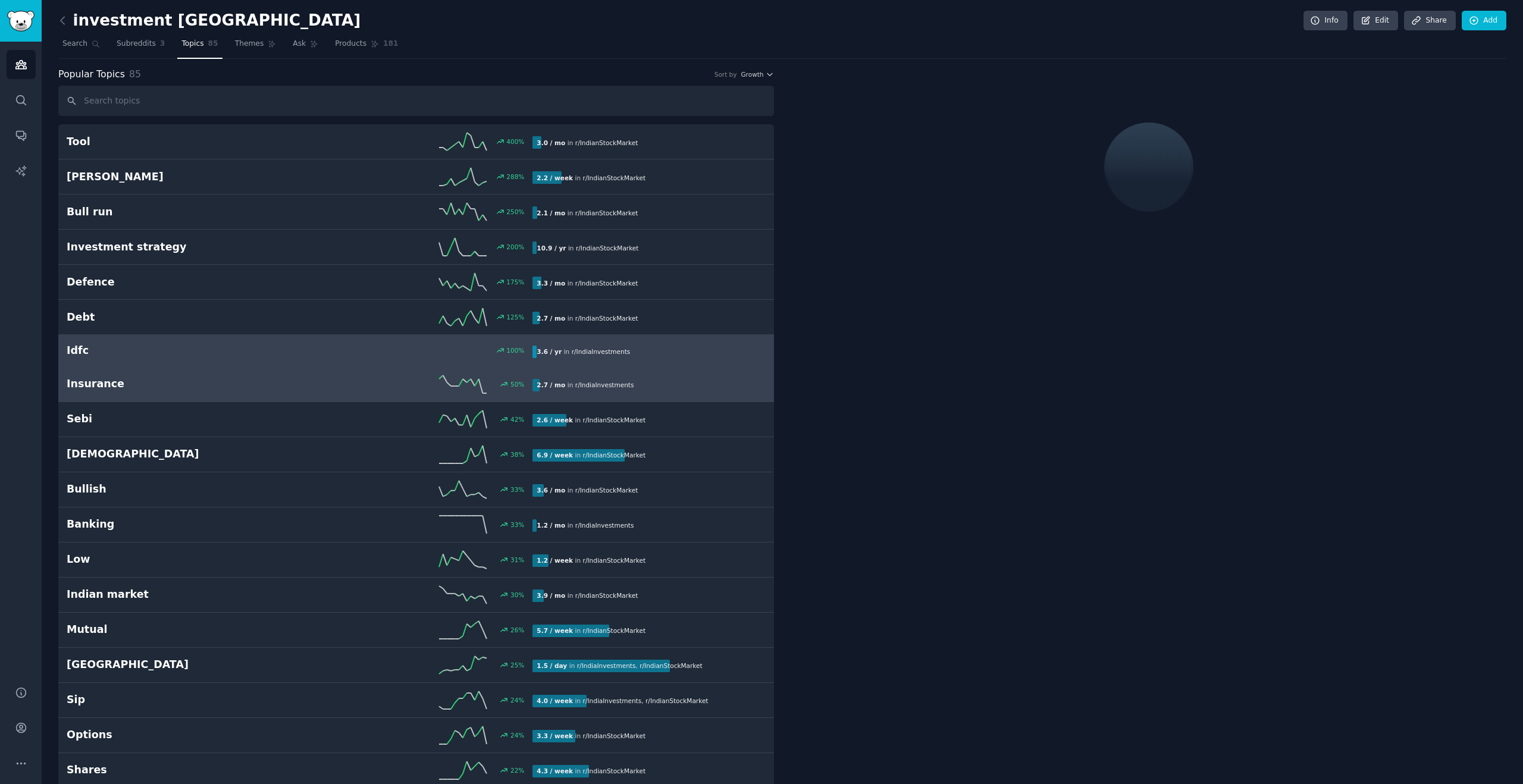
click at [144, 359] on link "Idfc 100 % 3.6 / yr in r/ IndiaInvestments" at bounding box center [416, 351] width 716 height 32
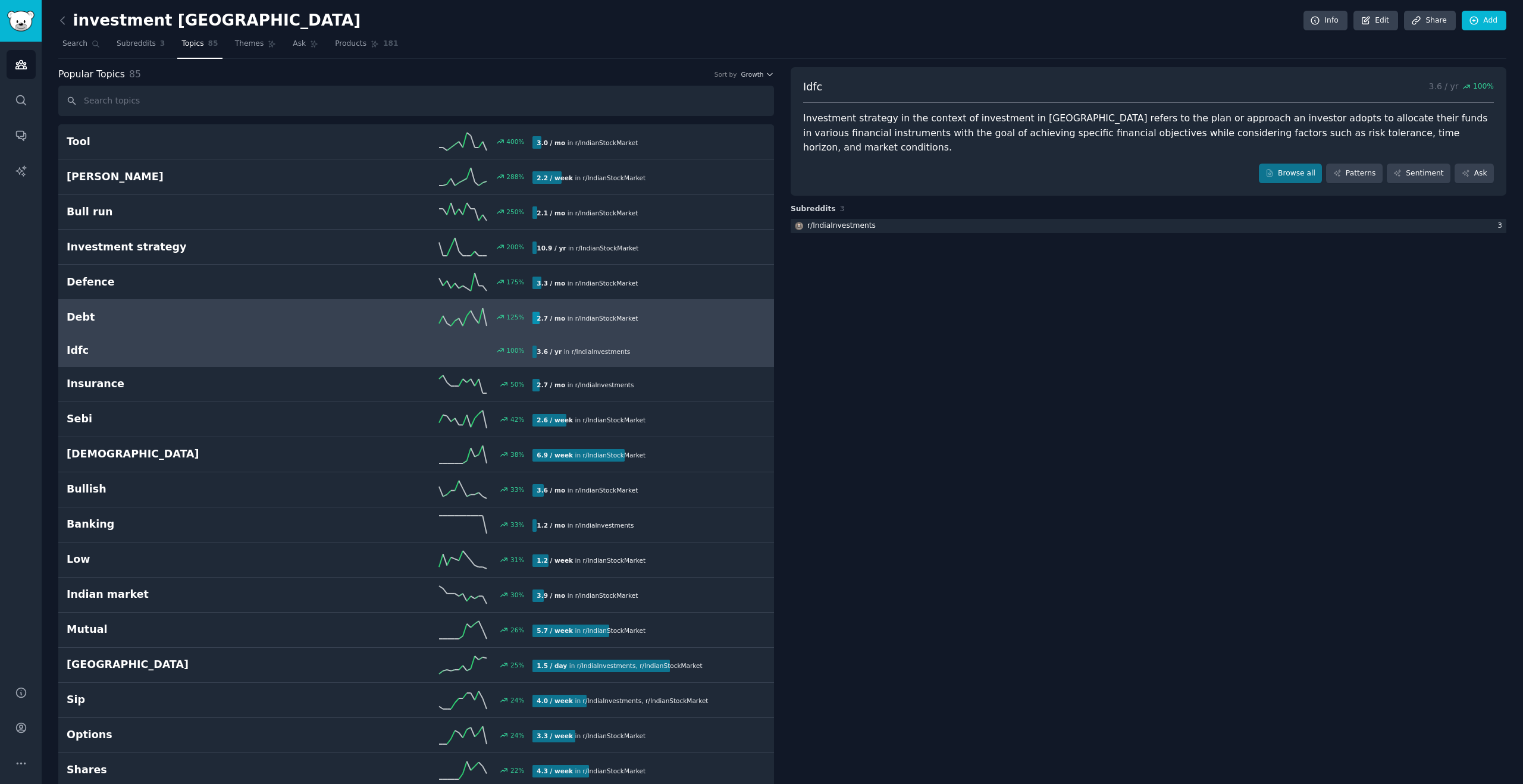
click at [144, 322] on h2 "Debt" at bounding box center [183, 317] width 233 height 15
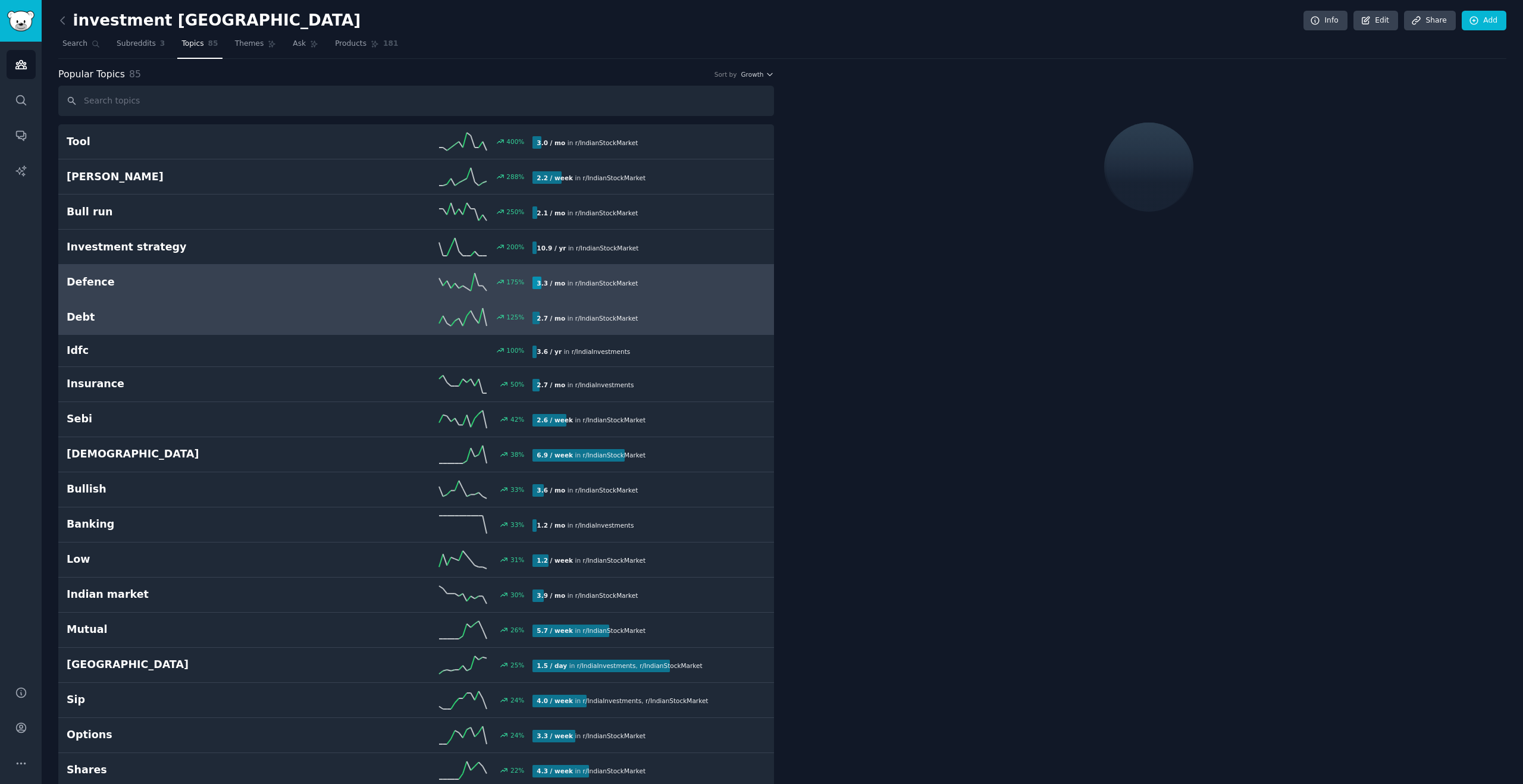
click at [144, 287] on h2 "Defence" at bounding box center [183, 283] width 233 height 15
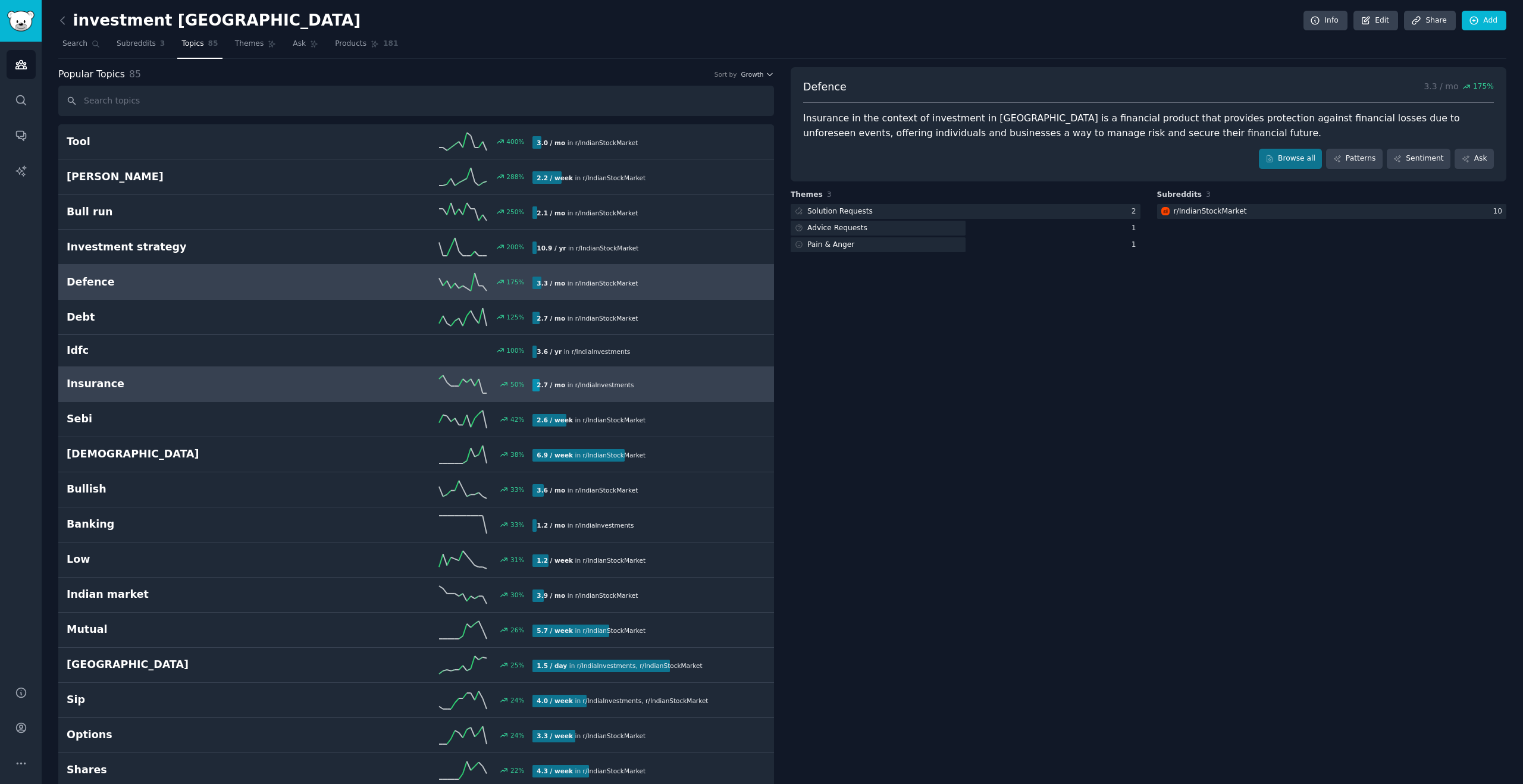
click at [113, 377] on h2 "Insurance" at bounding box center [183, 384] width 233 height 15
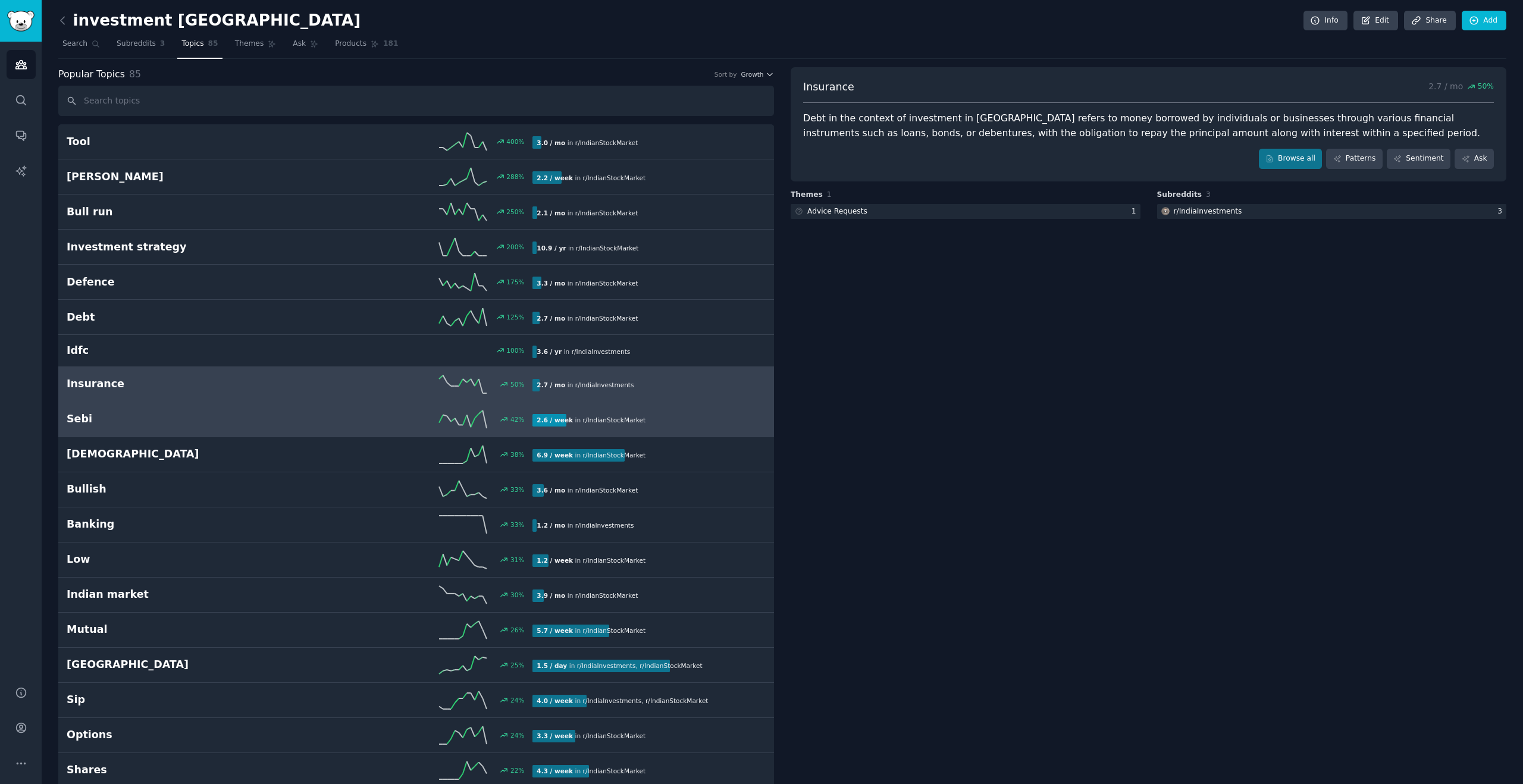
click at [108, 428] on link "Sebi 42 % 2.6 / week in r/ IndianStockMarket" at bounding box center [416, 419] width 716 height 35
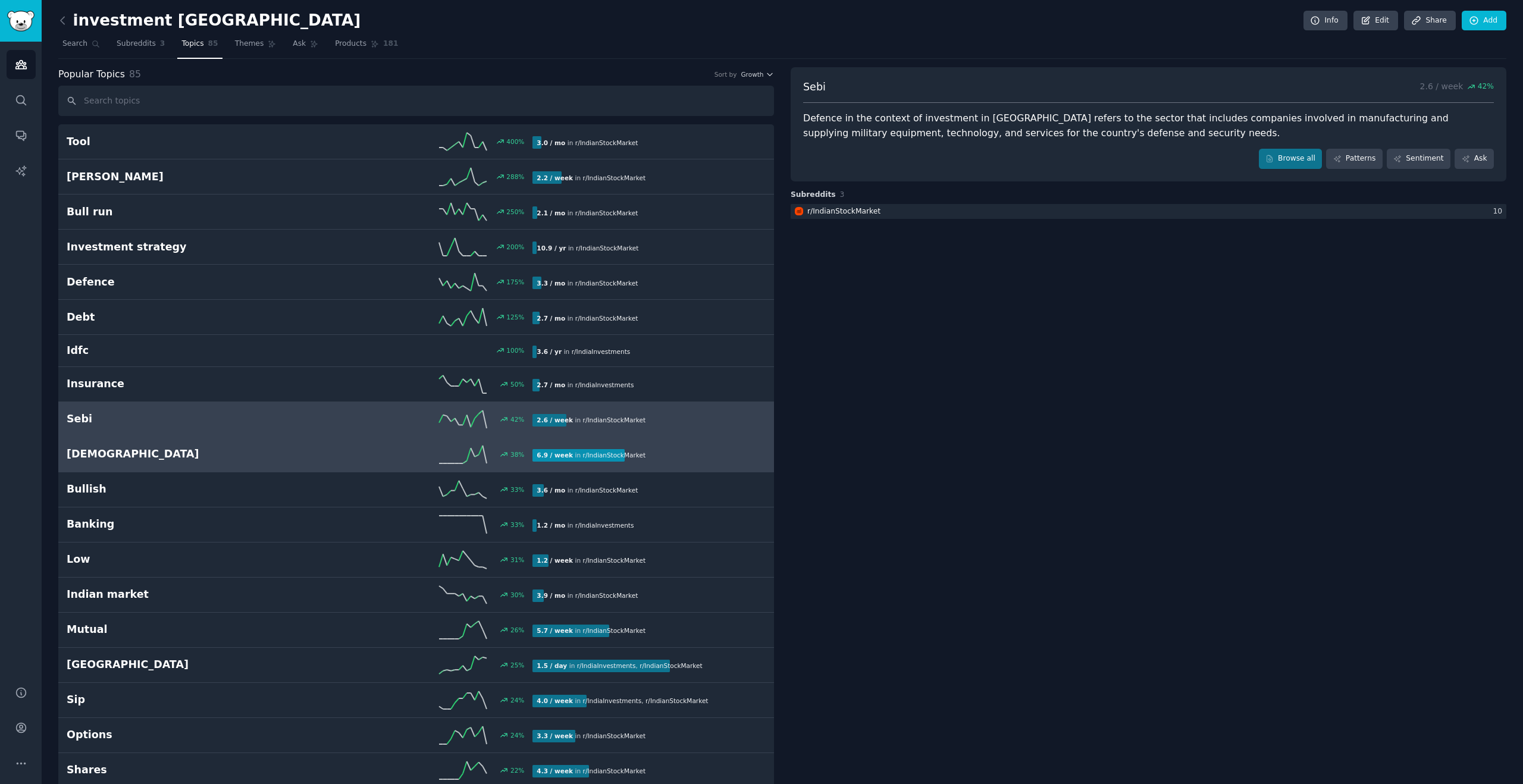
click at [104, 459] on h2 "Indian" at bounding box center [183, 454] width 233 height 15
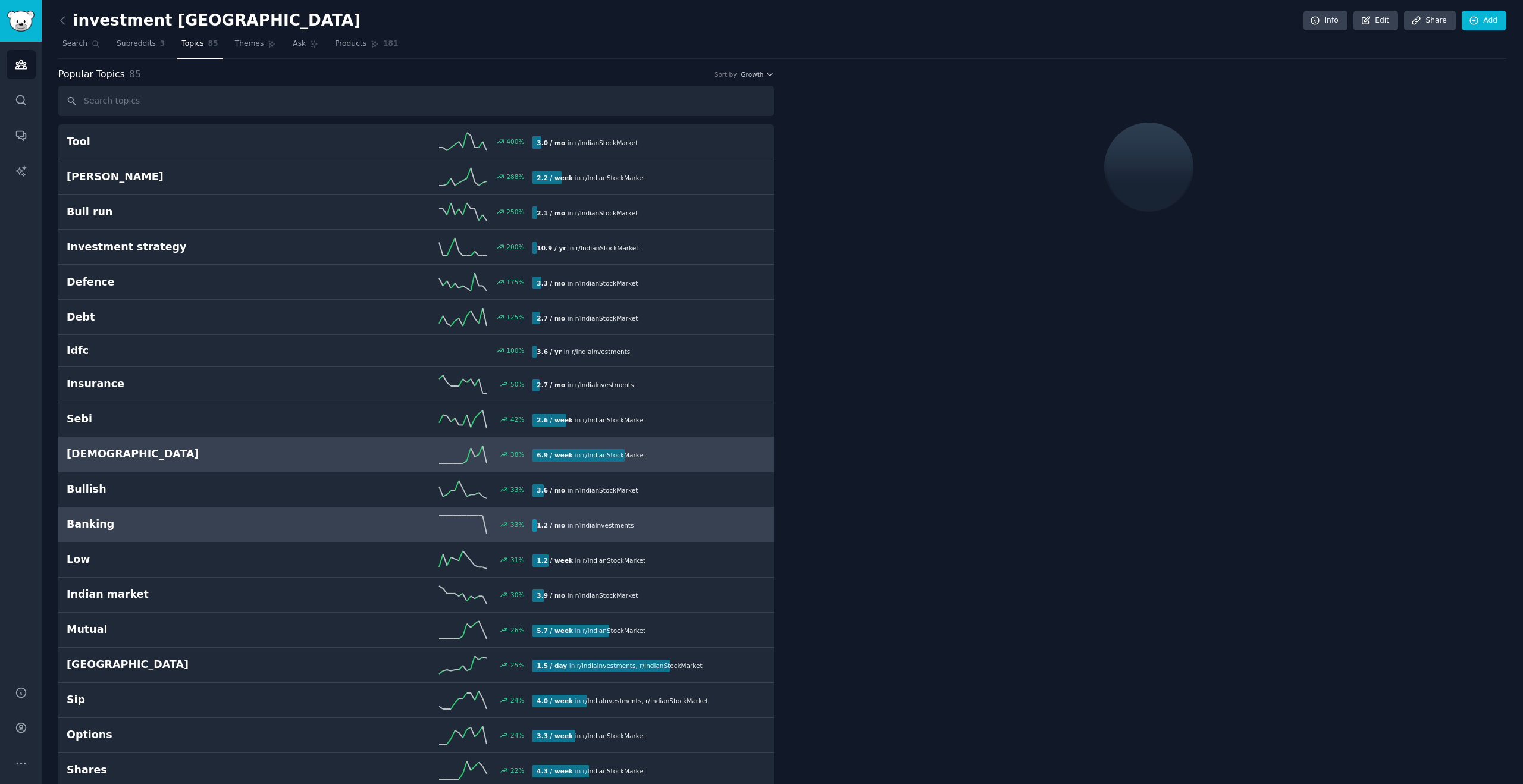
click at [95, 513] on link "Banking 33 % 1.2 / mo in r/ IndiaInvestments" at bounding box center [416, 525] width 716 height 35
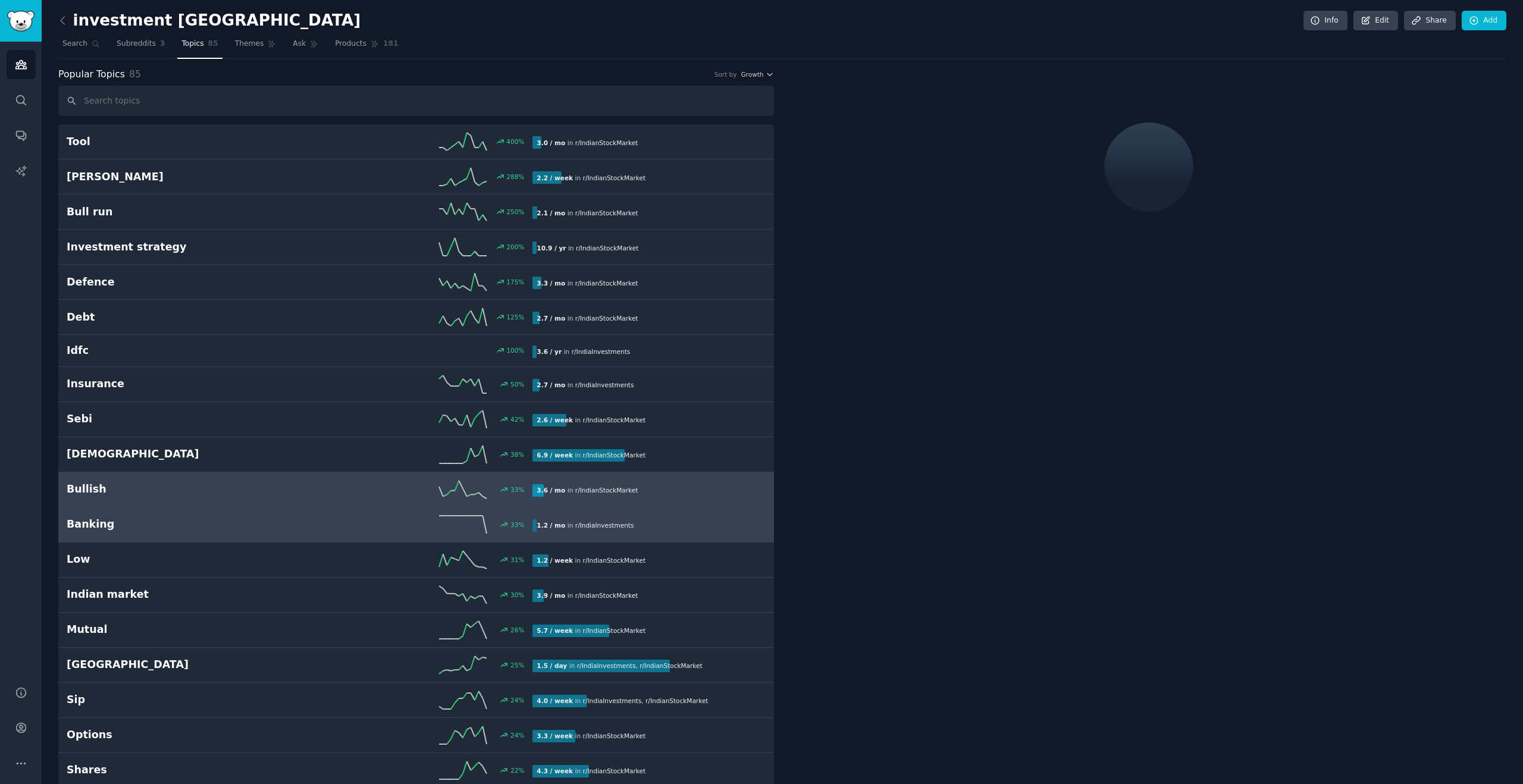
click at [105, 489] on h2 "Bullish" at bounding box center [183, 489] width 233 height 15
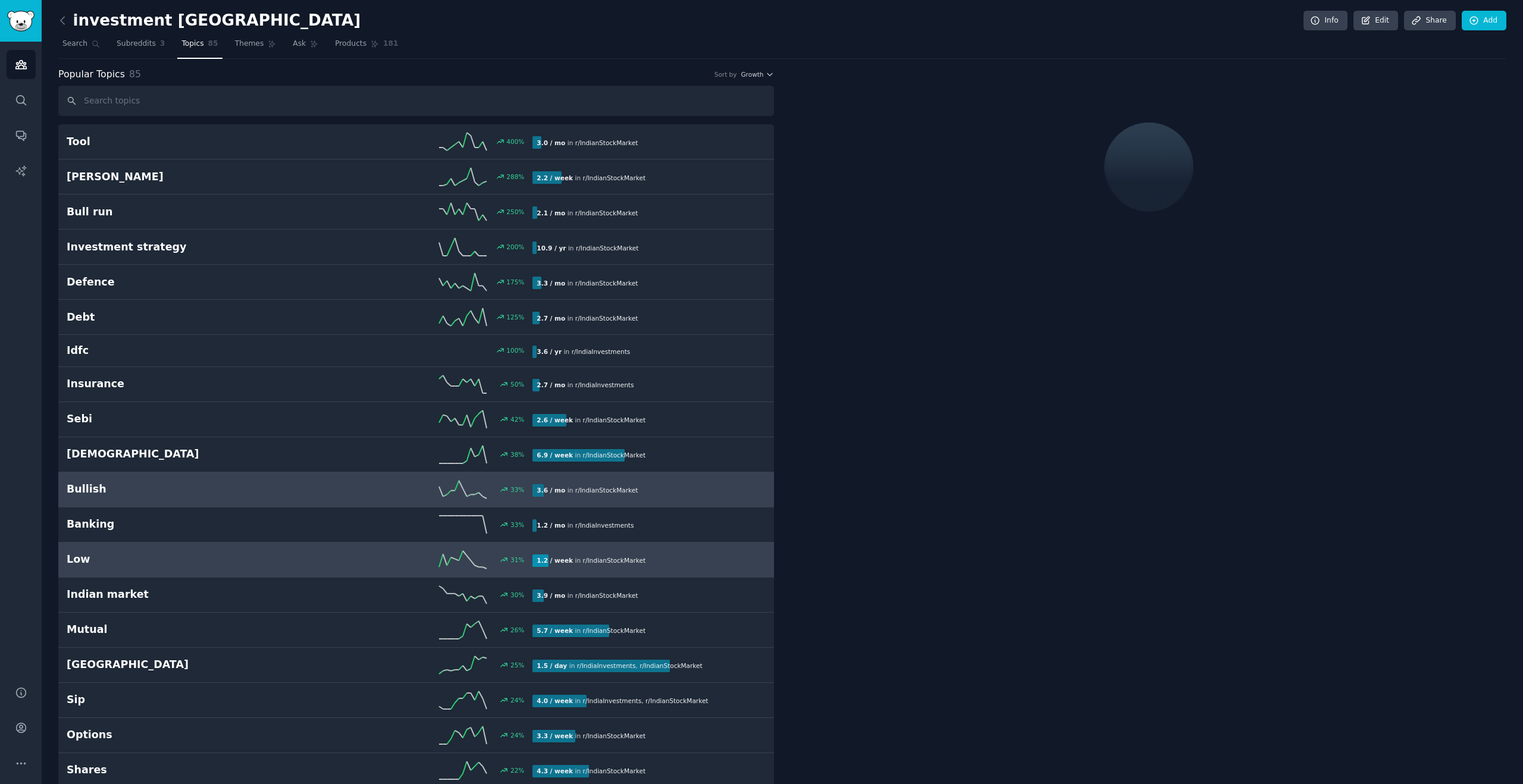
click at [94, 554] on h2 "Low" at bounding box center [183, 559] width 233 height 15
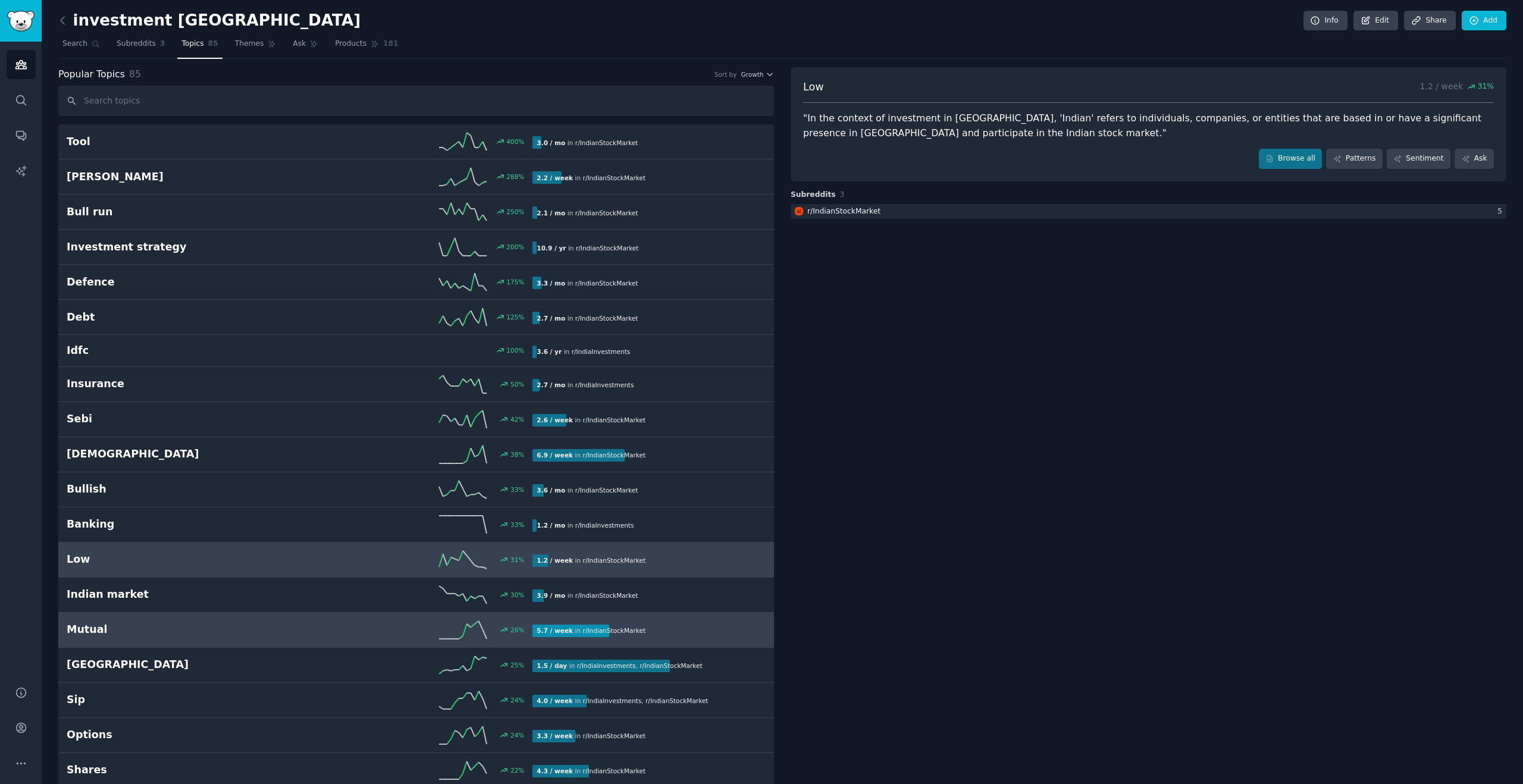
click at [110, 617] on link "Mutual 26 % 5.7 / week in r/ IndianStockMarket" at bounding box center [416, 630] width 716 height 35
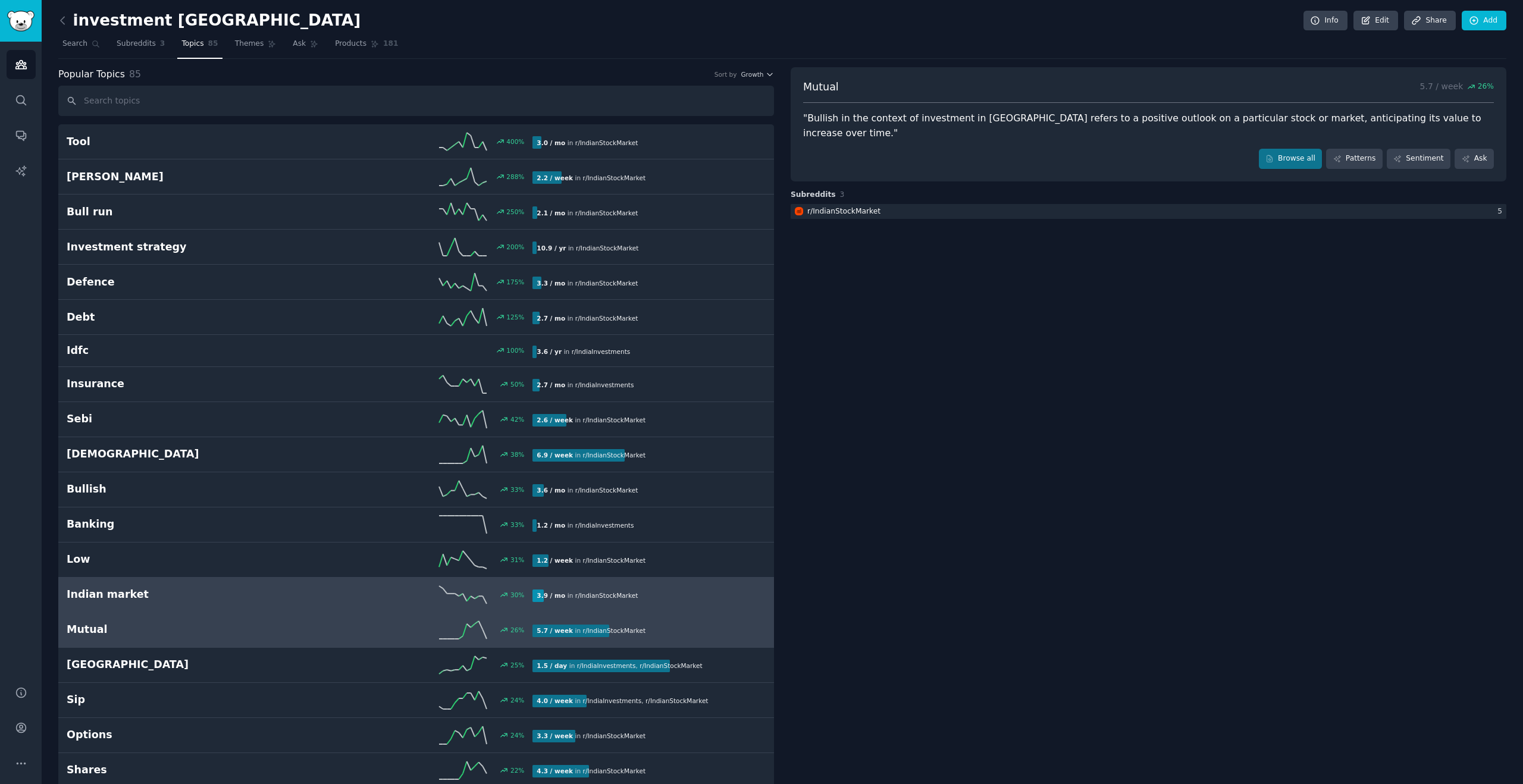
click at [123, 594] on h2 "Indian market" at bounding box center [183, 595] width 233 height 15
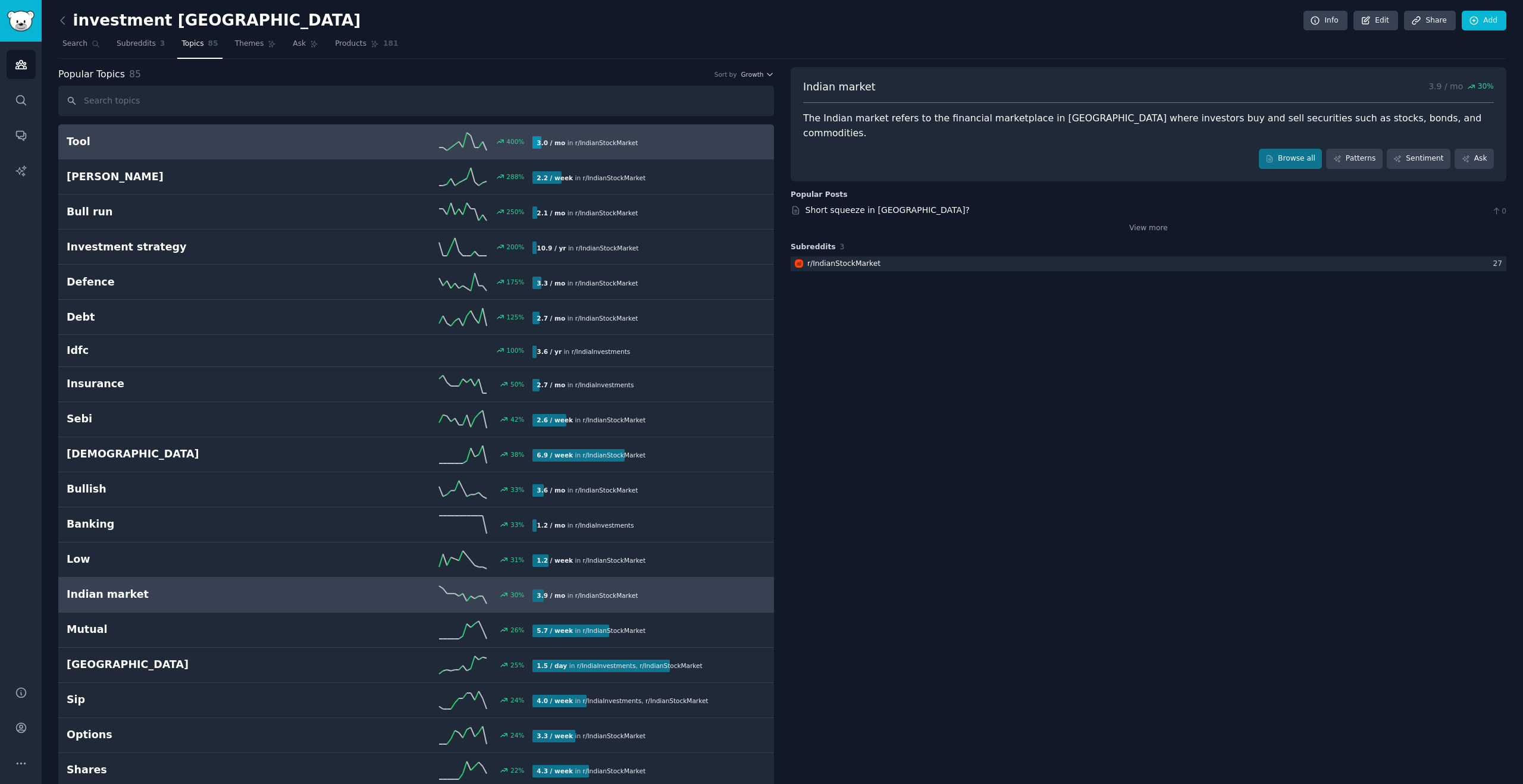
click at [208, 133] on div "Tool 400 % 3.0 / mo in r/ IndianStockMarket 400% increase in mentions recently" at bounding box center [416, 141] width 699 height 18
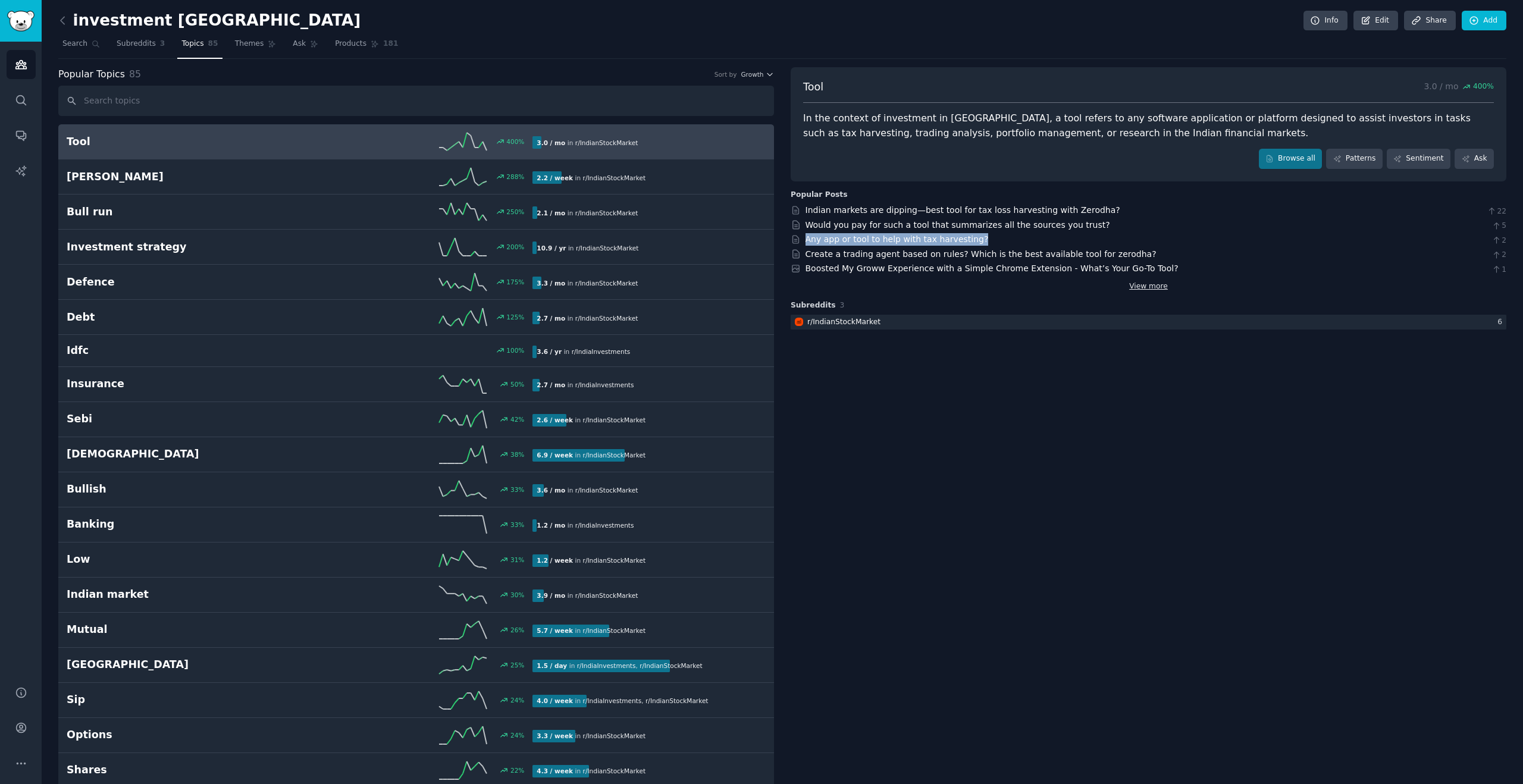
click at [1134, 286] on link "View more" at bounding box center [1148, 286] width 38 height 11
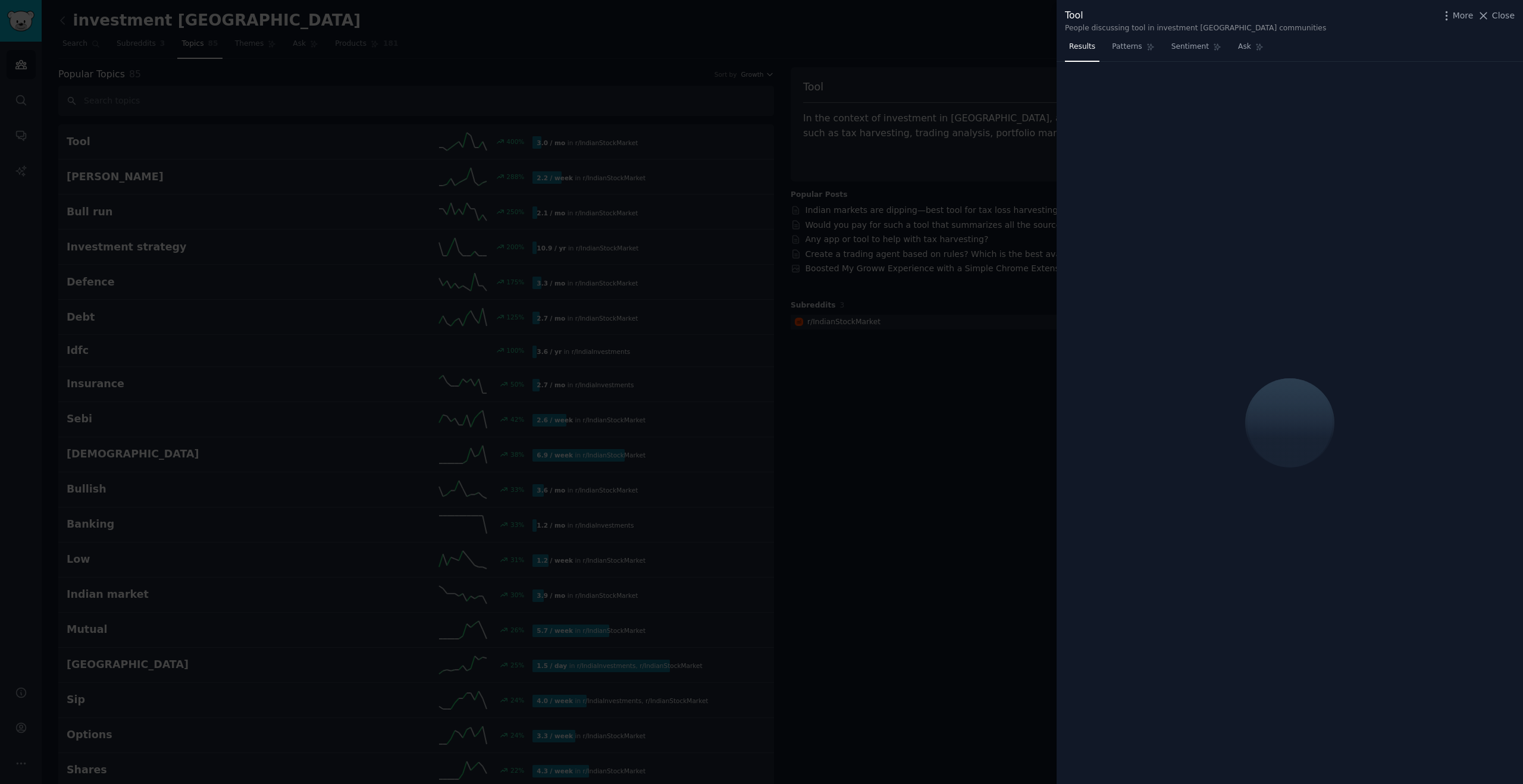
click at [984, 365] on div at bounding box center [762, 392] width 1523 height 784
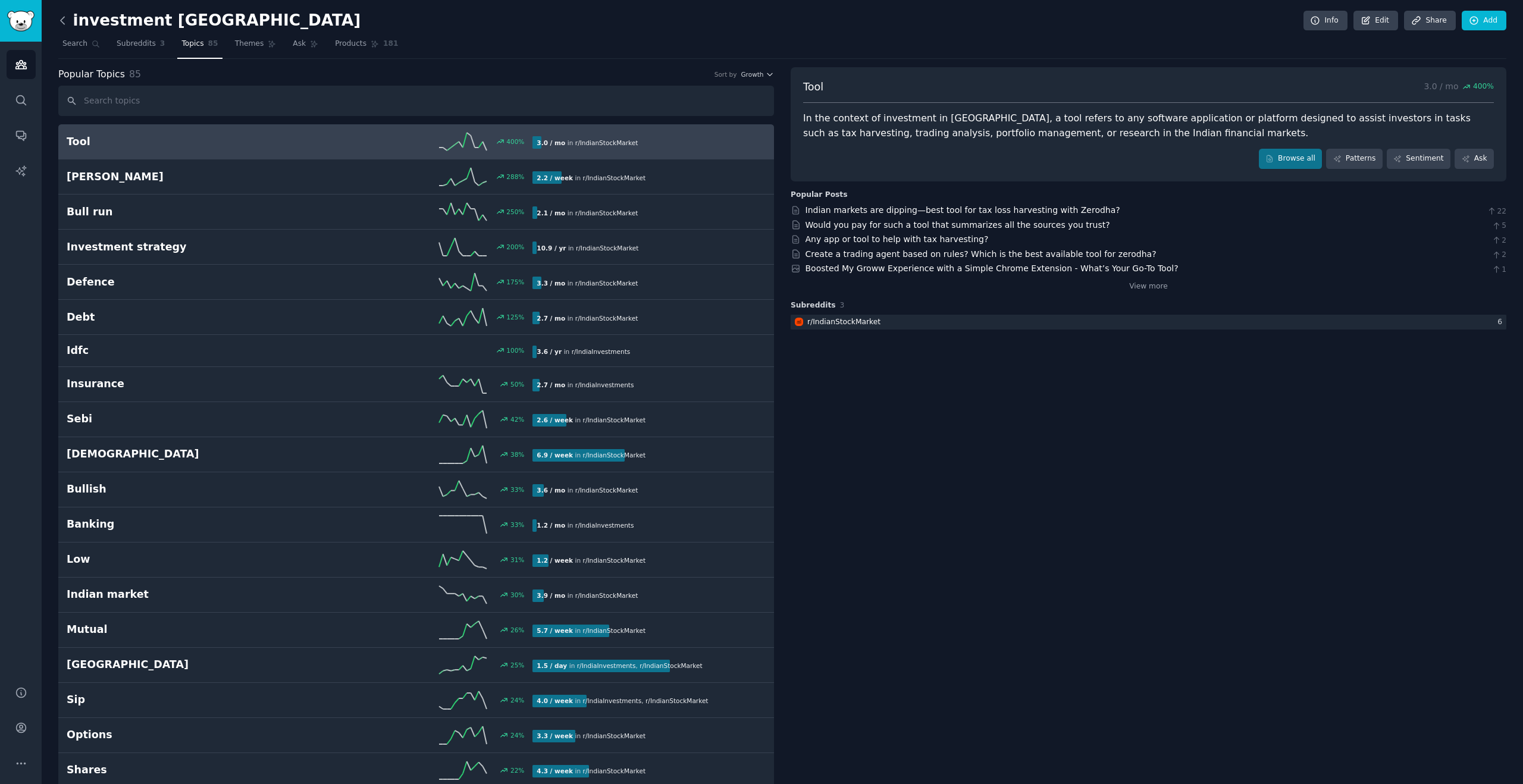
click at [62, 20] on icon at bounding box center [62, 20] width 13 height 13
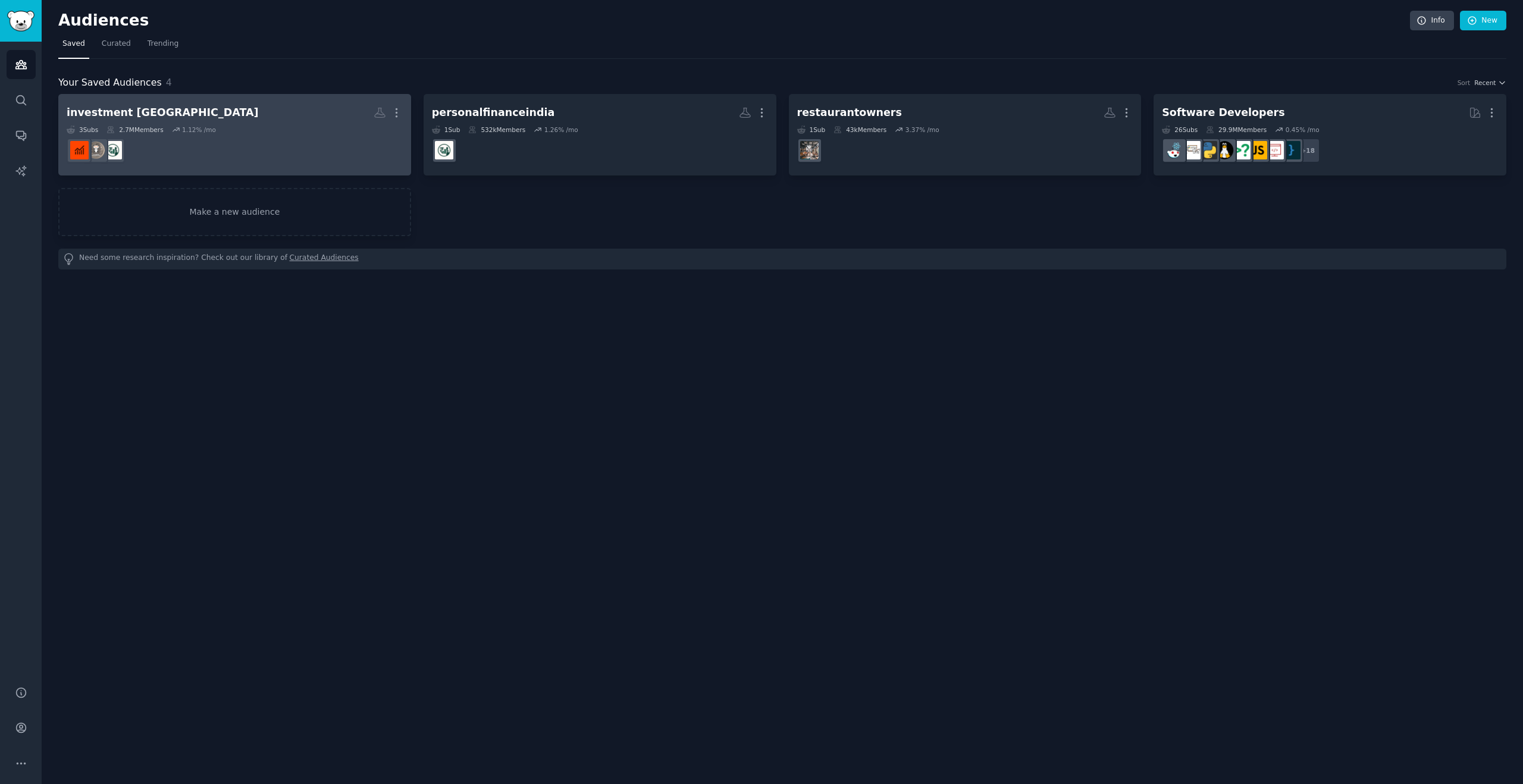
click at [201, 116] on h2 "investment india More" at bounding box center [235, 113] width 336 height 21
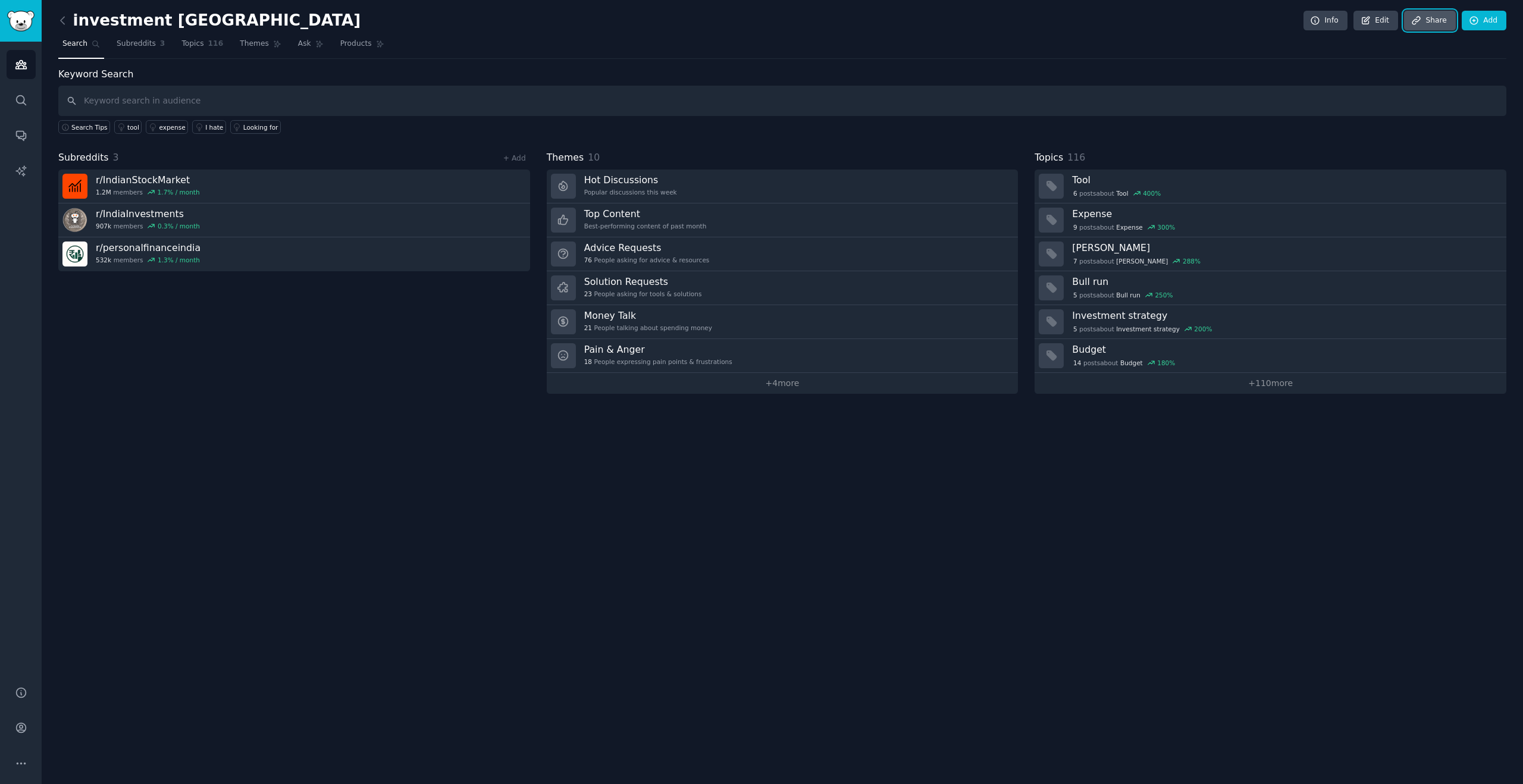
click at [1445, 27] on link "Share" at bounding box center [1430, 20] width 51 height 20
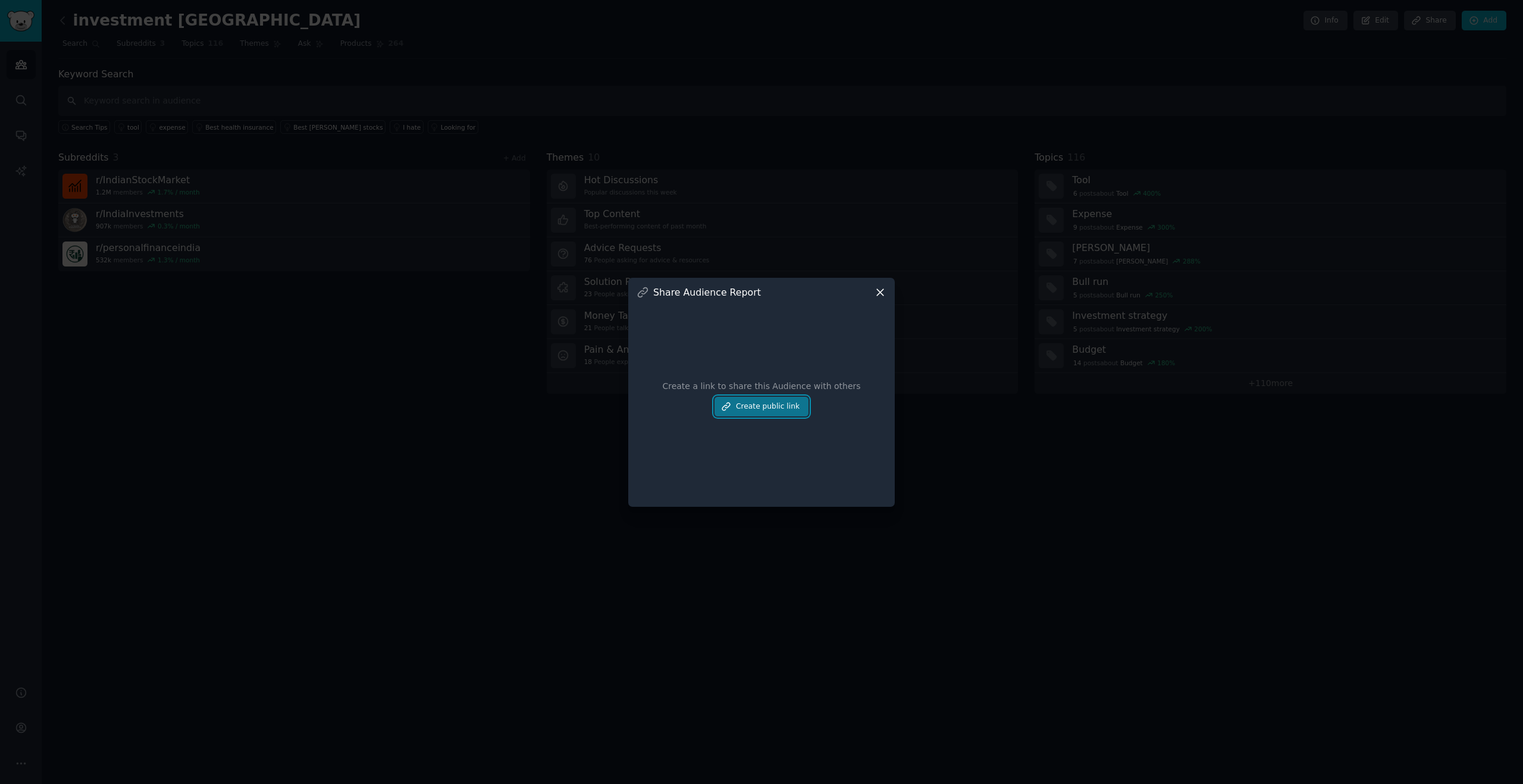
click at [795, 407] on button "Create public link" at bounding box center [761, 407] width 94 height 20
click at [885, 364] on button at bounding box center [878, 362] width 17 height 17
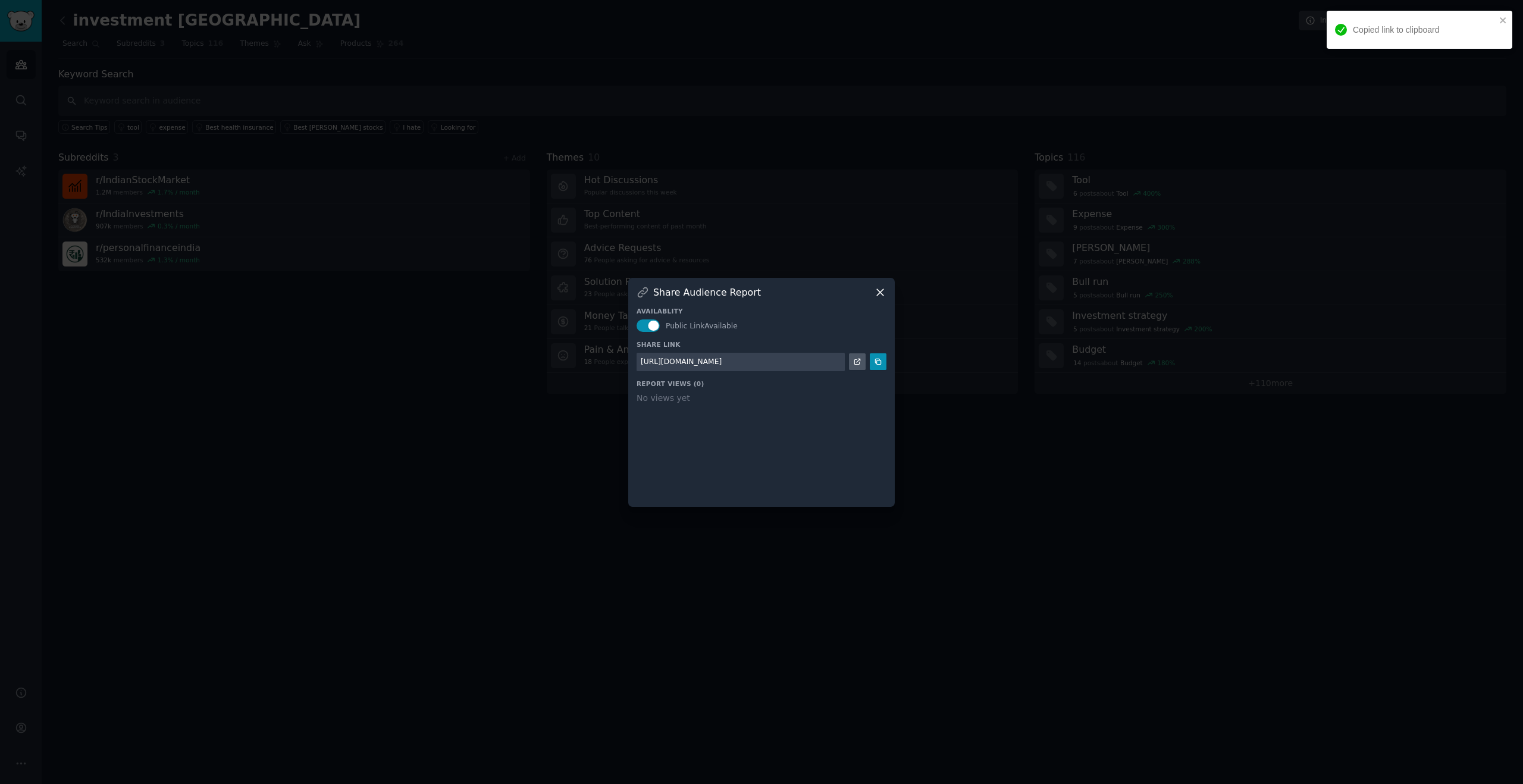
click at [883, 298] on icon at bounding box center [880, 292] width 13 height 13
